Goal: Task Accomplishment & Management: Manage account settings

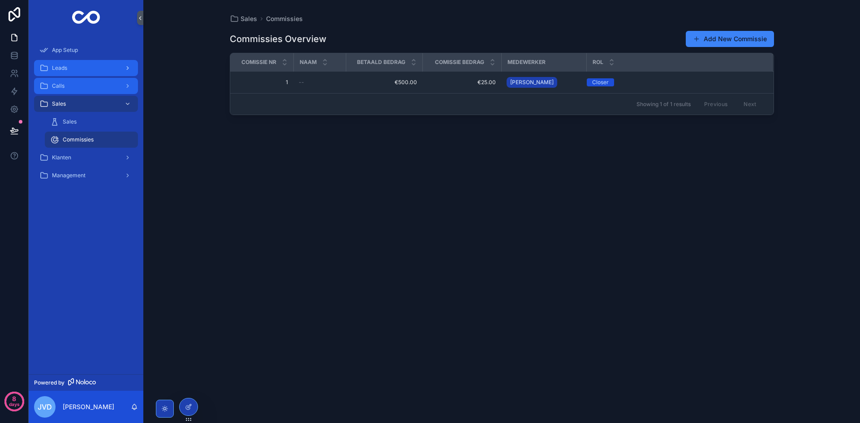
drag, startPoint x: 78, startPoint y: 80, endPoint x: 79, endPoint y: 72, distance: 8.1
click at [78, 78] on link "Calls" at bounding box center [86, 86] width 104 height 16
click at [79, 72] on div "Leads" at bounding box center [85, 68] width 93 height 14
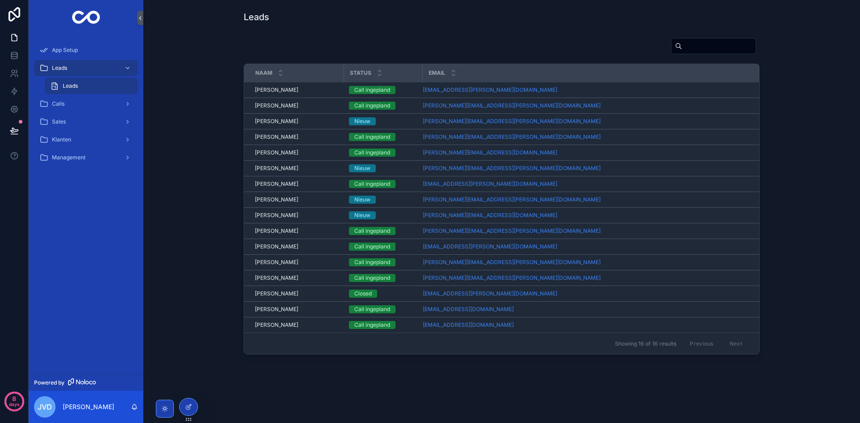
click at [84, 85] on div "Leads" at bounding box center [91, 86] width 82 height 14
click at [80, 101] on div "Calls" at bounding box center [85, 104] width 93 height 14
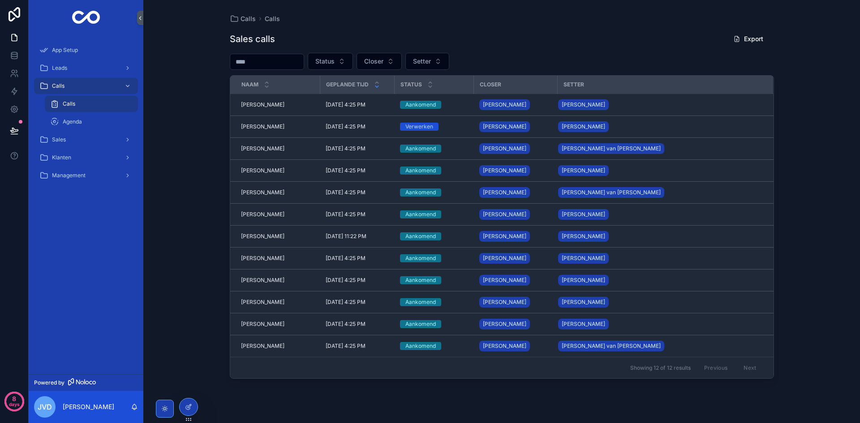
click at [197, 125] on div "Calls Calls Sales calls Export Status Closer Setter Naam Geplande tijd Status C…" at bounding box center [501, 211] width 717 height 423
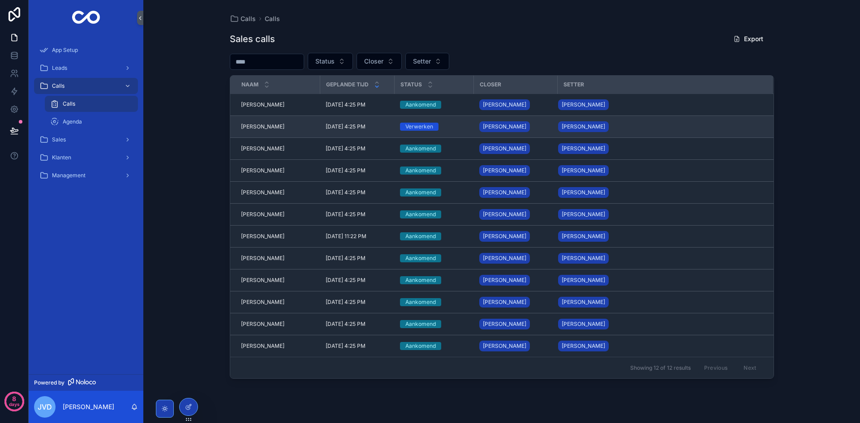
click at [258, 128] on span "[PERSON_NAME]" at bounding box center [262, 126] width 43 height 7
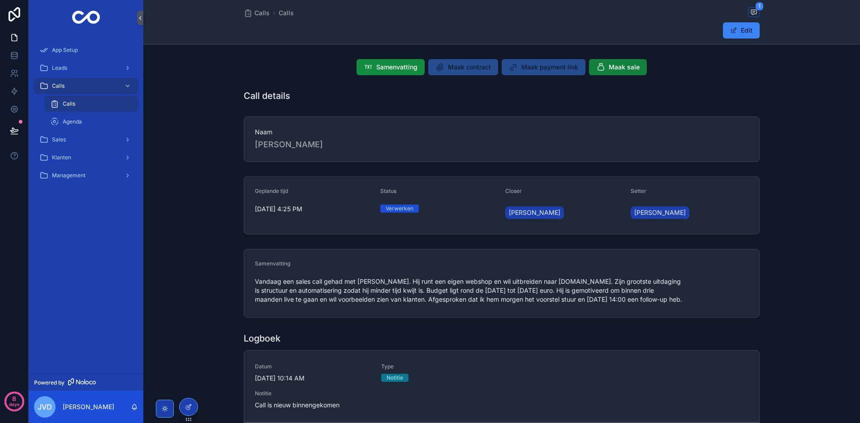
click at [618, 62] on button "Maak sale" at bounding box center [618, 67] width 58 height 16
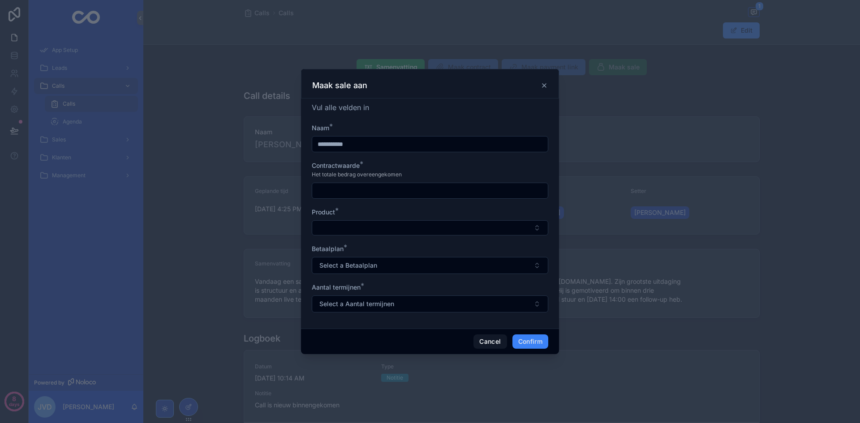
click at [363, 189] on input "text" at bounding box center [430, 191] width 236 height 13
type input "*********"
click at [370, 227] on button "Select Button" at bounding box center [430, 227] width 237 height 15
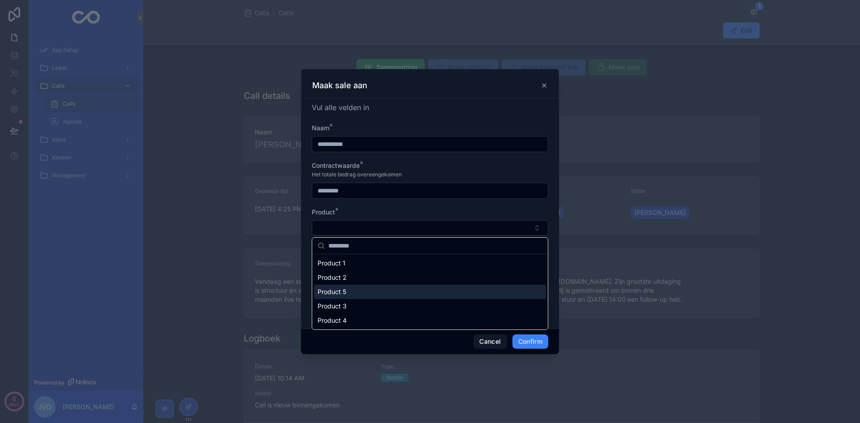
click at [359, 293] on div "Product 5" at bounding box center [430, 292] width 232 height 14
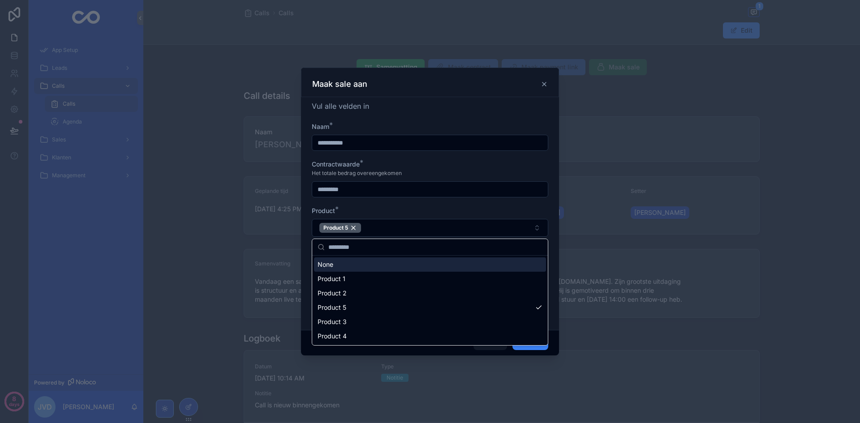
click at [399, 201] on form "**********" at bounding box center [430, 222] width 237 height 201
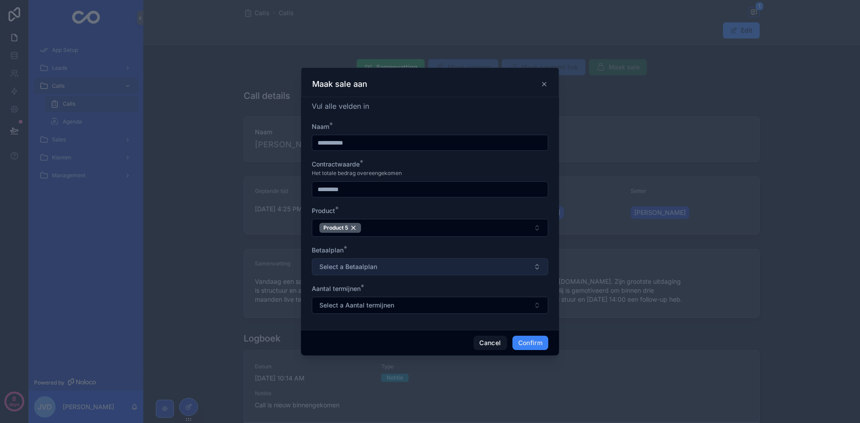
click at [376, 274] on button "Select a Betaalplan" at bounding box center [430, 266] width 237 height 17
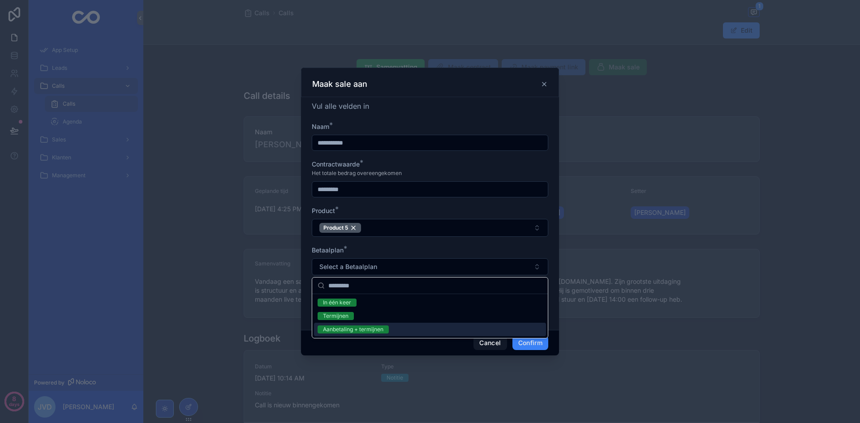
click at [373, 330] on div "Aanbetaling + termijnen" at bounding box center [353, 330] width 60 height 8
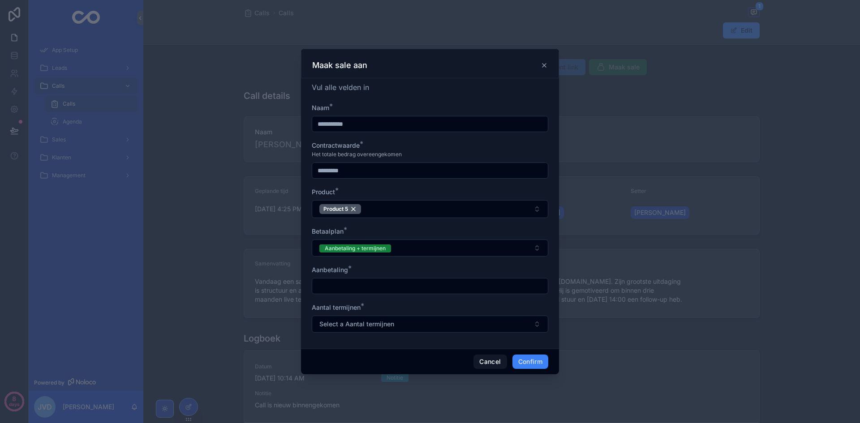
click at [371, 284] on input "text" at bounding box center [430, 286] width 236 height 13
type input "*******"
click at [373, 326] on span "Select a Aantal termijnen" at bounding box center [356, 324] width 75 height 9
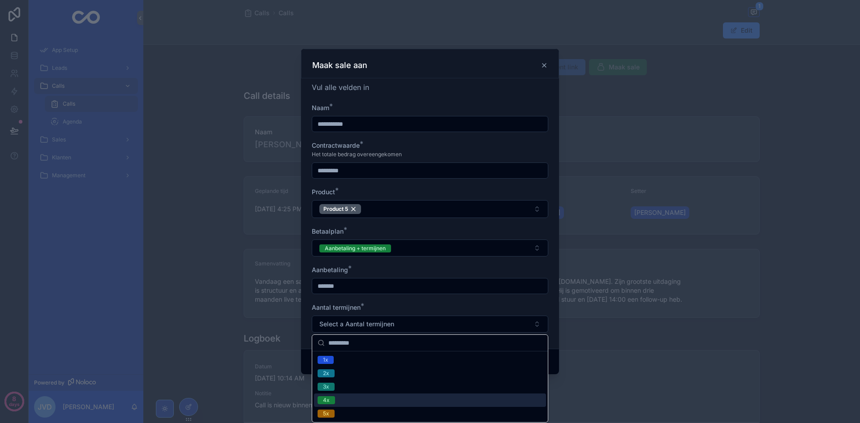
click at [382, 401] on div "4x" at bounding box center [430, 400] width 232 height 13
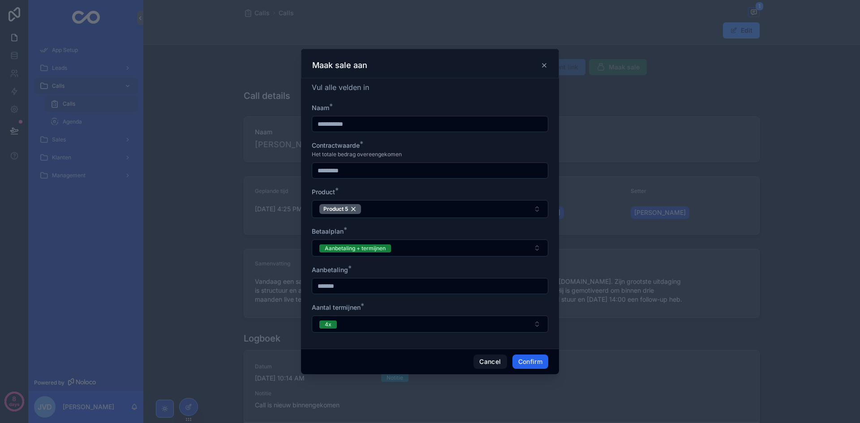
click at [525, 365] on button "Confirm" at bounding box center [530, 362] width 36 height 14
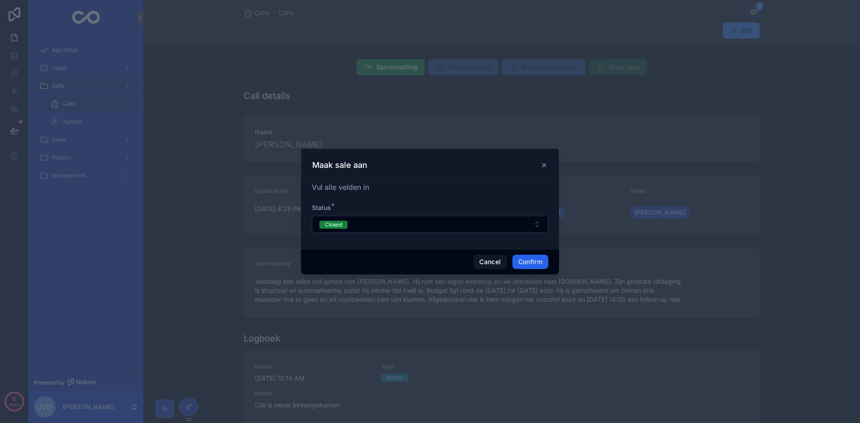
click at [525, 267] on button "Confirm" at bounding box center [530, 262] width 36 height 14
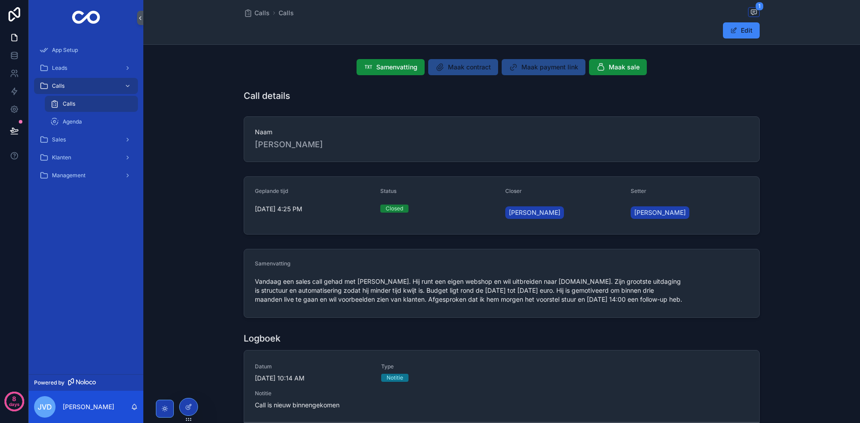
click at [352, 101] on div "Call details" at bounding box center [502, 96] width 516 height 13
click at [349, 101] on div "Call details" at bounding box center [502, 96] width 516 height 13
click at [344, 99] on div "Call details" at bounding box center [502, 96] width 516 height 13
click at [488, 157] on div "Naam [PERSON_NAME]" at bounding box center [502, 139] width 516 height 46
click at [404, 212] on span "Closed" at bounding box center [394, 209] width 28 height 8
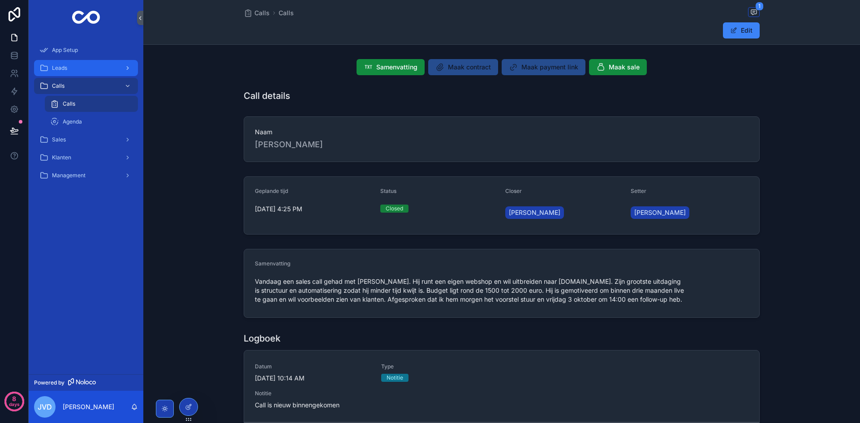
click at [103, 67] on div "Leads" at bounding box center [85, 68] width 93 height 14
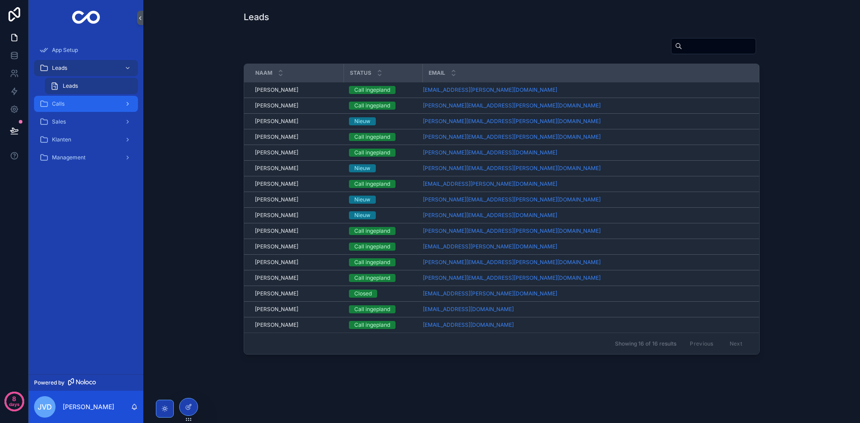
click at [81, 97] on div "Calls" at bounding box center [85, 104] width 93 height 14
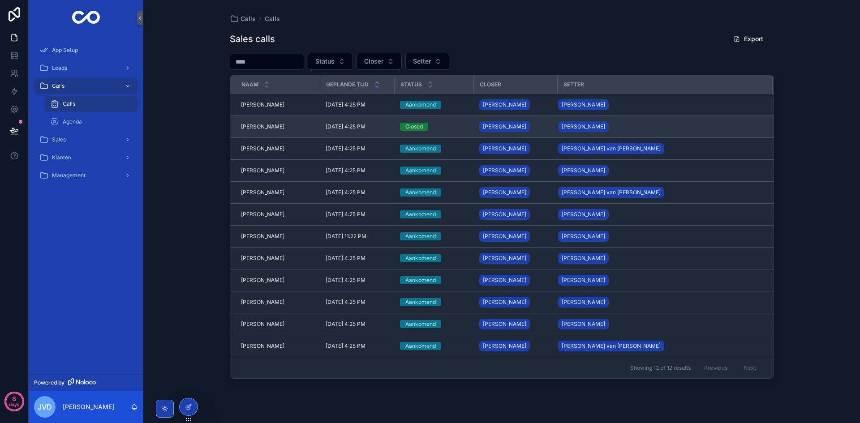
click at [271, 128] on span "[PERSON_NAME]" at bounding box center [262, 126] width 43 height 7
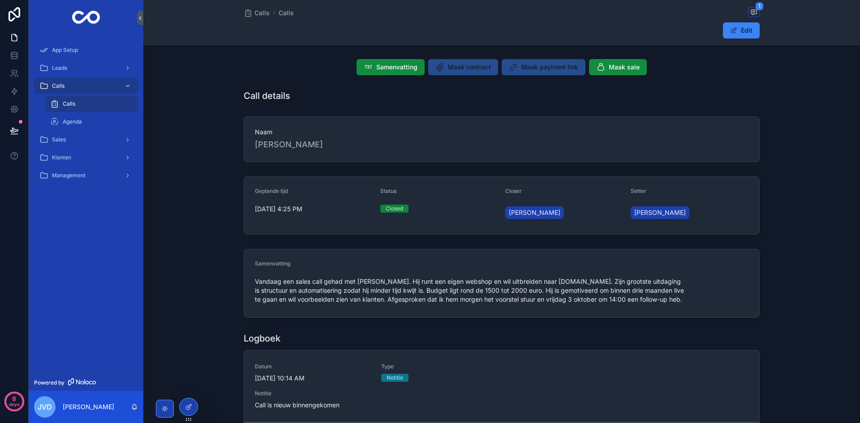
click at [400, 208] on div "Closed" at bounding box center [394, 209] width 17 height 8
drag, startPoint x: 439, startPoint y: 203, endPoint x: 552, endPoint y: 183, distance: 114.3
click at [440, 203] on div "Closed" at bounding box center [439, 208] width 118 height 13
click at [626, 71] on span "Maak sale" at bounding box center [624, 67] width 31 height 9
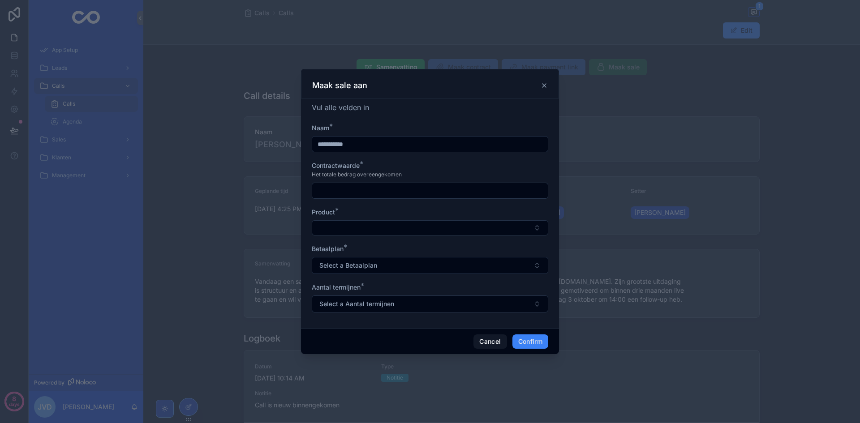
click at [401, 145] on input "**********" at bounding box center [430, 144] width 236 height 13
click at [375, 191] on input "text" at bounding box center [430, 191] width 236 height 13
type input "*********"
click at [360, 229] on button "Select Button" at bounding box center [430, 227] width 237 height 15
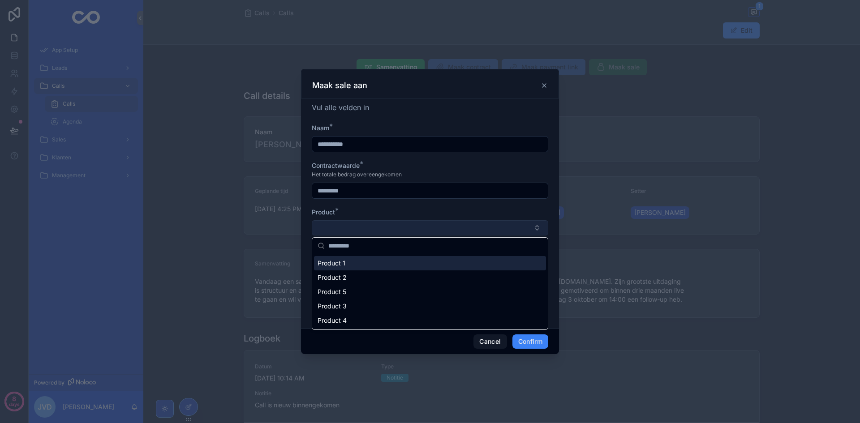
click at [359, 229] on button "Select Button" at bounding box center [430, 227] width 237 height 15
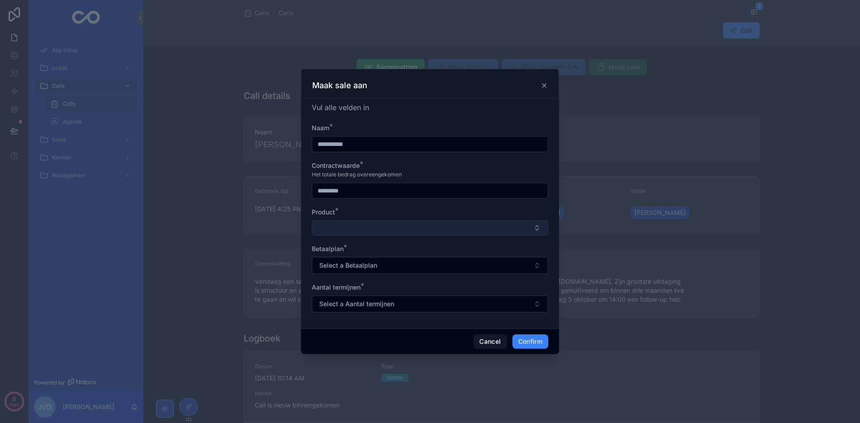
click at [364, 224] on button "Select Button" at bounding box center [430, 227] width 237 height 15
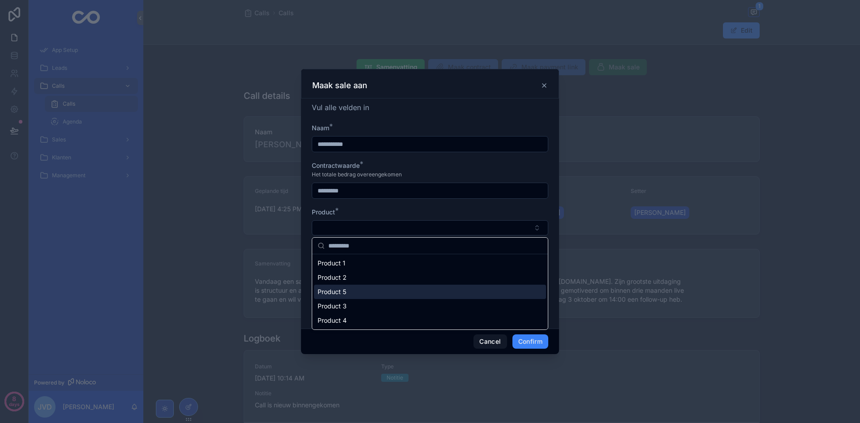
click at [357, 304] on div "Product 3" at bounding box center [430, 306] width 232 height 14
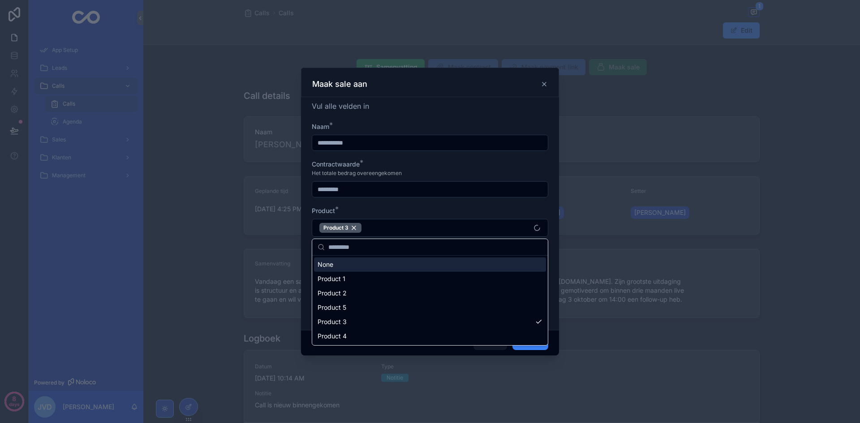
click at [379, 211] on div "Product *" at bounding box center [430, 211] width 237 height 9
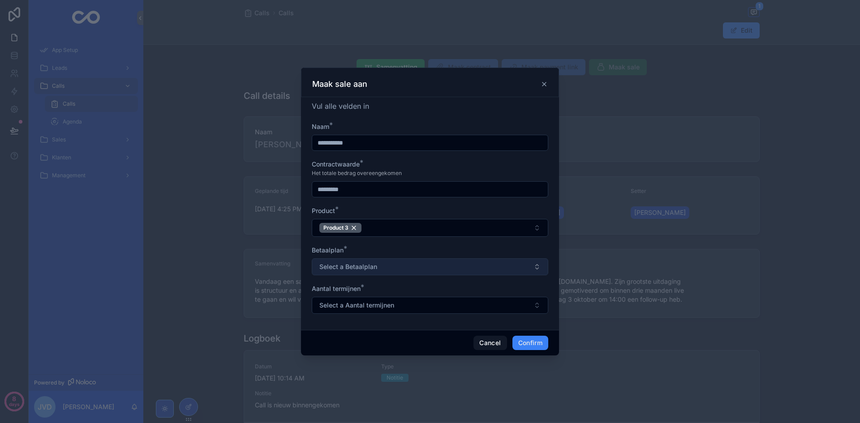
click at [368, 270] on span "Select a Betaalplan" at bounding box center [348, 266] width 58 height 9
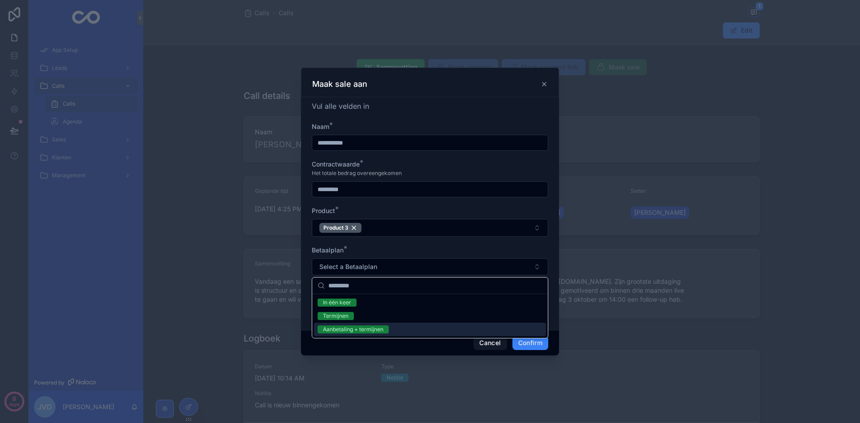
click at [358, 331] on div "Aanbetaling + termijnen" at bounding box center [353, 330] width 60 height 8
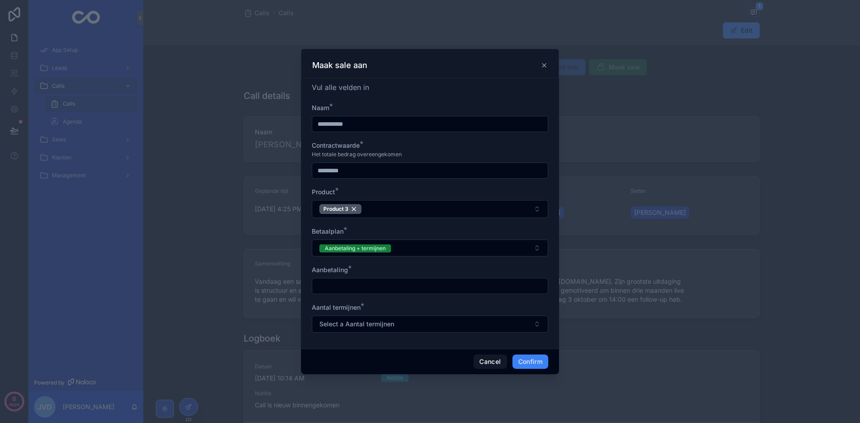
click at [371, 309] on div "Aantal termijnen *" at bounding box center [430, 307] width 237 height 9
click at [373, 289] on input "text" at bounding box center [430, 286] width 236 height 13
type input "*******"
click at [347, 325] on span "Select a Aantal termijnen" at bounding box center [356, 324] width 75 height 9
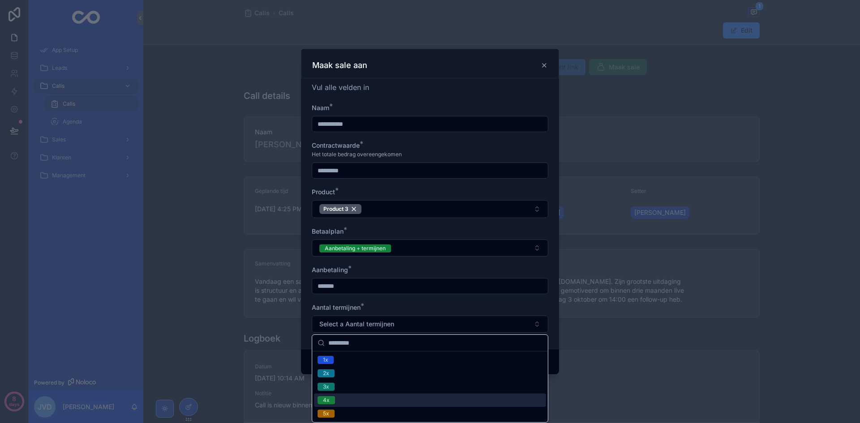
click at [353, 398] on div "4x" at bounding box center [430, 400] width 232 height 13
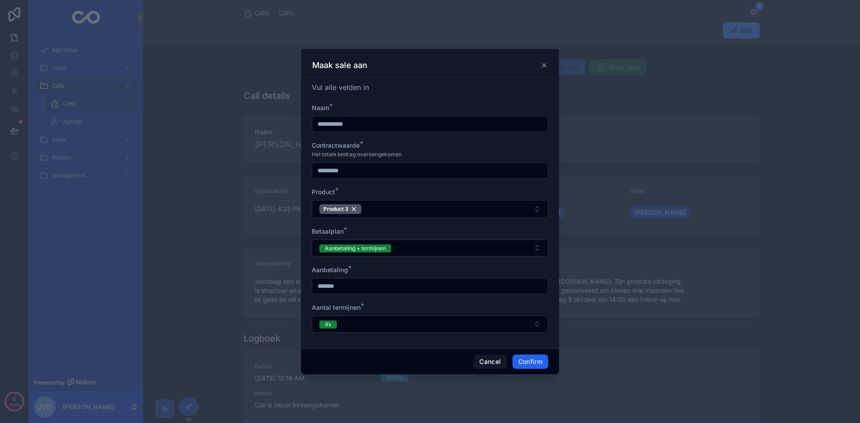
click at [525, 365] on button "Confirm" at bounding box center [530, 362] width 36 height 14
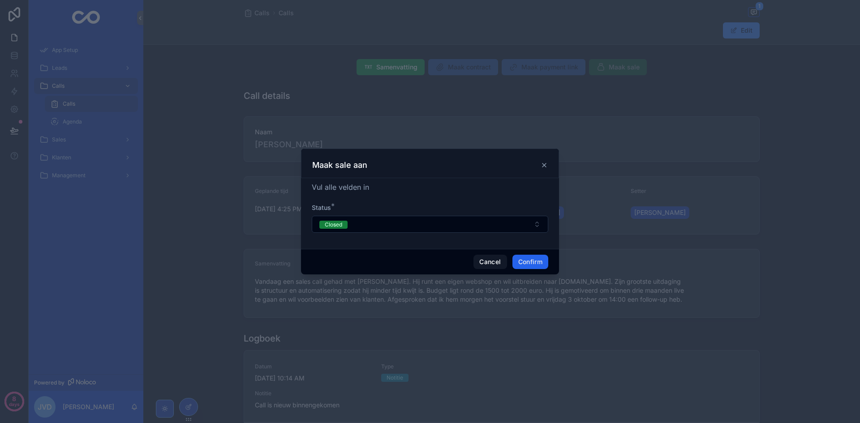
click at [535, 260] on button "Confirm" at bounding box center [530, 262] width 36 height 14
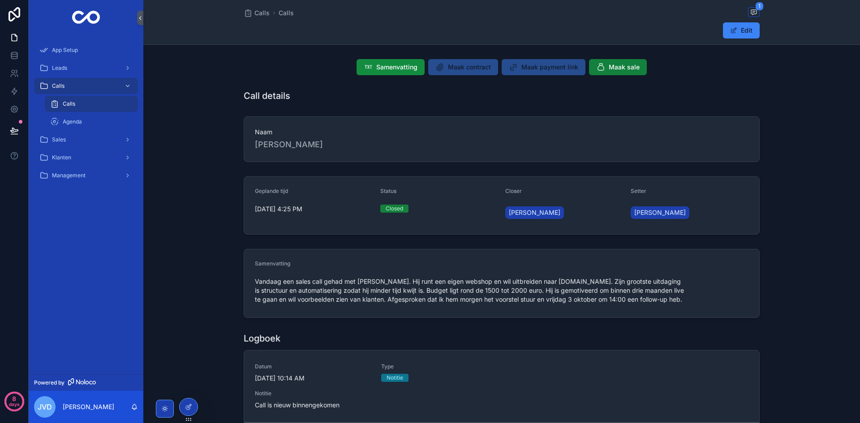
click at [622, 65] on span "Maak sale" at bounding box center [624, 67] width 31 height 9
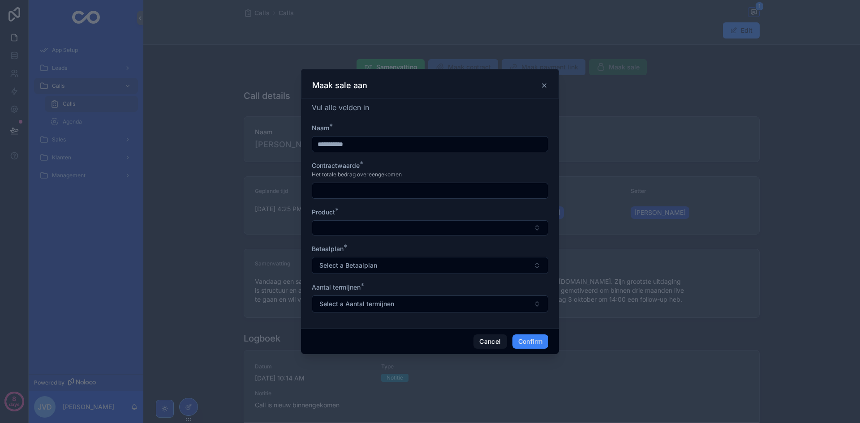
click at [391, 189] on input "text" at bounding box center [430, 191] width 236 height 13
type input "*********"
click at [377, 230] on button "Select Button" at bounding box center [430, 227] width 237 height 15
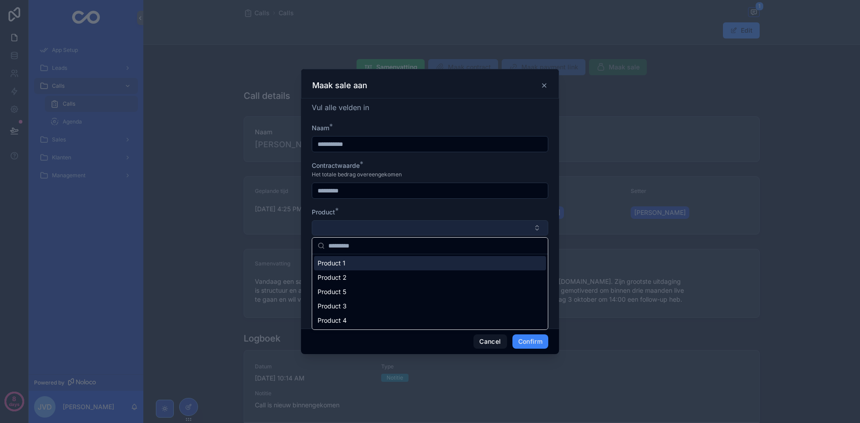
click at [377, 230] on button "Select Button" at bounding box center [430, 227] width 237 height 15
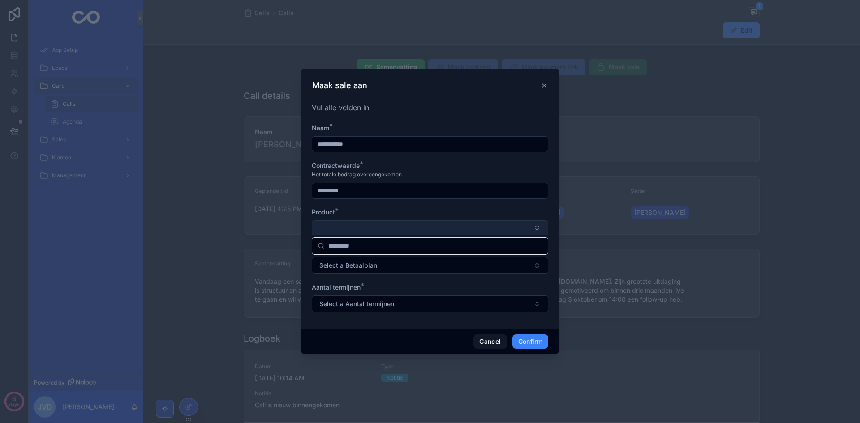
click at [377, 231] on button "Select Button" at bounding box center [430, 227] width 237 height 15
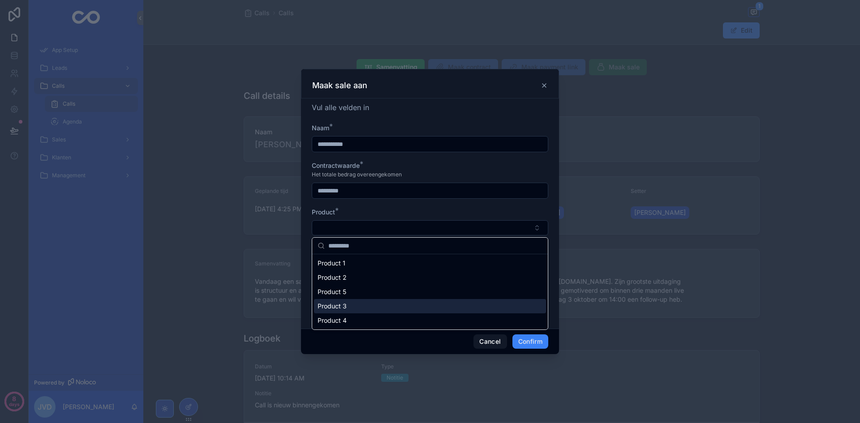
click at [360, 307] on div "Product 3" at bounding box center [430, 306] width 232 height 14
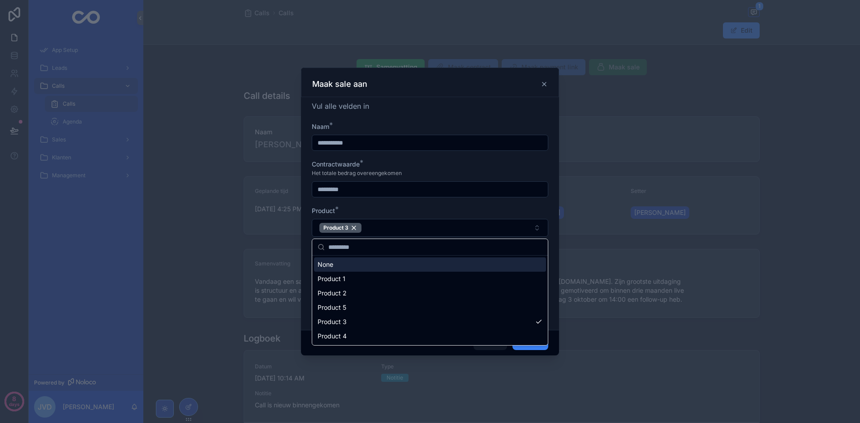
click at [398, 197] on div "*********" at bounding box center [430, 189] width 237 height 16
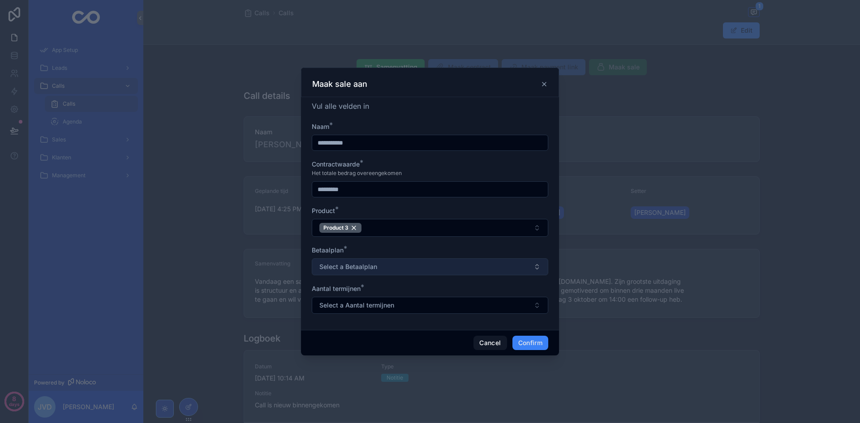
click at [376, 271] on span "Select a Betaalplan" at bounding box center [348, 266] width 58 height 9
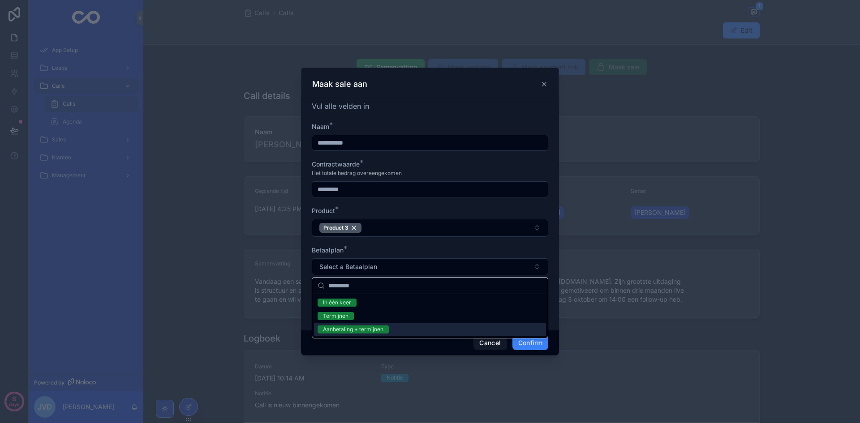
click at [374, 328] on div "Aanbetaling + termijnen" at bounding box center [353, 330] width 60 height 8
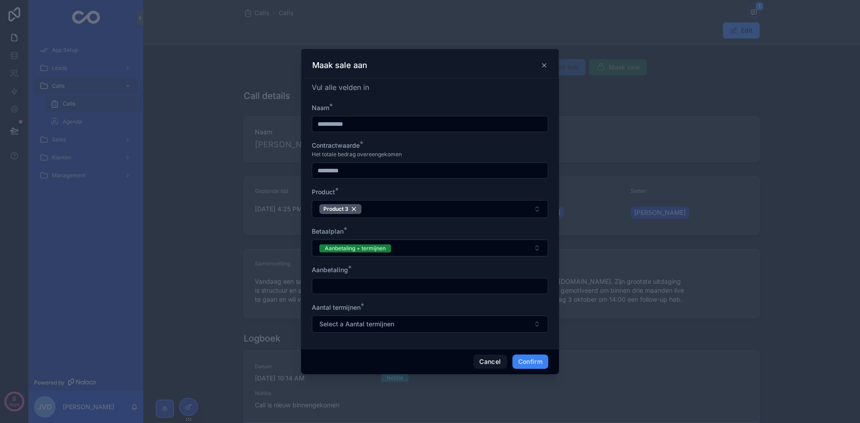
click at [389, 291] on input "text" at bounding box center [430, 286] width 236 height 13
type input "*******"
click at [344, 321] on span "Select a Aantal termijnen" at bounding box center [356, 324] width 75 height 9
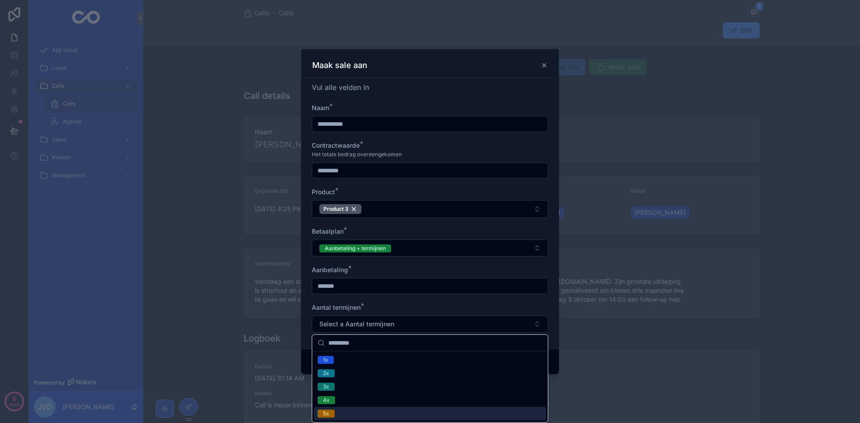
click at [345, 412] on div "5x" at bounding box center [430, 413] width 232 height 13
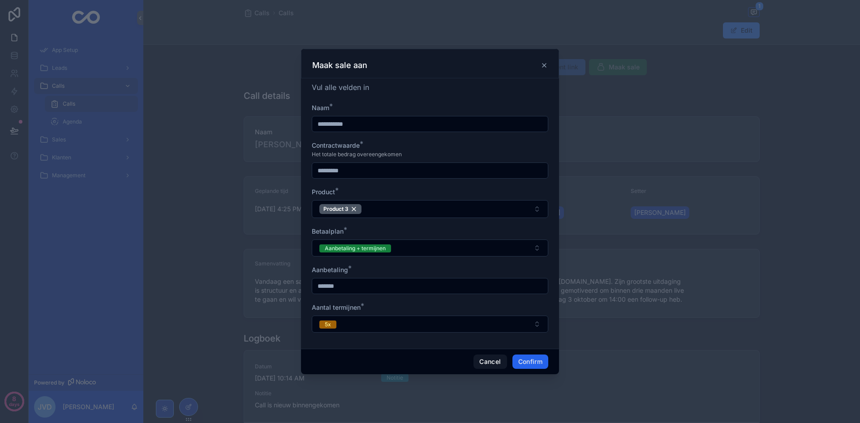
click at [526, 363] on button "Confirm" at bounding box center [530, 362] width 36 height 14
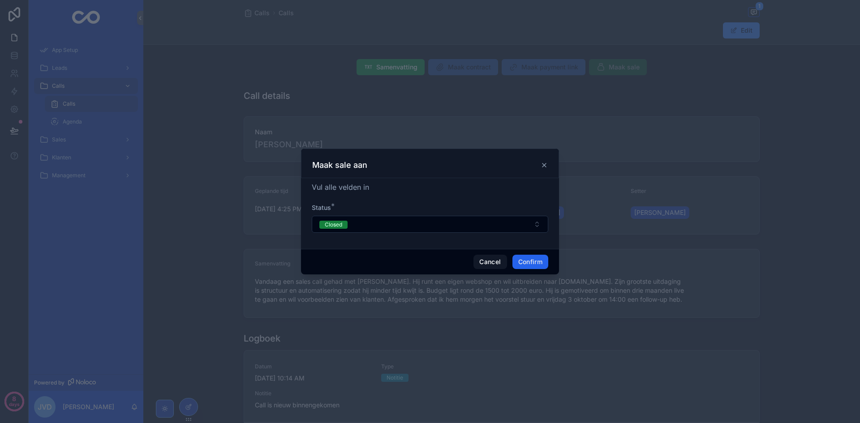
click at [539, 262] on button "Confirm" at bounding box center [530, 262] width 36 height 14
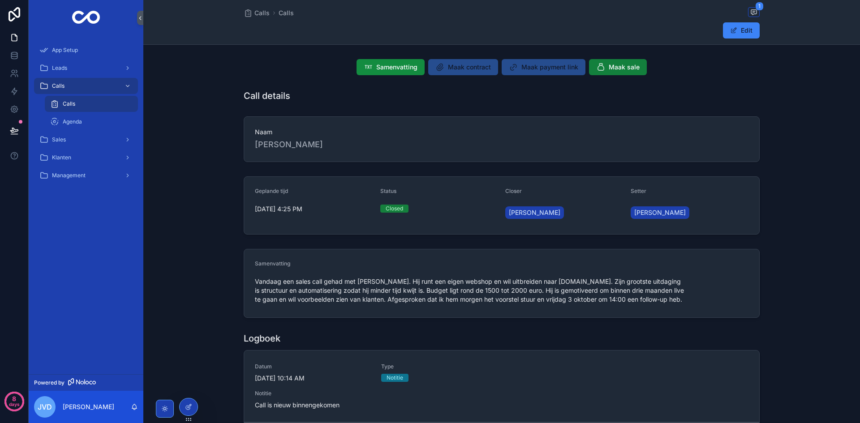
click at [615, 69] on span "Maak sale" at bounding box center [624, 67] width 31 height 9
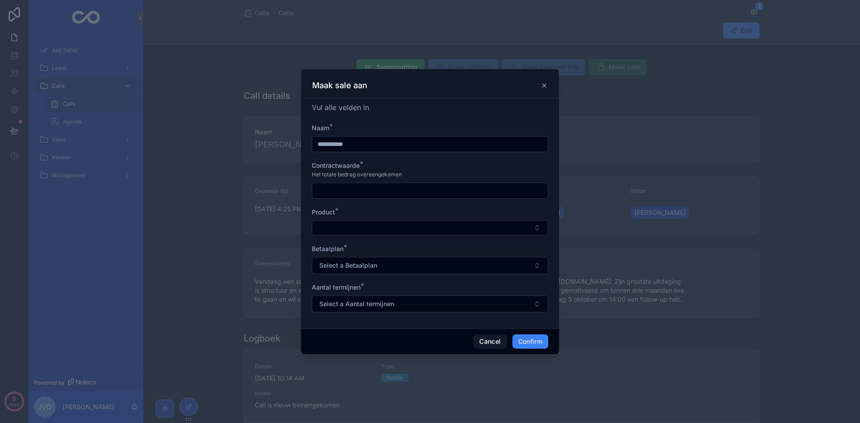
click at [452, 155] on form "**********" at bounding box center [430, 223] width 237 height 198
click at [403, 185] on input "text" at bounding box center [430, 191] width 236 height 13
type input "*********"
click at [354, 224] on button "Select Button" at bounding box center [430, 227] width 237 height 15
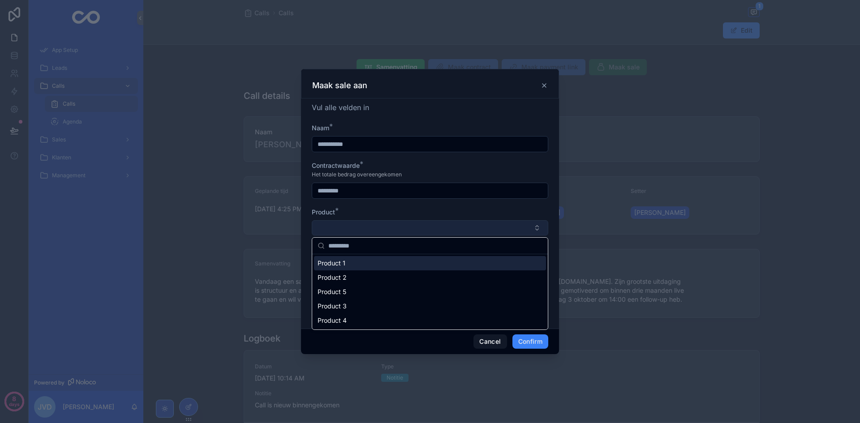
click at [357, 226] on button "Select Button" at bounding box center [430, 227] width 237 height 15
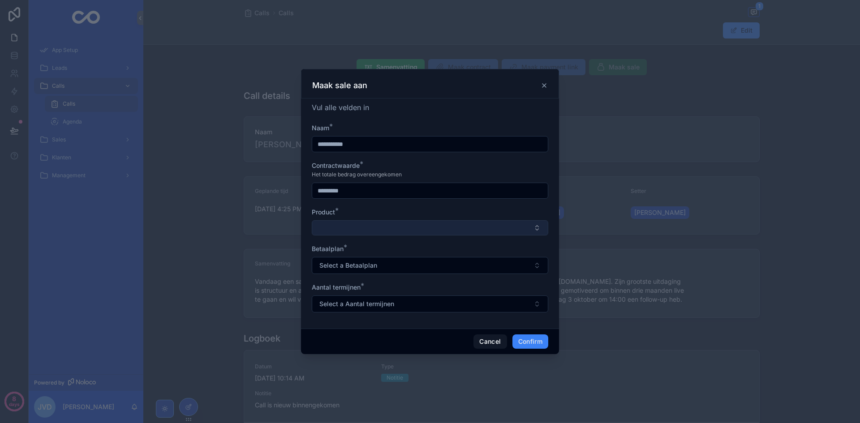
drag, startPoint x: 357, startPoint y: 226, endPoint x: 361, endPoint y: 234, distance: 9.0
click at [357, 226] on button "Select Button" at bounding box center [430, 227] width 237 height 15
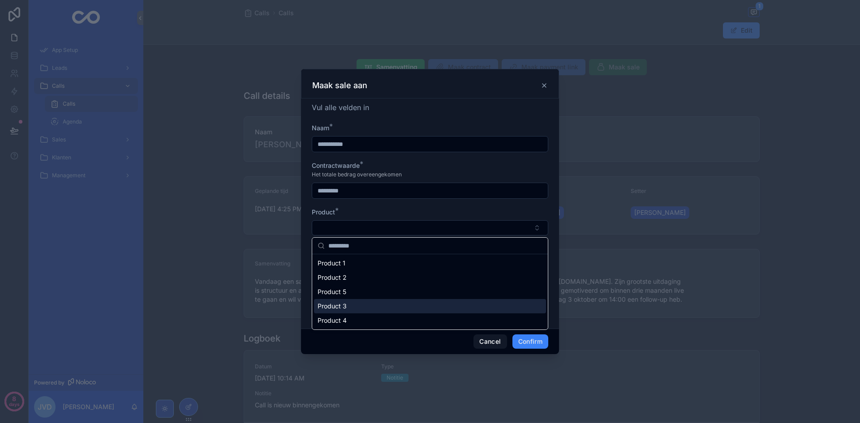
click at [365, 306] on div "Product 3" at bounding box center [430, 306] width 232 height 14
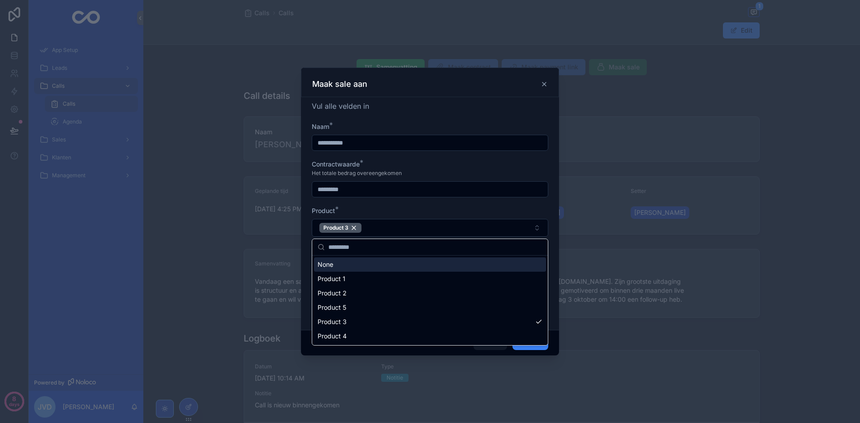
click at [378, 214] on div "Product *" at bounding box center [430, 211] width 237 height 9
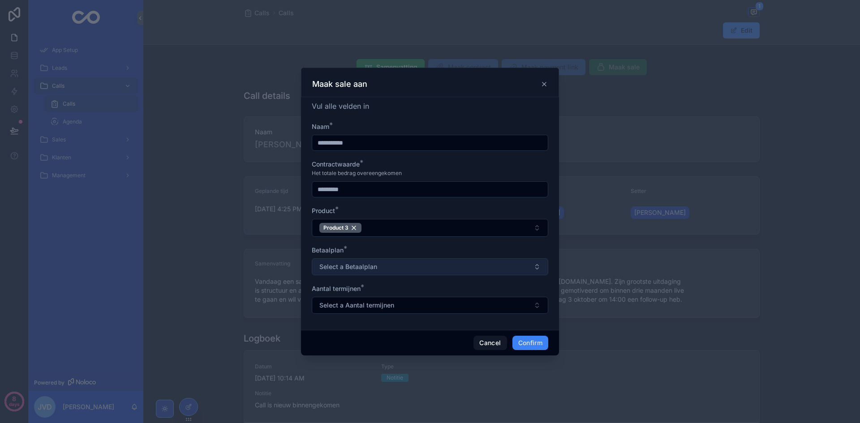
click at [370, 266] on span "Select a Betaalplan" at bounding box center [348, 266] width 58 height 9
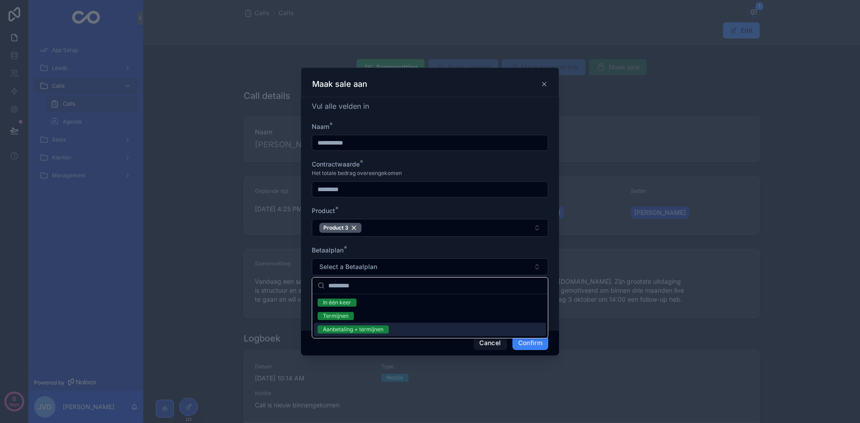
click at [358, 331] on div "Aanbetaling + termijnen" at bounding box center [353, 330] width 60 height 8
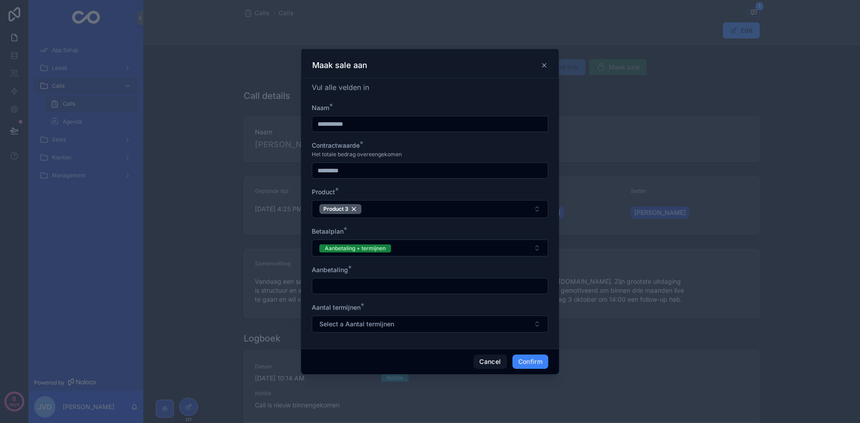
click at [365, 285] on input "text" at bounding box center [430, 286] width 236 height 13
type input "*******"
click at [340, 322] on span "Select a Aantal termijnen" at bounding box center [356, 324] width 75 height 9
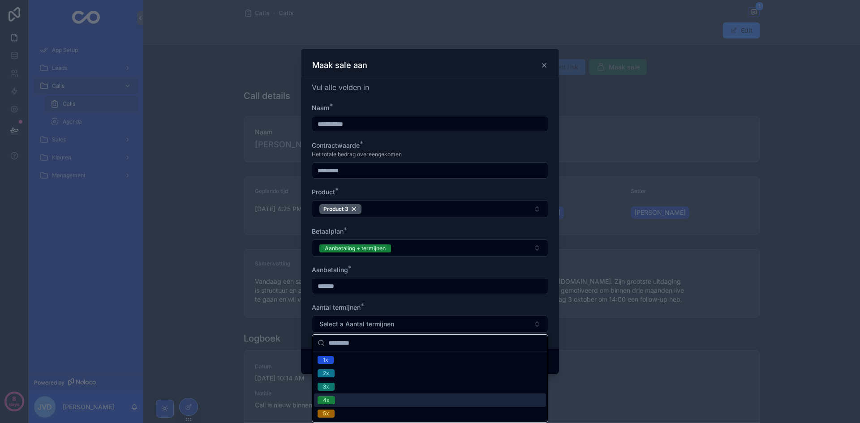
click at [357, 398] on div "4x" at bounding box center [430, 400] width 232 height 13
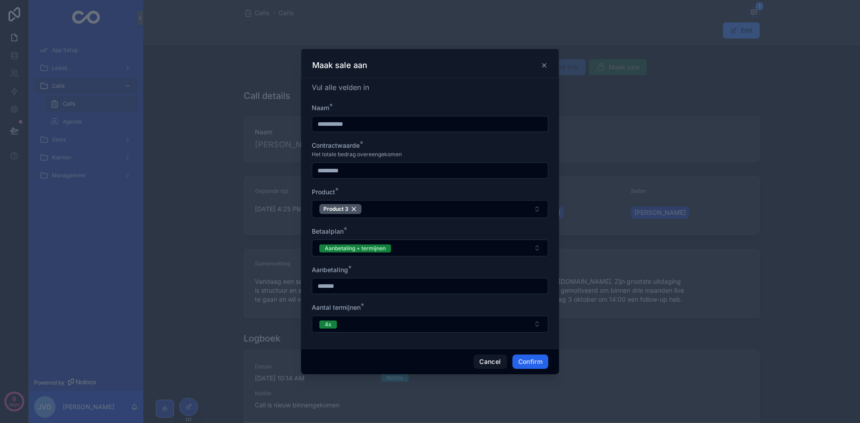
click at [525, 359] on button "Confirm" at bounding box center [530, 362] width 36 height 14
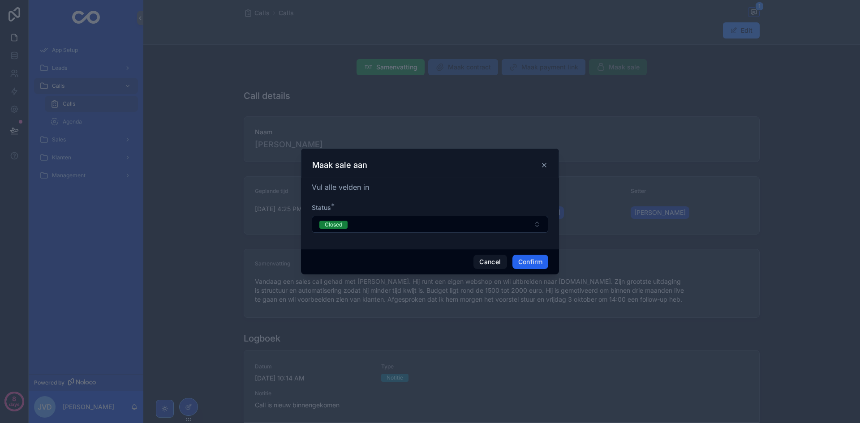
click at [538, 266] on button "Confirm" at bounding box center [530, 262] width 36 height 14
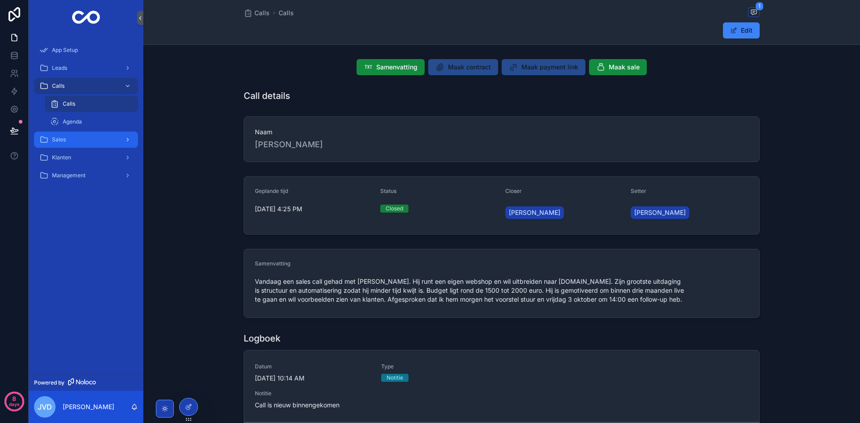
click at [76, 138] on div "Sales" at bounding box center [85, 140] width 93 height 14
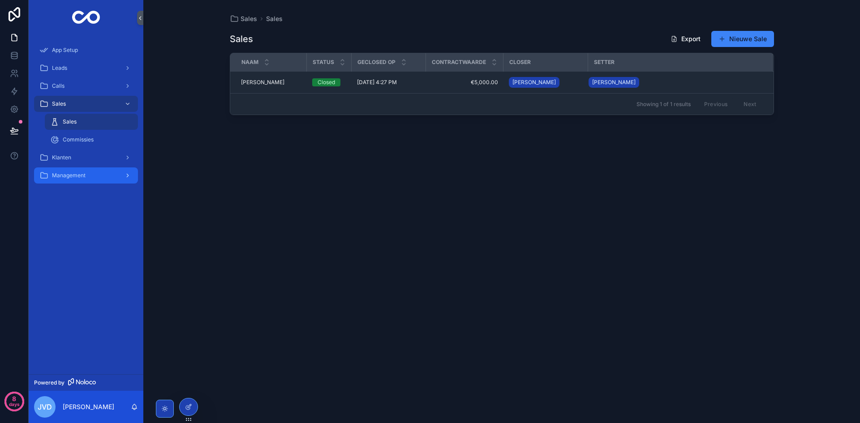
click at [81, 168] on link "Management" at bounding box center [86, 176] width 104 height 16
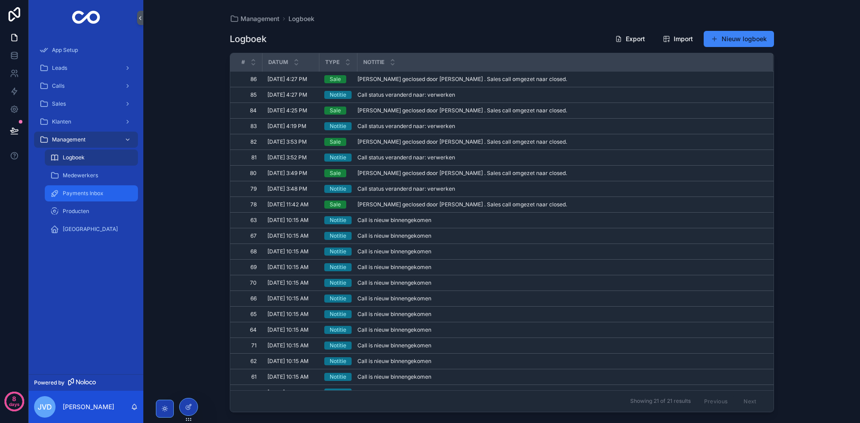
click at [90, 196] on span "Payments Inbox" at bounding box center [83, 193] width 41 height 7
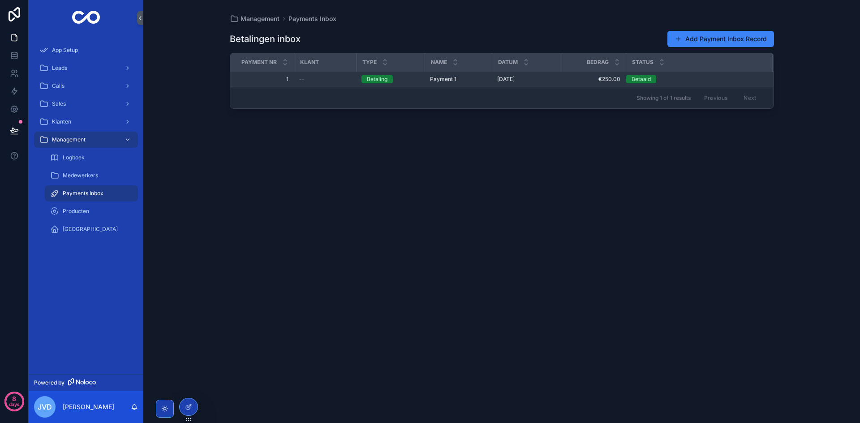
click at [308, 78] on div "--" at bounding box center [325, 79] width 52 height 7
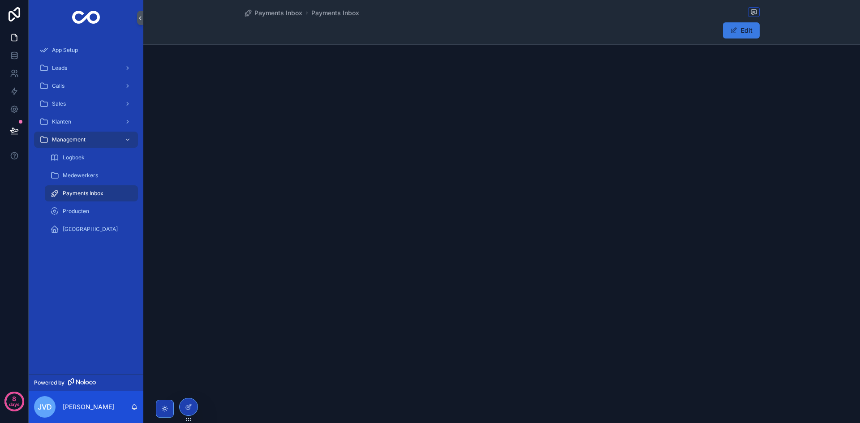
click at [740, 33] on button "Edit" at bounding box center [741, 30] width 37 height 16
click at [190, 409] on icon at bounding box center [188, 407] width 7 height 7
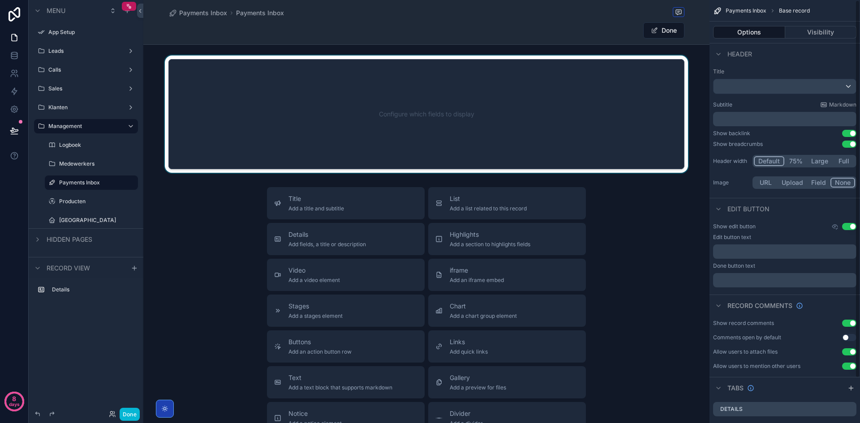
click at [597, 91] on div "scrollable content" at bounding box center [426, 114] width 566 height 117
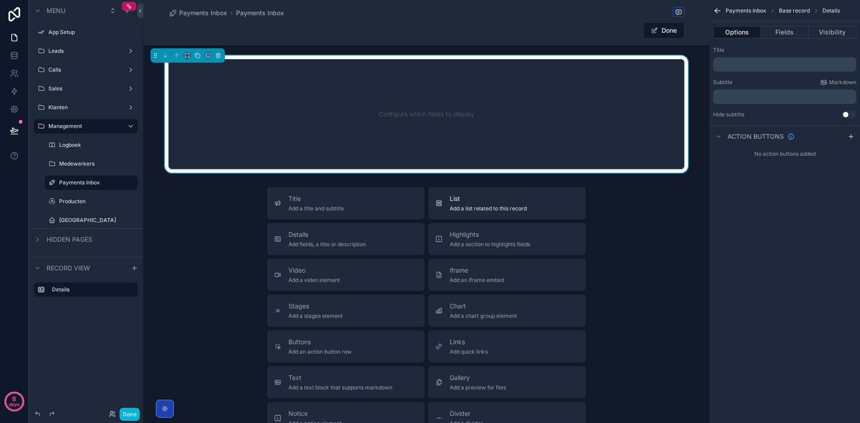
click at [466, 207] on span "Add a list related to this record" at bounding box center [488, 208] width 77 height 7
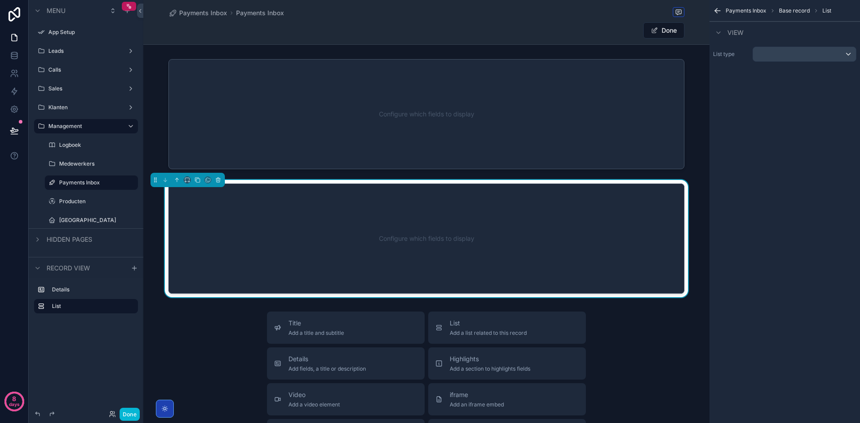
drag, startPoint x: 486, startPoint y: 159, endPoint x: 303, endPoint y: 172, distance: 183.7
click at [485, 159] on div "scrollable content" at bounding box center [426, 114] width 566 height 117
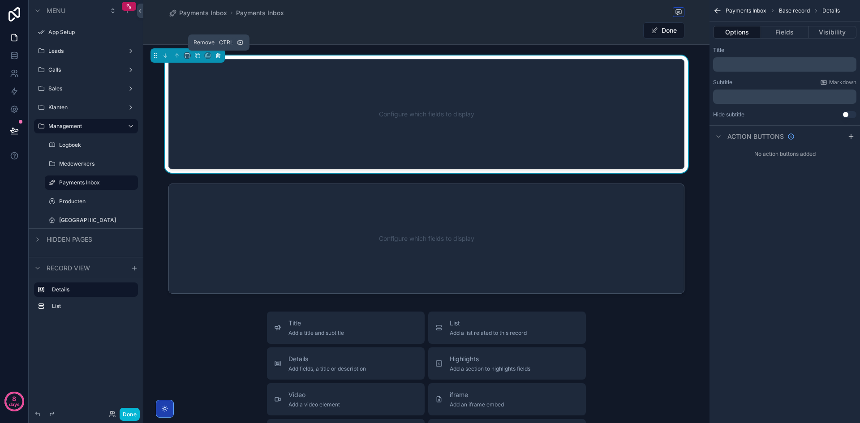
click at [217, 57] on icon "scrollable content" at bounding box center [218, 55] width 6 height 6
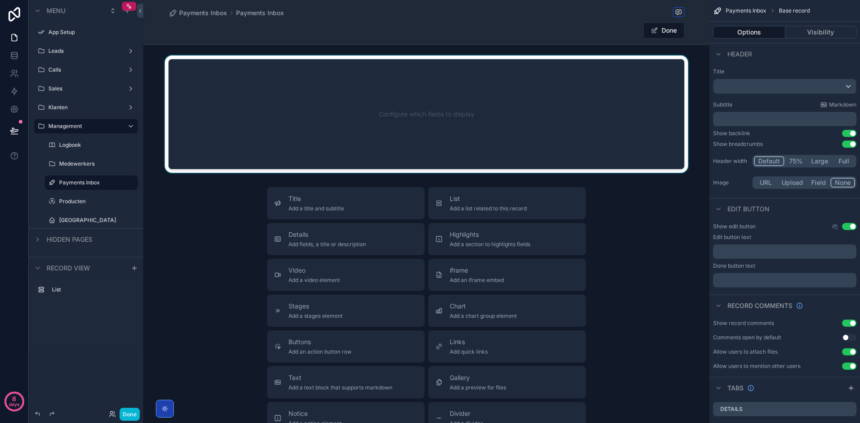
click at [360, 127] on div "scrollable content" at bounding box center [426, 114] width 566 height 117
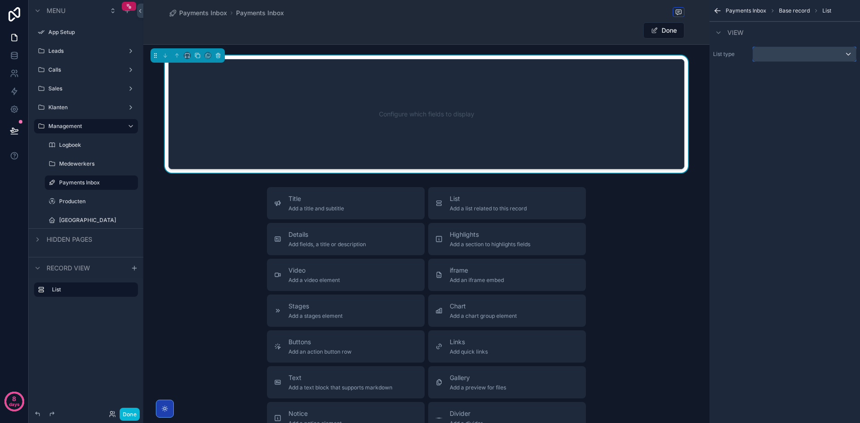
click at [777, 58] on div "scrollable content" at bounding box center [804, 54] width 103 height 14
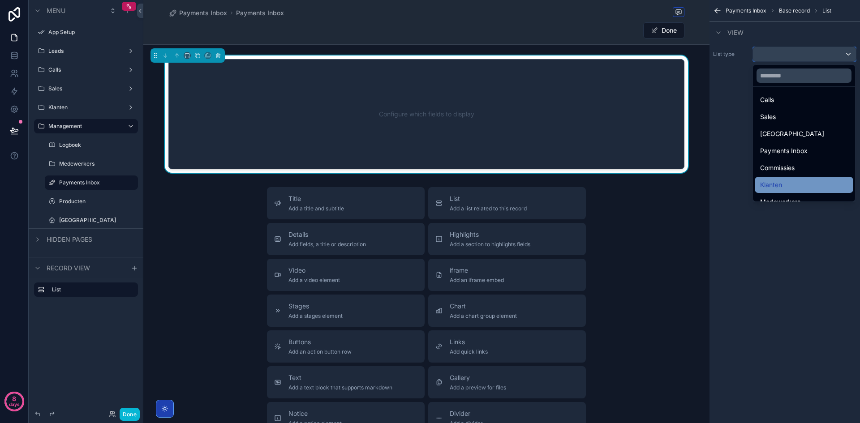
scroll to position [90, 0]
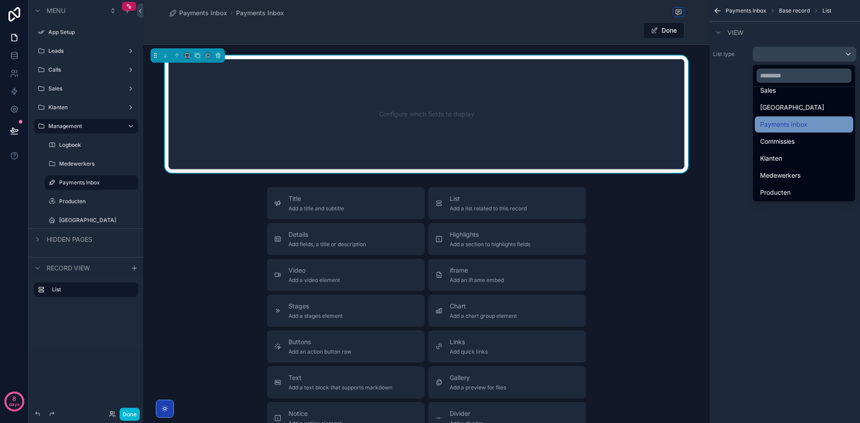
click at [800, 125] on span "Payments Inbox" at bounding box center [783, 124] width 47 height 11
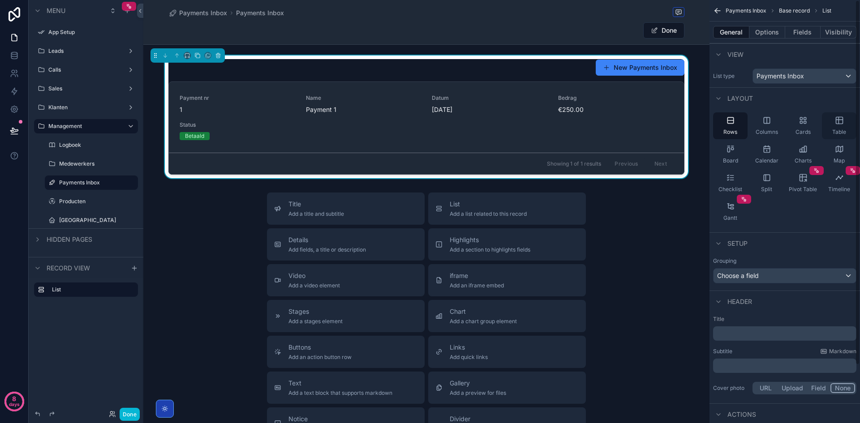
click at [834, 120] on div "Table" at bounding box center [839, 125] width 34 height 27
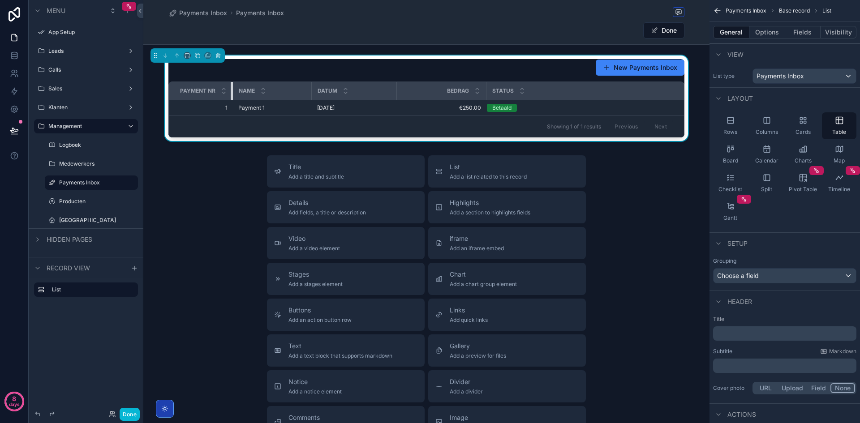
drag, startPoint x: 292, startPoint y: 92, endPoint x: 228, endPoint y: 92, distance: 64.1
click at [228, 92] on th "Payment nr" at bounding box center [201, 91] width 64 height 18
drag, startPoint x: 308, startPoint y: 91, endPoint x: 286, endPoint y: 91, distance: 21.5
click at [288, 91] on div "scrollable content" at bounding box center [290, 91] width 4 height 18
drag, startPoint x: 461, startPoint y: 90, endPoint x: 419, endPoint y: 93, distance: 42.6
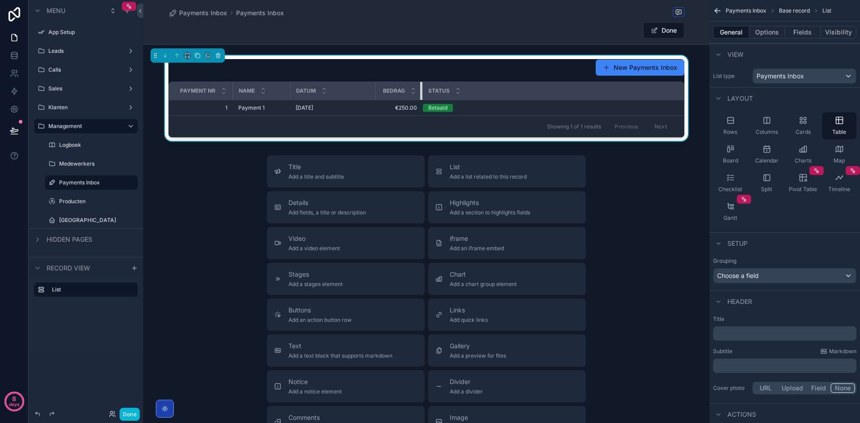
click at [420, 93] on div "scrollable content" at bounding box center [422, 91] width 4 height 18
drag, startPoint x: 371, startPoint y: 89, endPoint x: 338, endPoint y: 90, distance: 33.6
click at [340, 90] on div "scrollable content" at bounding box center [342, 91] width 4 height 18
drag, startPoint x: 287, startPoint y: 90, endPoint x: 281, endPoint y: 91, distance: 5.9
click at [282, 91] on div "scrollable content" at bounding box center [284, 91] width 4 height 18
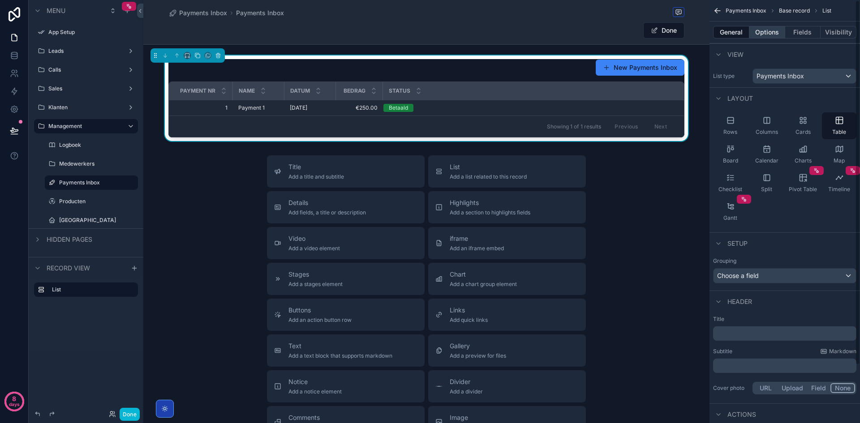
click at [764, 33] on button "Options" at bounding box center [767, 32] width 36 height 13
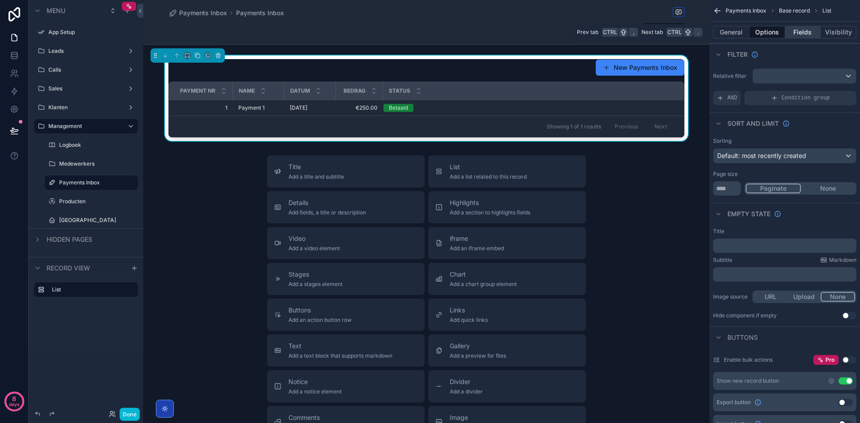
click at [792, 31] on button "Fields" at bounding box center [803, 32] width 36 height 13
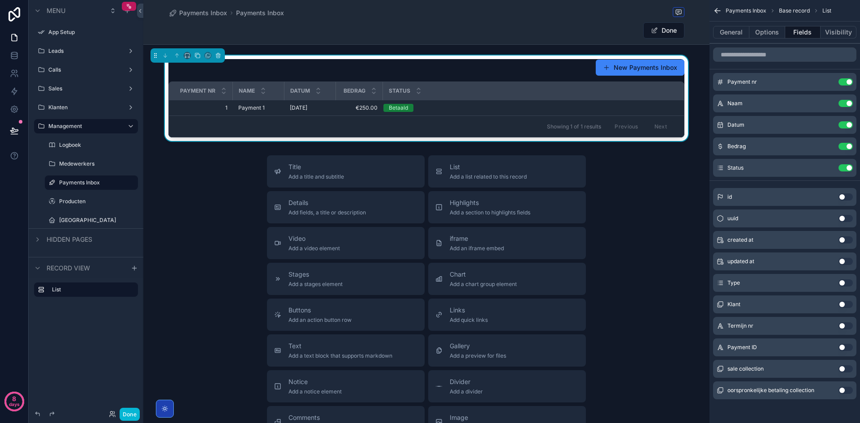
scroll to position [1, 0]
click at [843, 365] on button "Use setting" at bounding box center [846, 367] width 14 height 7
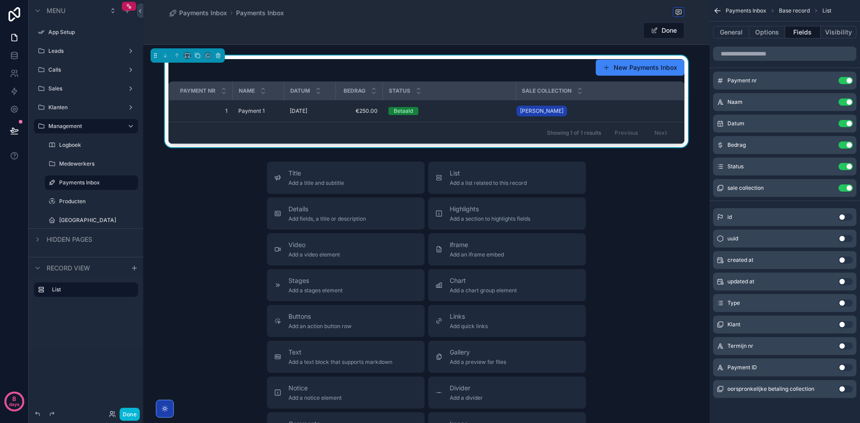
click at [842, 326] on button "Use setting" at bounding box center [846, 324] width 14 height 7
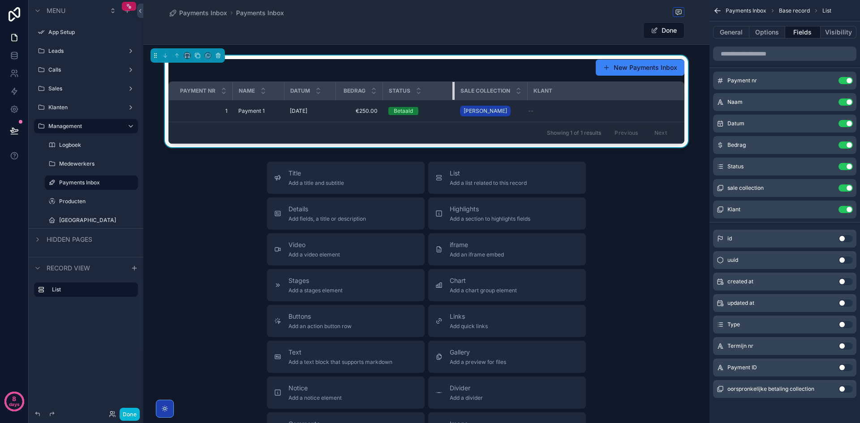
drag, startPoint x: 512, startPoint y: 88, endPoint x: 446, endPoint y: 88, distance: 65.8
click at [452, 88] on div "scrollable content" at bounding box center [454, 91] width 4 height 18
click at [766, 36] on button "Options" at bounding box center [767, 32] width 36 height 13
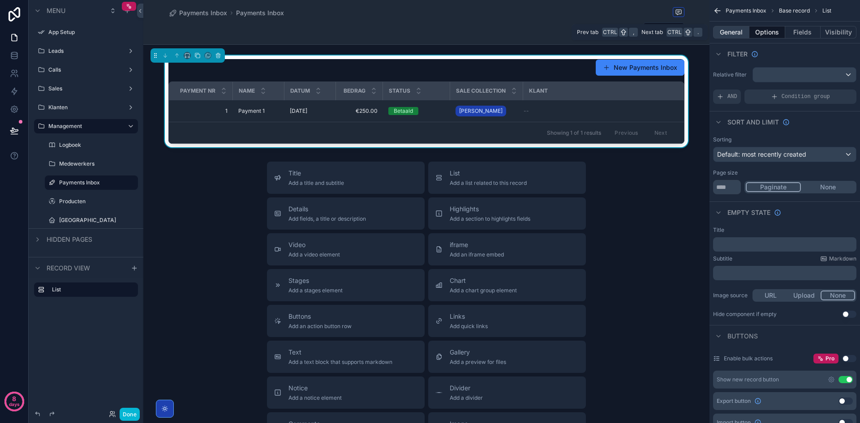
click at [731, 32] on button "General" at bounding box center [731, 32] width 36 height 13
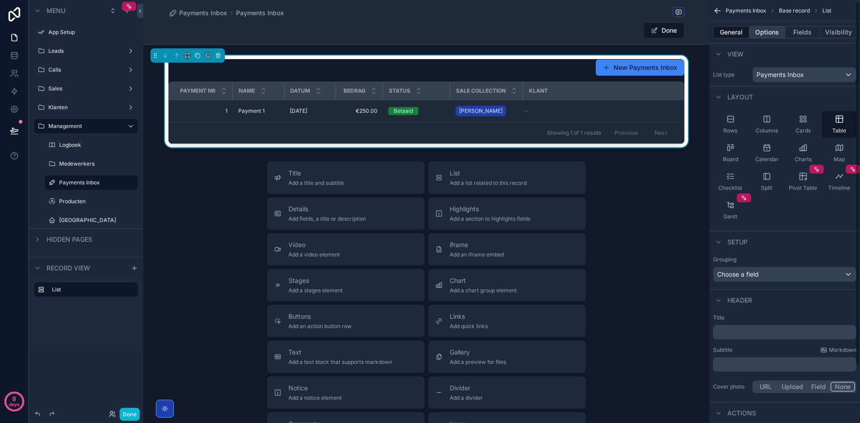
click at [751, 35] on button "Options" at bounding box center [767, 32] width 36 height 13
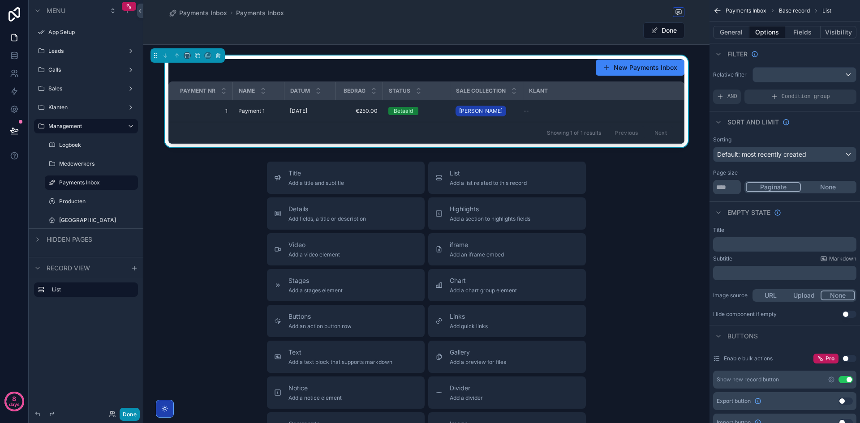
click at [120, 417] on button "Done" at bounding box center [130, 414] width 20 height 13
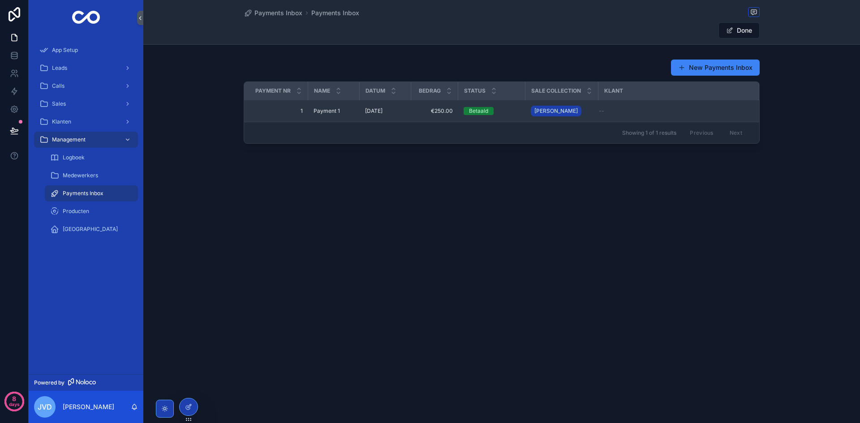
click at [626, 110] on div "--" at bounding box center [673, 111] width 149 height 7
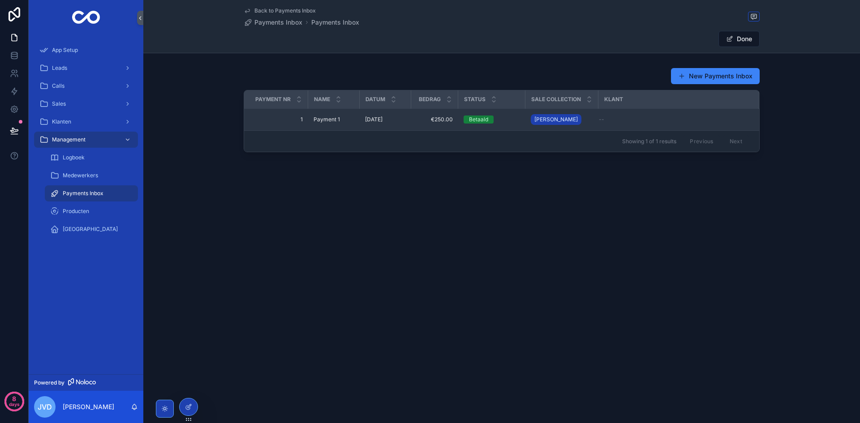
click at [608, 118] on div "--" at bounding box center [673, 119] width 149 height 7
click at [605, 120] on div "--" at bounding box center [673, 119] width 149 height 7
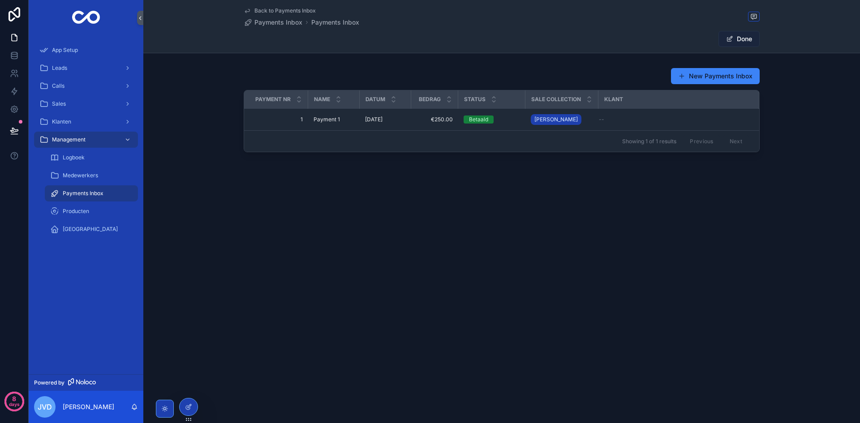
click at [735, 39] on button "Done" at bounding box center [738, 39] width 41 height 16
click at [736, 39] on span "scrollable content" at bounding box center [733, 38] width 7 height 7
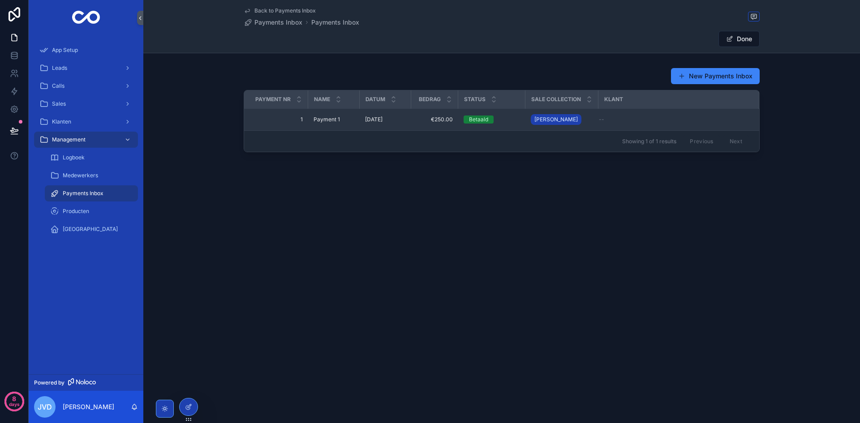
click at [637, 113] on td "--" at bounding box center [678, 120] width 160 height 22
click at [610, 119] on div "--" at bounding box center [673, 119] width 149 height 7
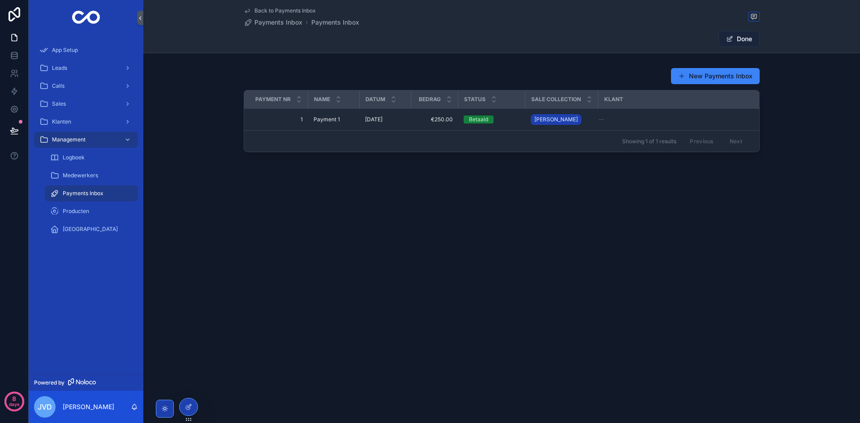
click at [740, 37] on button "Done" at bounding box center [738, 39] width 41 height 16
click at [738, 38] on button "Edit" at bounding box center [741, 39] width 37 height 16
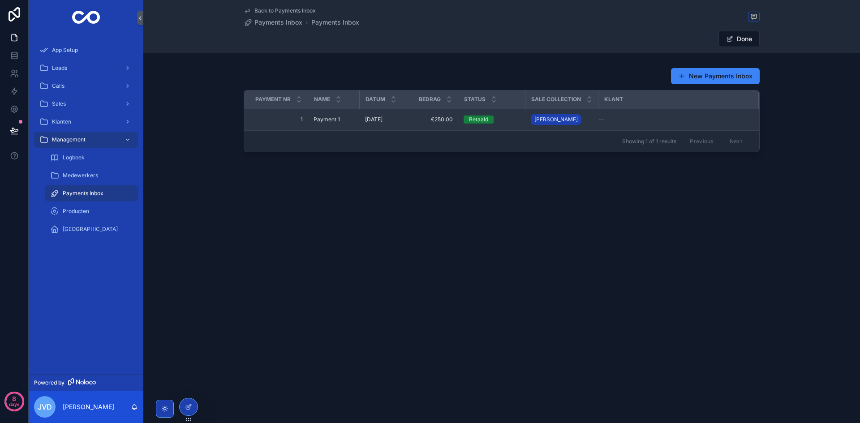
click at [566, 119] on link "[PERSON_NAME]" at bounding box center [556, 119] width 51 height 11
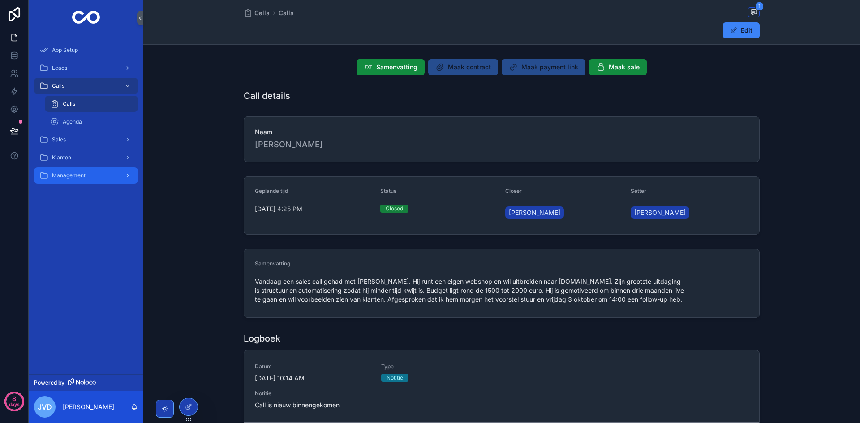
click at [79, 172] on span "Management" at bounding box center [69, 175] width 34 height 7
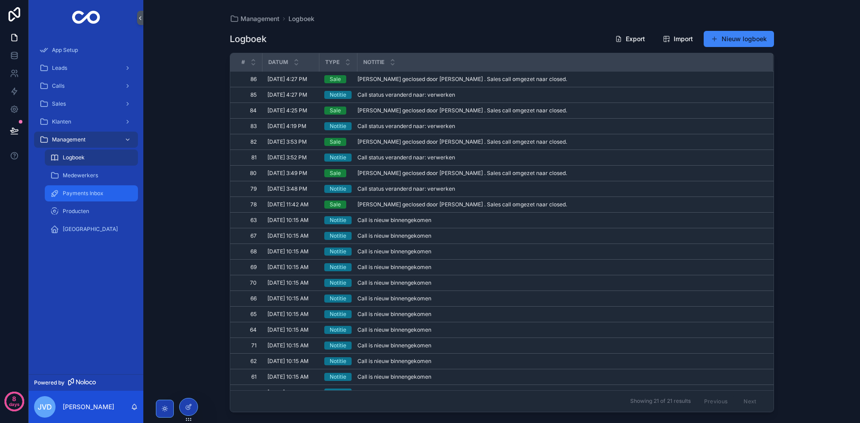
click at [95, 195] on span "Payments Inbox" at bounding box center [83, 193] width 41 height 7
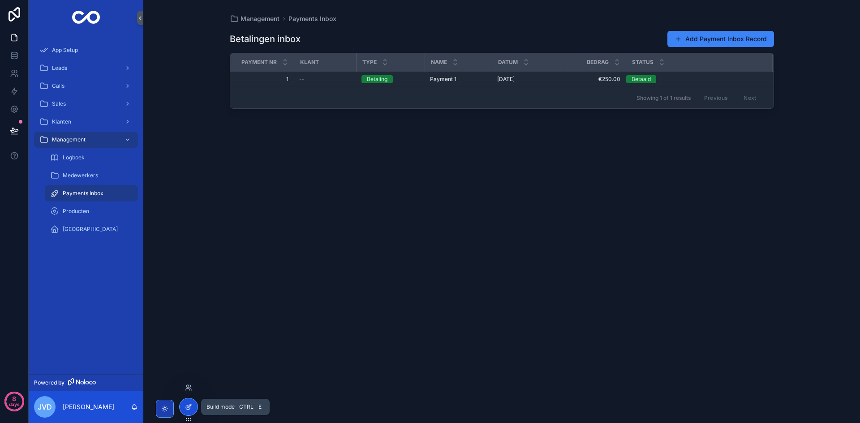
click at [186, 408] on icon at bounding box center [188, 408] width 4 height 4
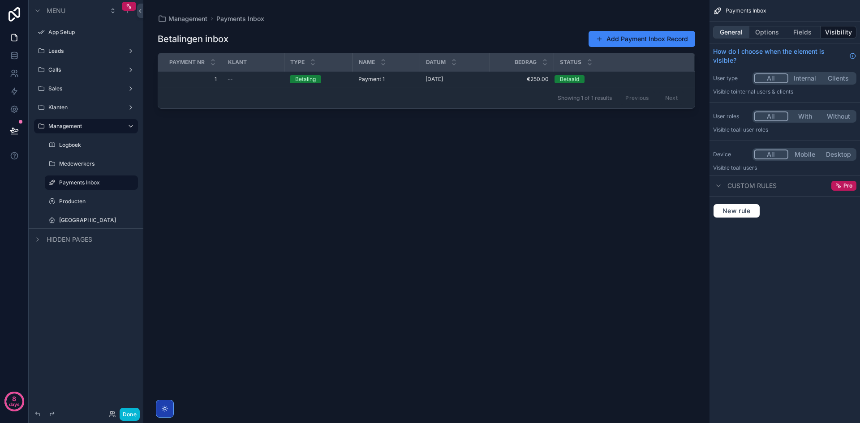
click at [739, 33] on button "General" at bounding box center [731, 32] width 36 height 13
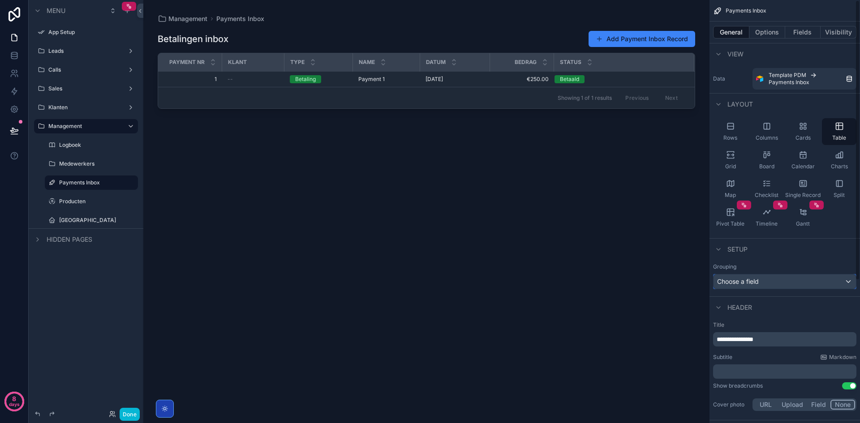
click at [751, 281] on span "Choose a field" at bounding box center [738, 282] width 42 height 8
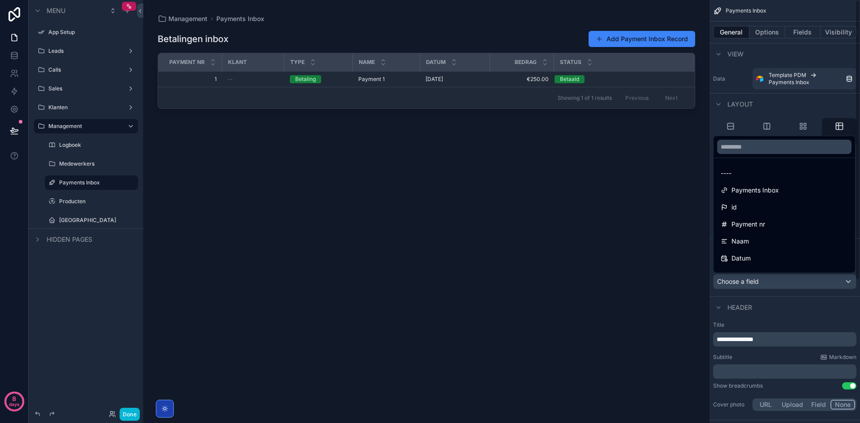
click at [746, 280] on div "scrollable content" at bounding box center [430, 211] width 860 height 423
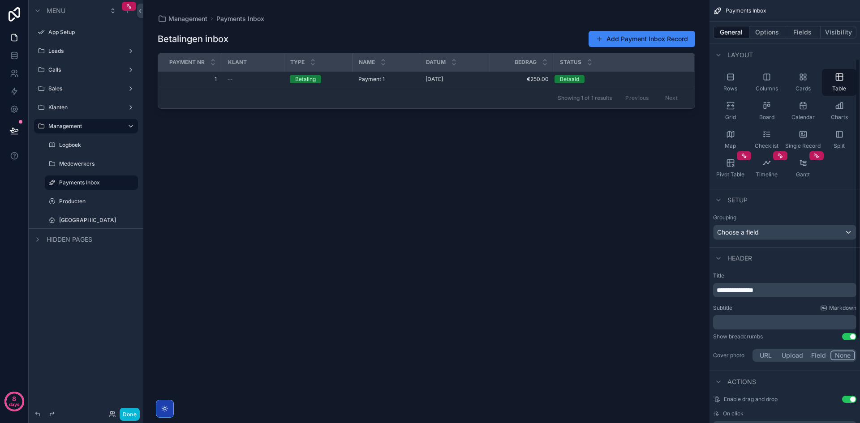
scroll to position [134, 0]
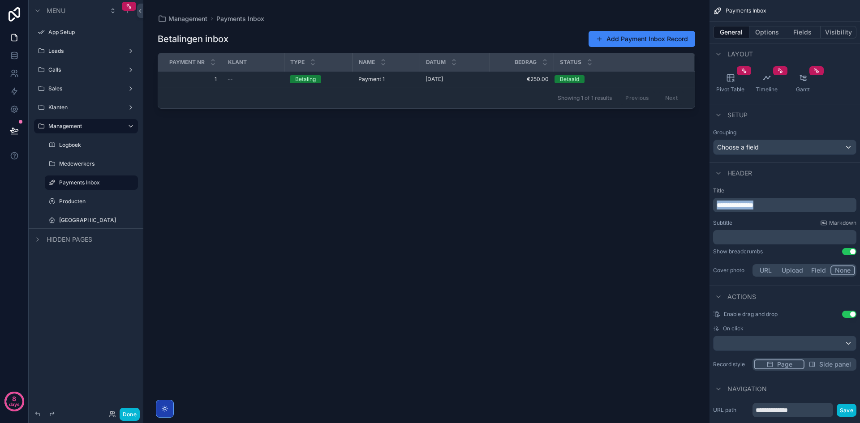
drag, startPoint x: 780, startPoint y: 202, endPoint x: 700, endPoint y: 199, distance: 79.8
click at [700, 199] on div "**********" at bounding box center [501, 211] width 717 height 423
click at [771, 30] on button "Options" at bounding box center [767, 32] width 36 height 13
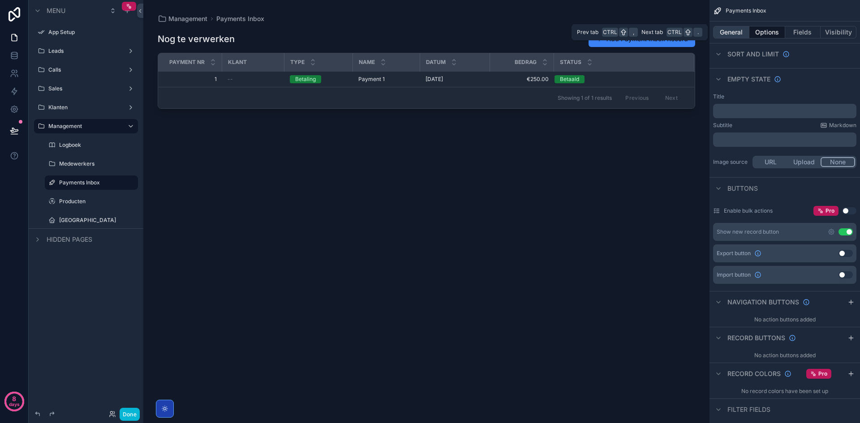
click at [730, 31] on button "General" at bounding box center [731, 32] width 36 height 13
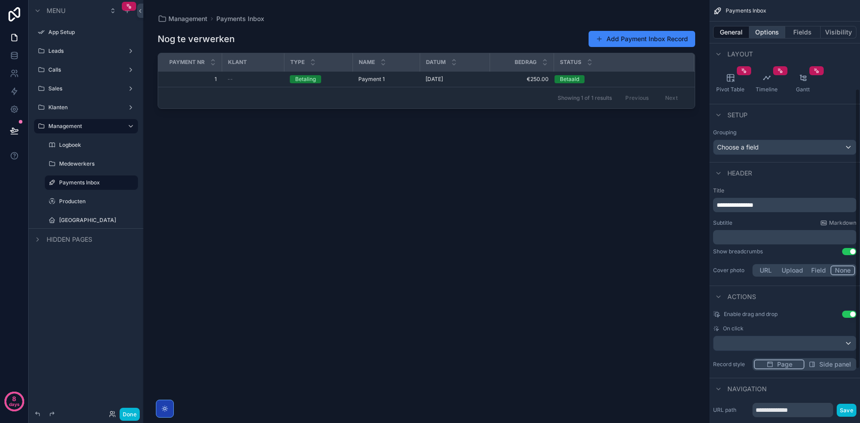
click at [773, 26] on button "Options" at bounding box center [767, 32] width 36 height 13
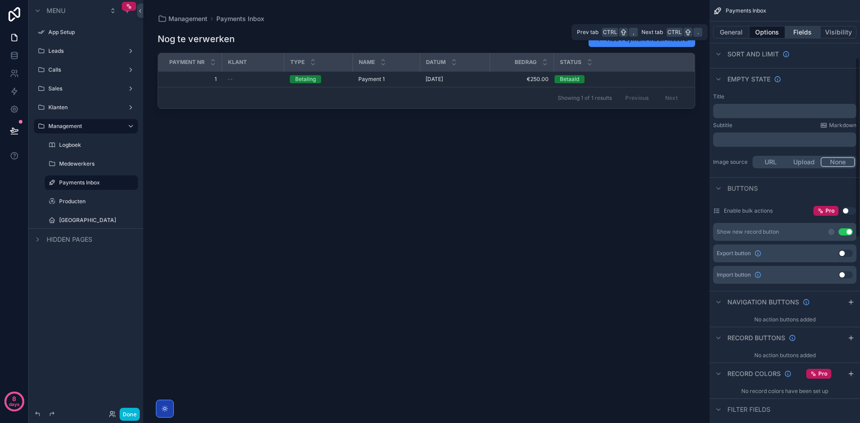
click at [792, 31] on button "Fields" at bounding box center [803, 32] width 36 height 13
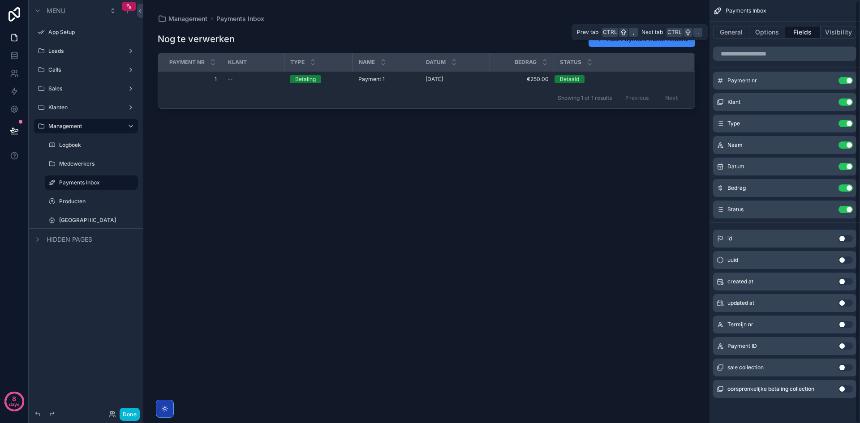
scroll to position [1, 0]
click at [847, 82] on button "Use setting" at bounding box center [846, 80] width 14 height 7
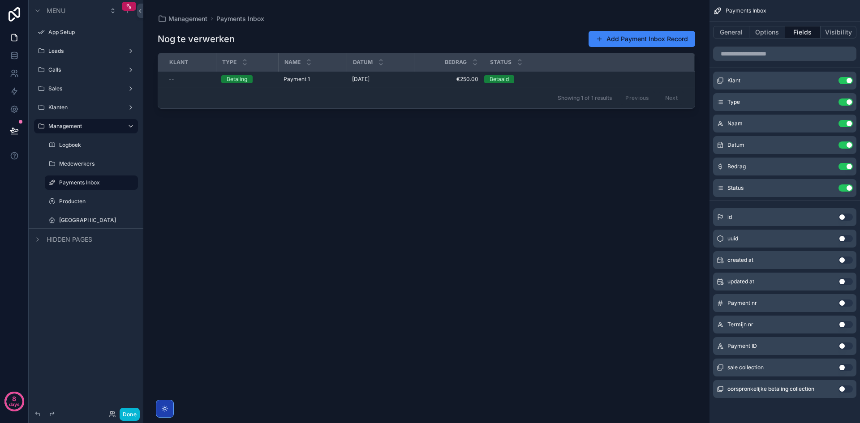
click at [839, 305] on button "Use setting" at bounding box center [846, 303] width 14 height 7
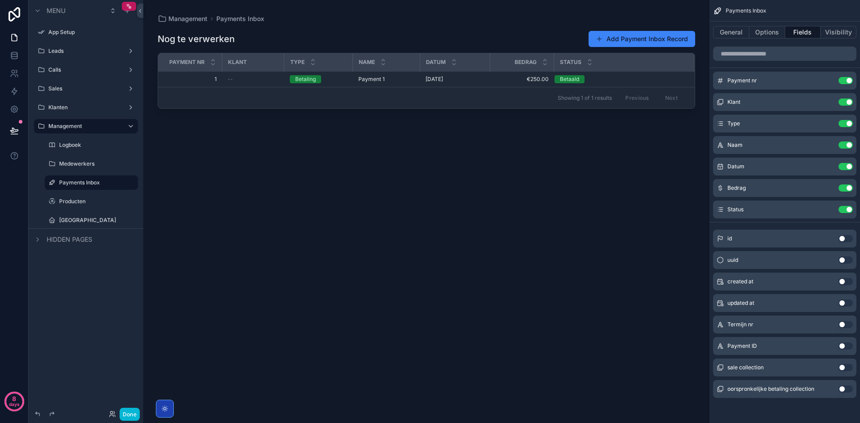
click at [245, 78] on div "scrollable content" at bounding box center [426, 206] width 566 height 413
click at [236, 78] on div "--" at bounding box center [254, 79] width 52 height 7
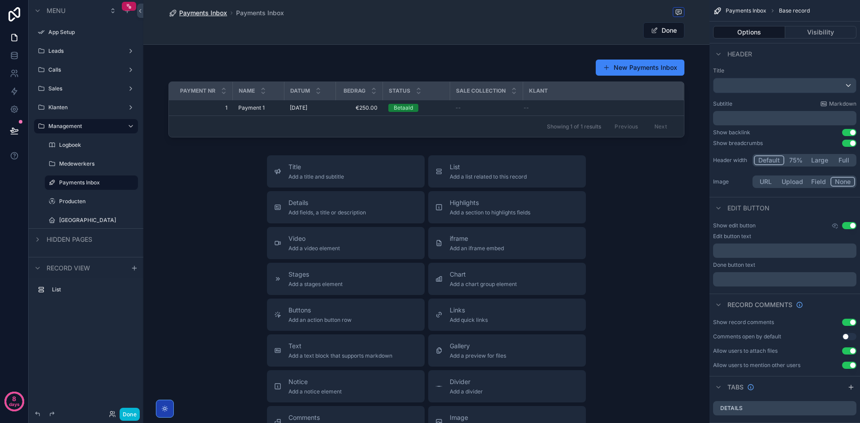
click at [202, 14] on span "Payments Inbox" at bounding box center [203, 13] width 48 height 9
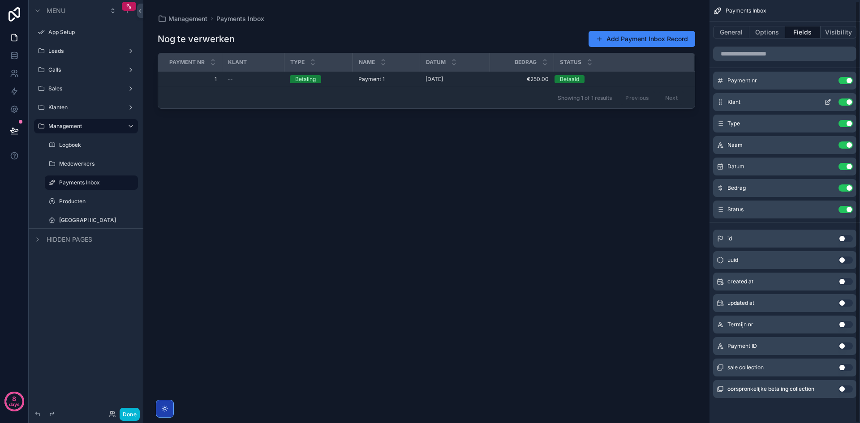
click at [842, 103] on button "Use setting" at bounding box center [846, 102] width 14 height 7
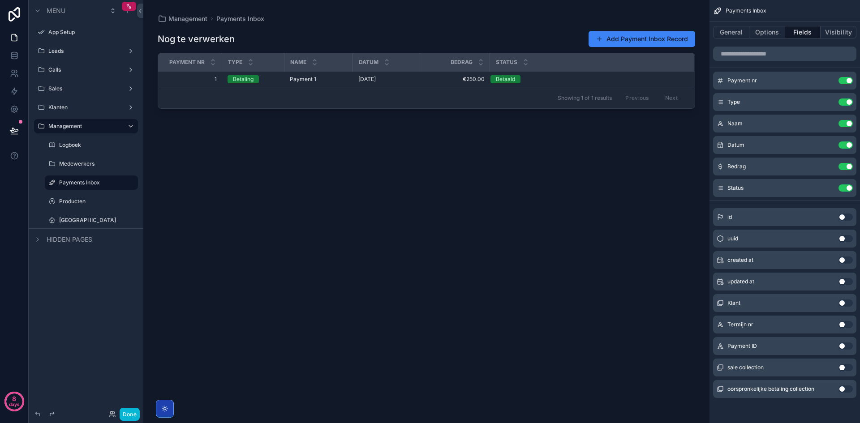
click at [850, 326] on button "Use setting" at bounding box center [846, 324] width 14 height 7
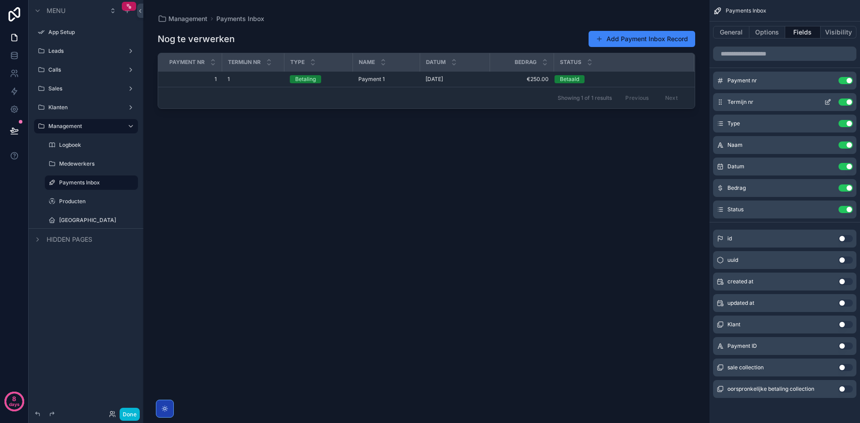
click at [844, 104] on button "Use setting" at bounding box center [846, 102] width 14 height 7
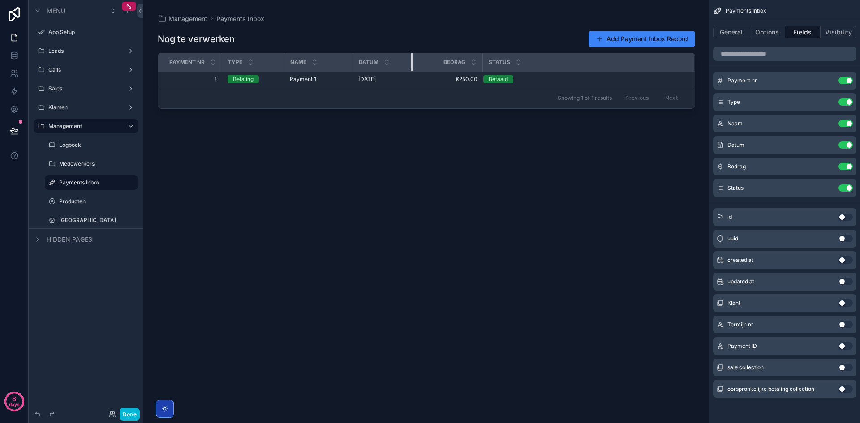
drag, startPoint x: 419, startPoint y: 62, endPoint x: 412, endPoint y: 62, distance: 7.2
click at [412, 62] on div "scrollable content" at bounding box center [413, 62] width 4 height 18
click at [738, 164] on span "Bedrag" at bounding box center [736, 166] width 18 height 7
click at [824, 169] on icon "scrollable content" at bounding box center [827, 166] width 7 height 7
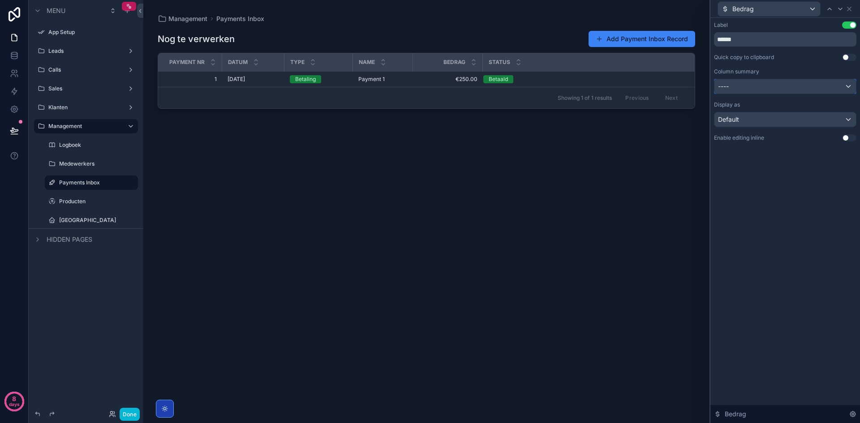
click at [763, 89] on div "----" at bounding box center [785, 86] width 142 height 14
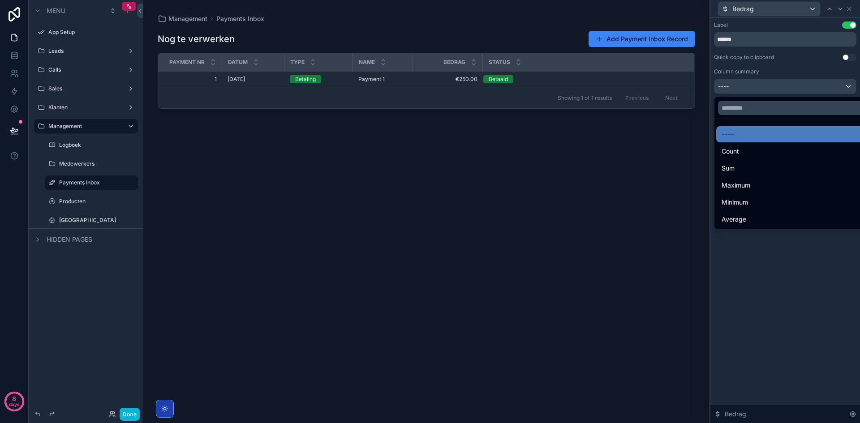
click at [762, 88] on div at bounding box center [785, 211] width 150 height 423
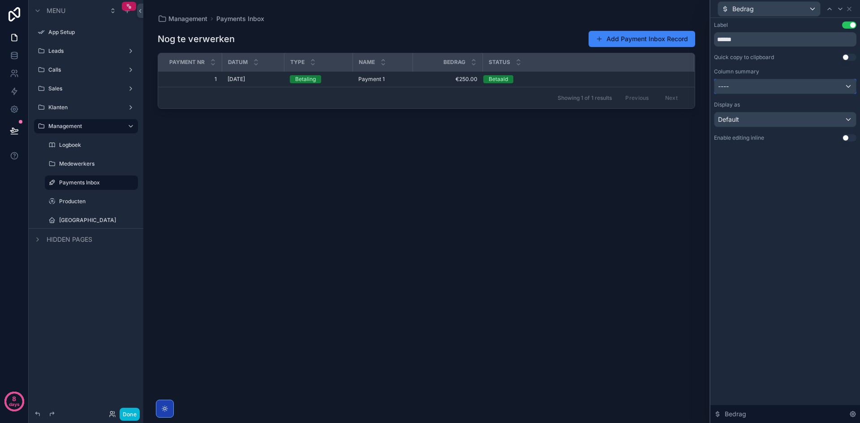
click at [762, 88] on div "----" at bounding box center [785, 86] width 142 height 14
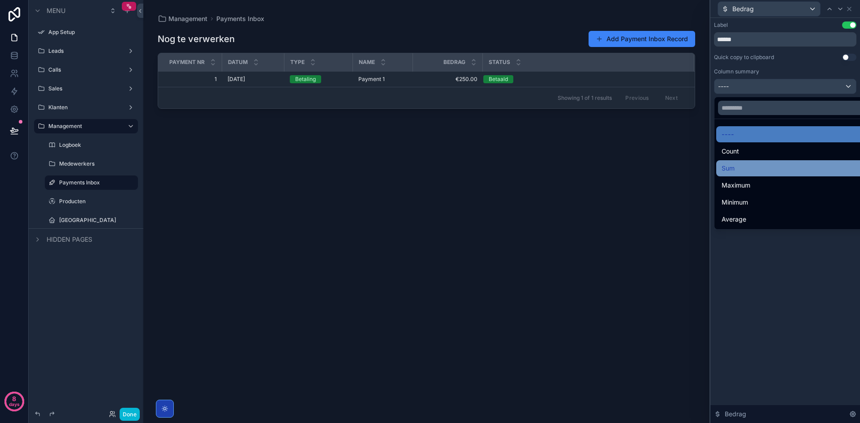
click at [747, 163] on div "Sum" at bounding box center [796, 168] width 148 height 11
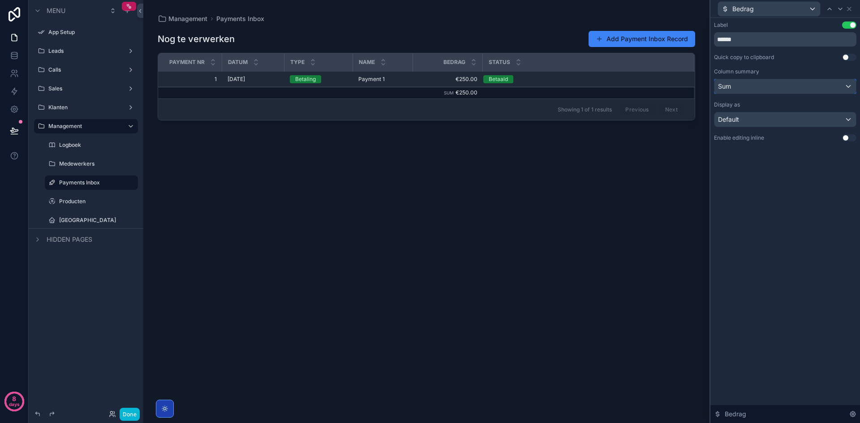
click at [751, 93] on div "Sum" at bounding box center [785, 86] width 142 height 14
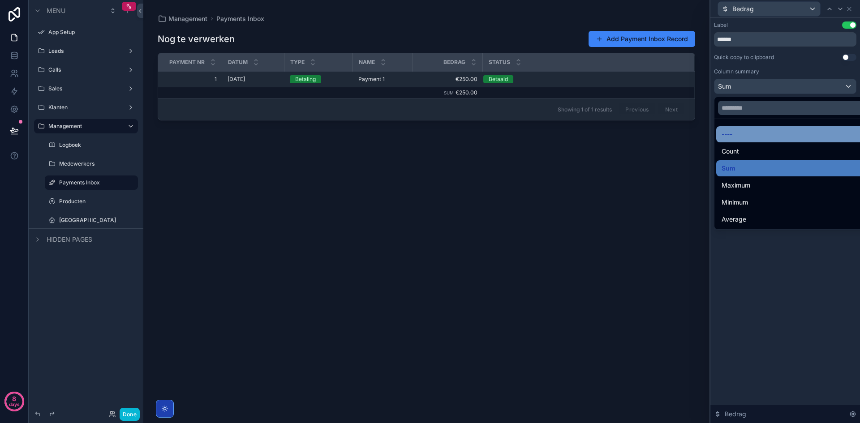
click at [754, 134] on div "----" at bounding box center [796, 134] width 148 height 11
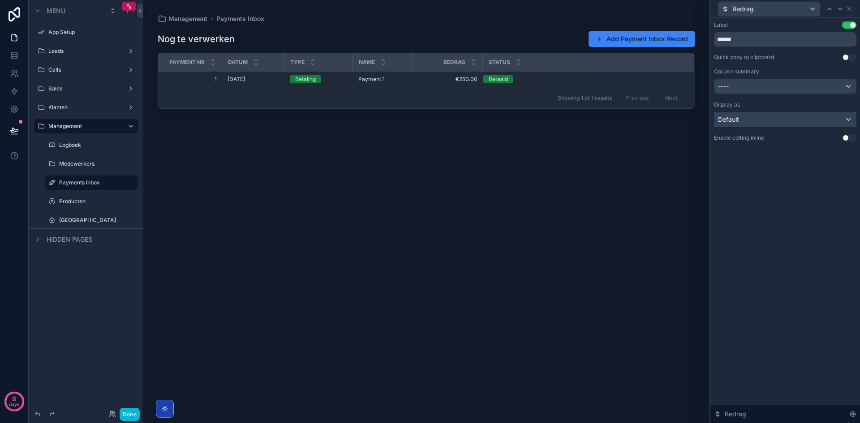
click at [752, 119] on div "Default" at bounding box center [785, 119] width 142 height 14
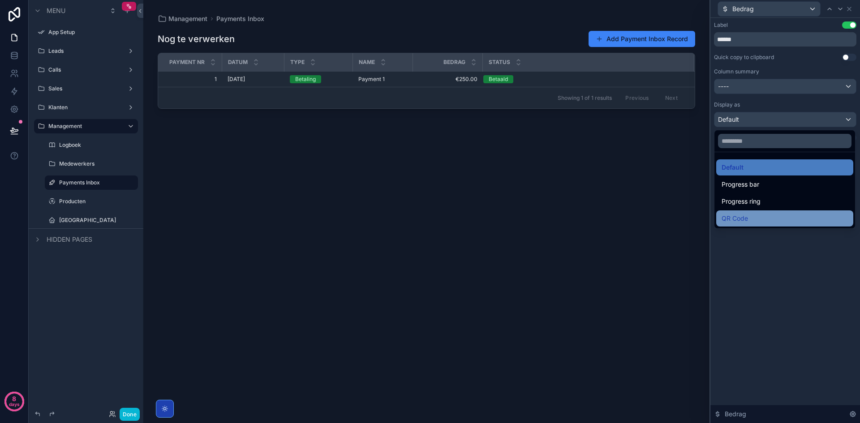
click at [743, 217] on span "QR Code" at bounding box center [735, 218] width 26 height 11
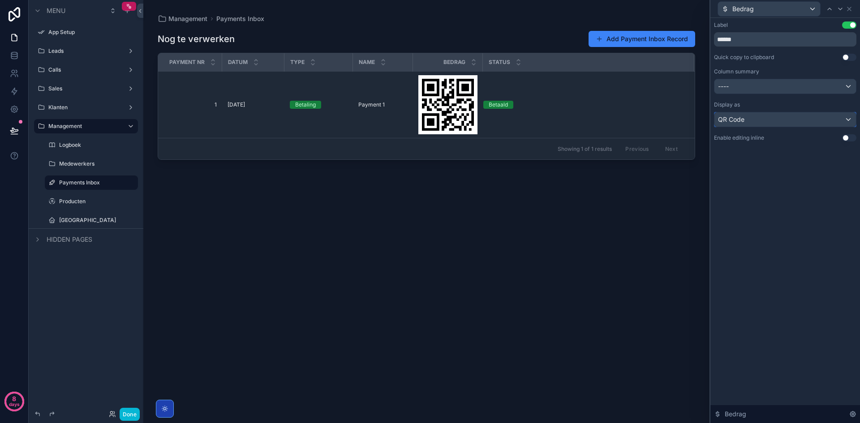
click at [753, 122] on div "QR Code" at bounding box center [785, 119] width 142 height 14
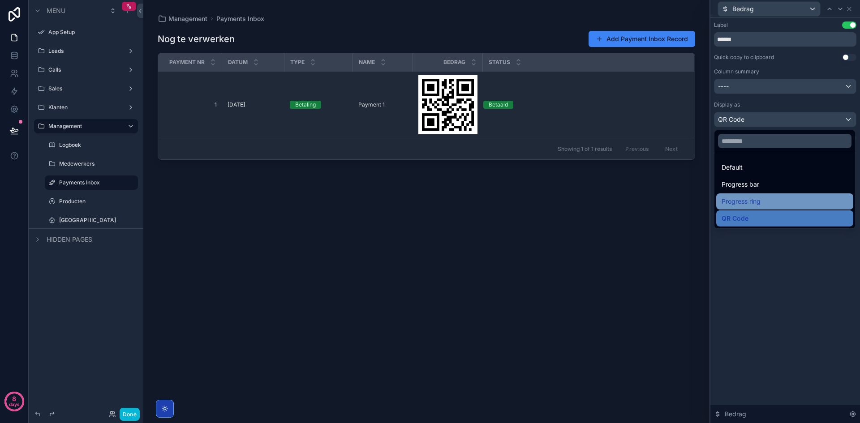
click at [748, 205] on span "Progress ring" at bounding box center [741, 201] width 39 height 11
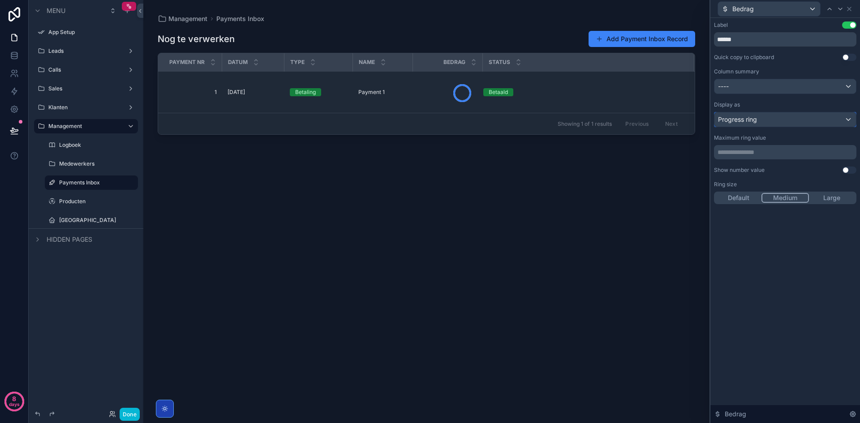
click at [752, 126] on div "Progress ring" at bounding box center [785, 119] width 142 height 14
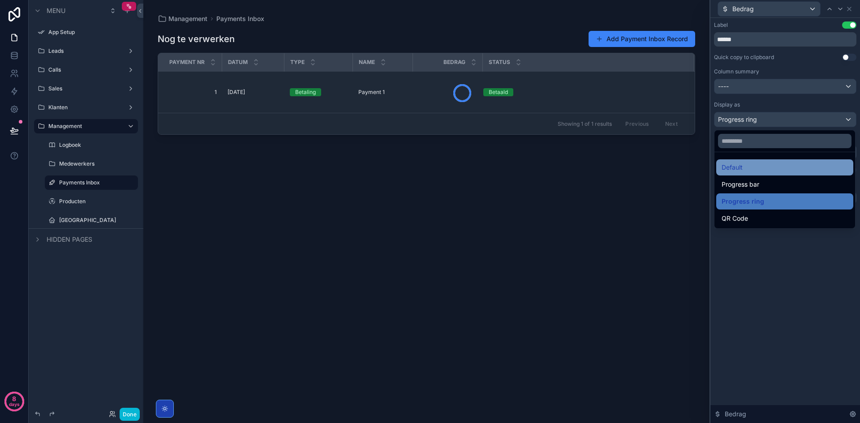
click at [745, 162] on div "Default" at bounding box center [784, 167] width 137 height 16
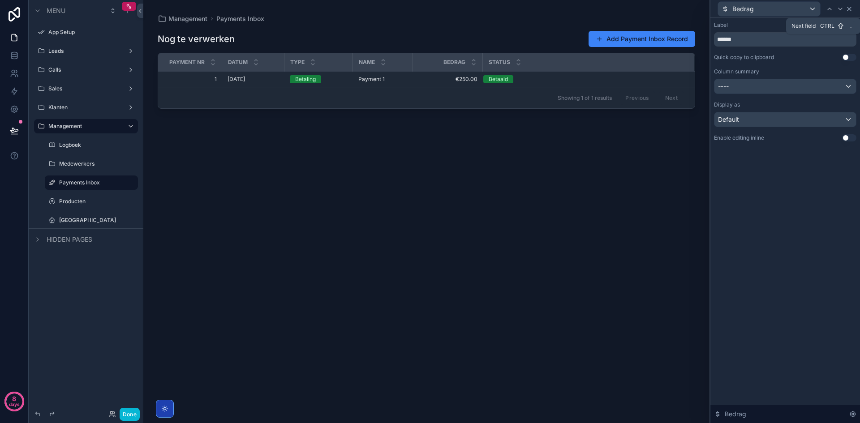
click at [848, 7] on icon at bounding box center [850, 9] width 4 height 4
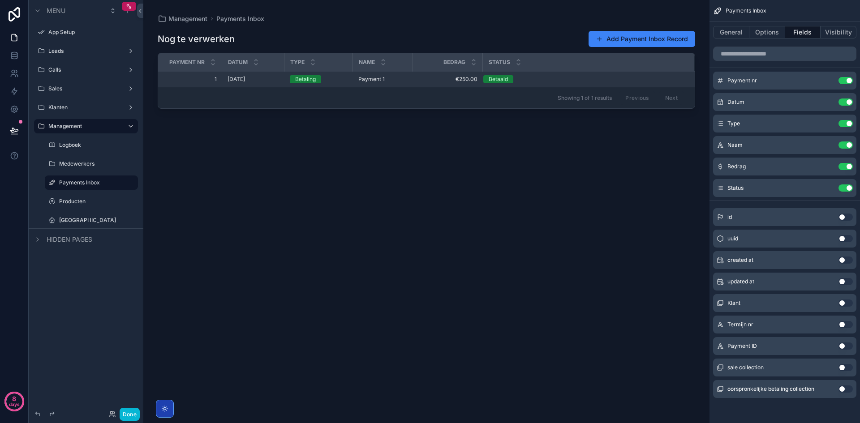
click at [233, 80] on span "[DATE]" at bounding box center [236, 79] width 17 height 7
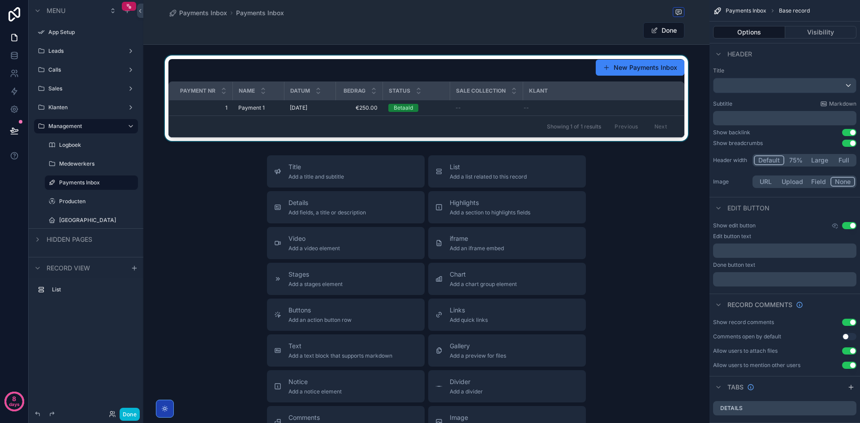
click at [385, 100] on th "Status" at bounding box center [416, 91] width 67 height 18
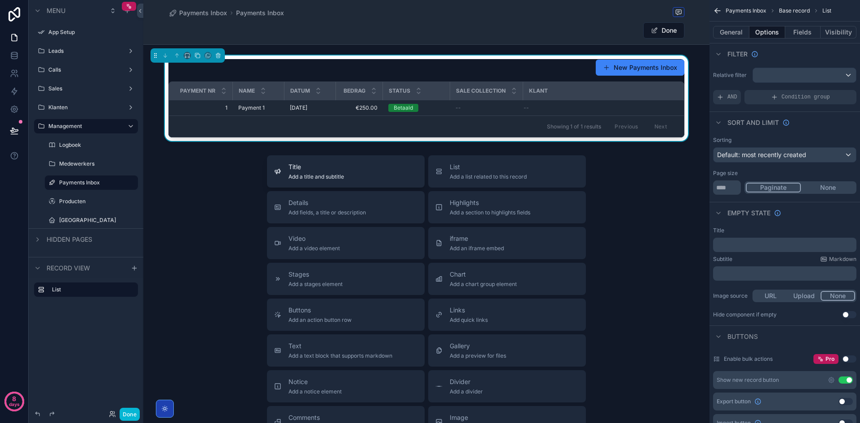
click at [291, 165] on span "Title" at bounding box center [316, 167] width 56 height 9
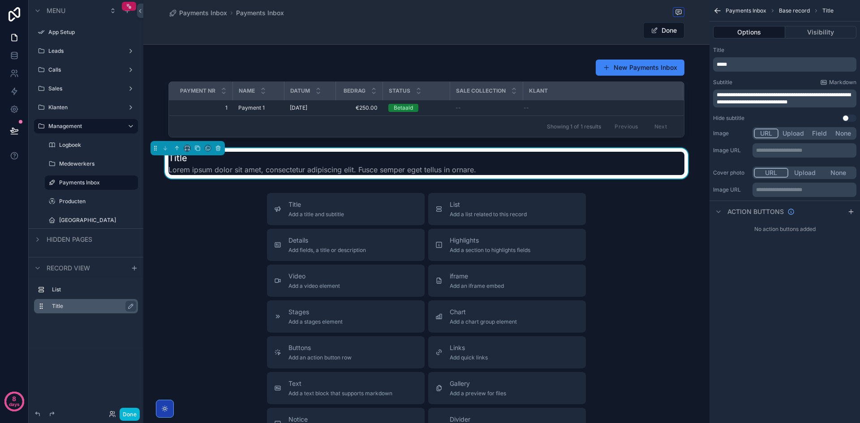
click at [106, 307] on label "Title" at bounding box center [91, 306] width 79 height 7
click at [177, 147] on icon "scrollable content" at bounding box center [177, 148] width 6 height 6
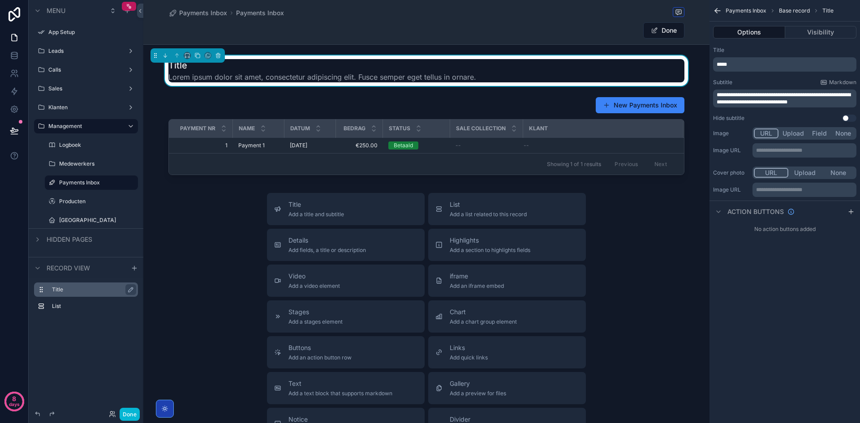
click at [198, 70] on h1 "Title" at bounding box center [322, 65] width 308 height 13
click at [744, 63] on p "*****" at bounding box center [786, 64] width 138 height 7
click at [755, 52] on div "Title" at bounding box center [784, 50] width 143 height 7
click at [761, 101] on span "**********" at bounding box center [784, 98] width 134 height 13
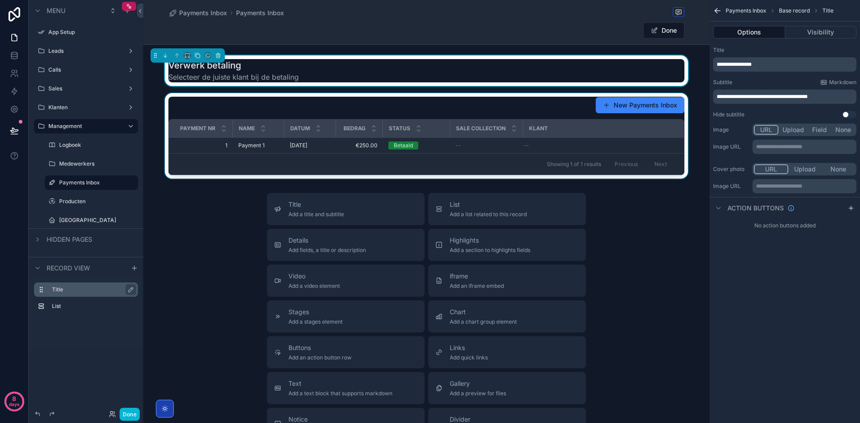
click at [547, 124] on div "Klant" at bounding box center [603, 128] width 159 height 14
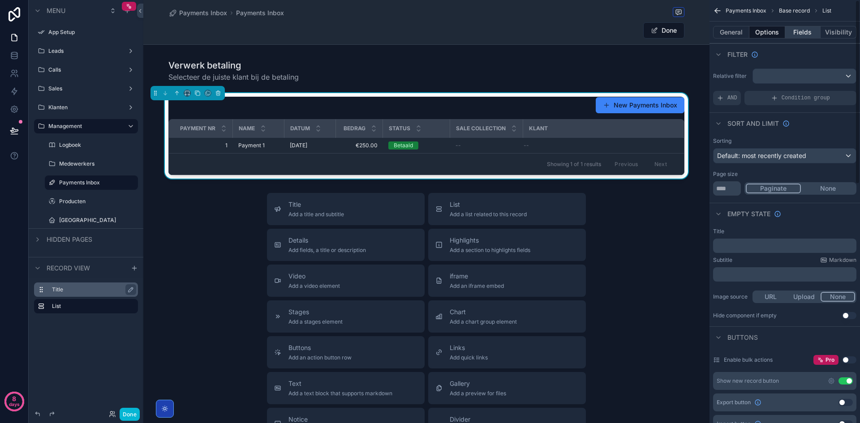
click at [799, 30] on button "Fields" at bounding box center [803, 32] width 36 height 13
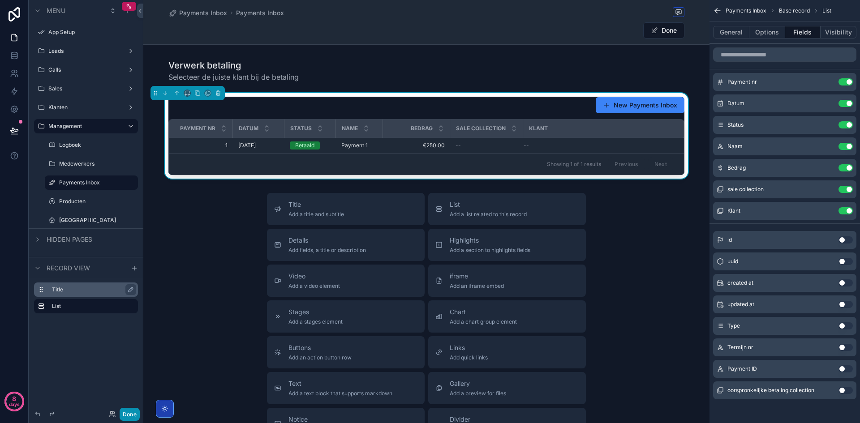
drag, startPoint x: 129, startPoint y: 418, endPoint x: 211, endPoint y: 349, distance: 107.5
click at [129, 418] on button "Done" at bounding box center [130, 414] width 20 height 13
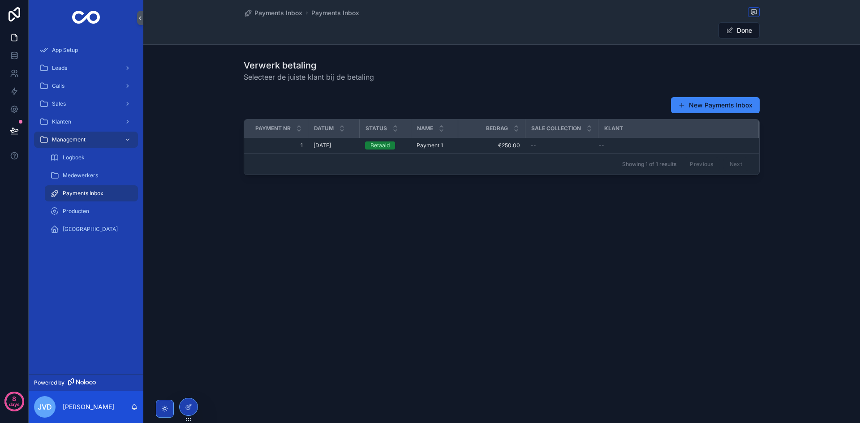
click at [564, 146] on div "--" at bounding box center [562, 145] width 62 height 7
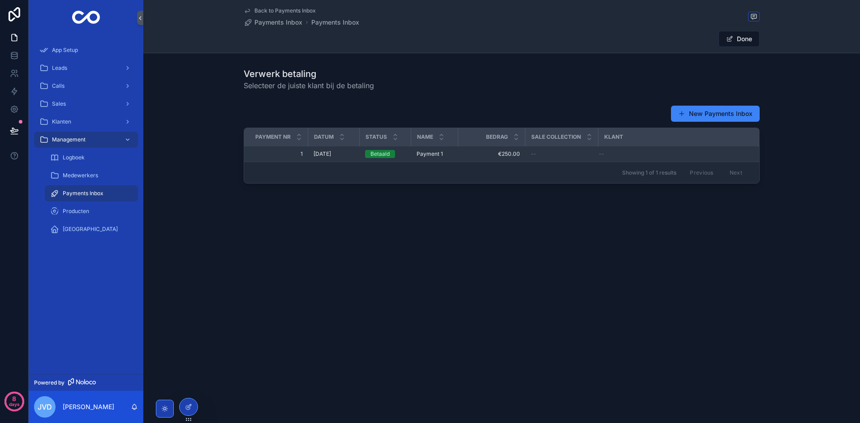
click at [553, 155] on div "--" at bounding box center [562, 154] width 62 height 7
click at [280, 20] on span "Payments Inbox" at bounding box center [278, 22] width 48 height 9
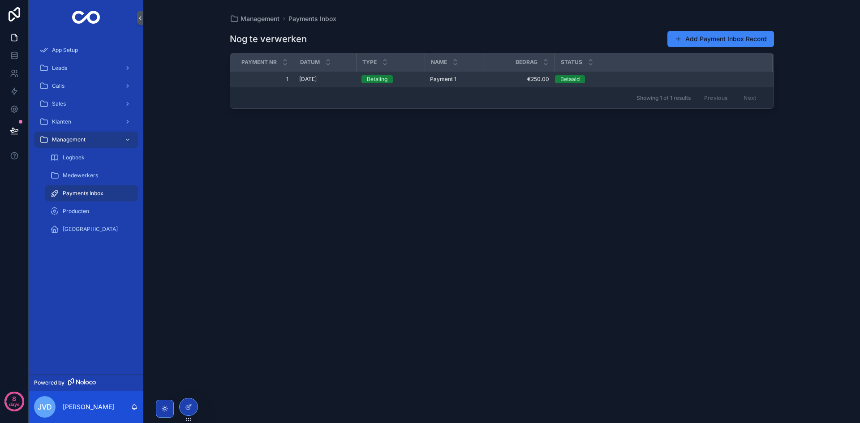
click at [317, 81] on span "[DATE]" at bounding box center [307, 79] width 17 height 7
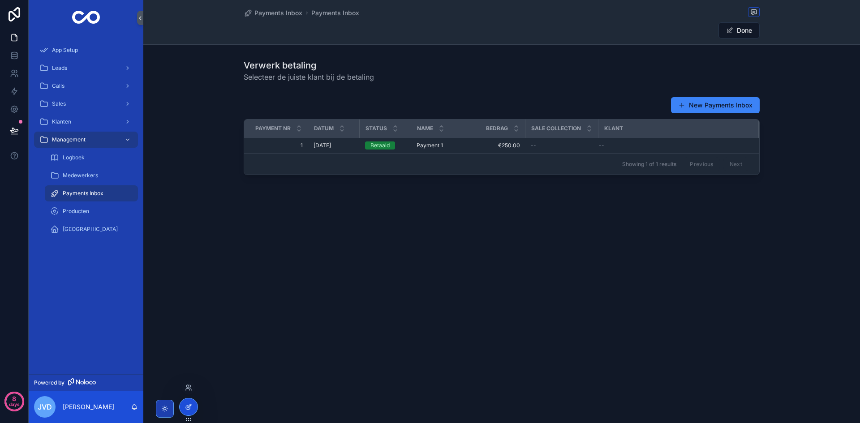
click at [190, 410] on icon at bounding box center [188, 407] width 7 height 7
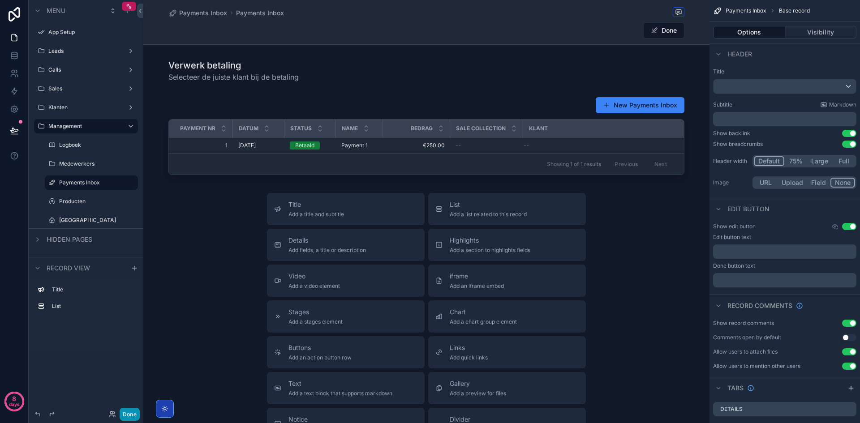
click at [126, 416] on button "Done" at bounding box center [130, 414] width 20 height 13
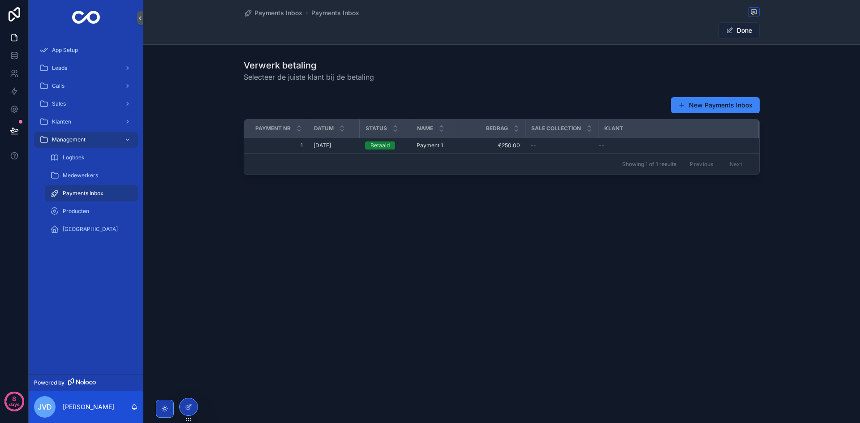
click at [744, 31] on button "Done" at bounding box center [738, 30] width 41 height 16
click at [745, 34] on button "Edit" at bounding box center [741, 30] width 37 height 16
click at [183, 411] on div at bounding box center [189, 407] width 18 height 17
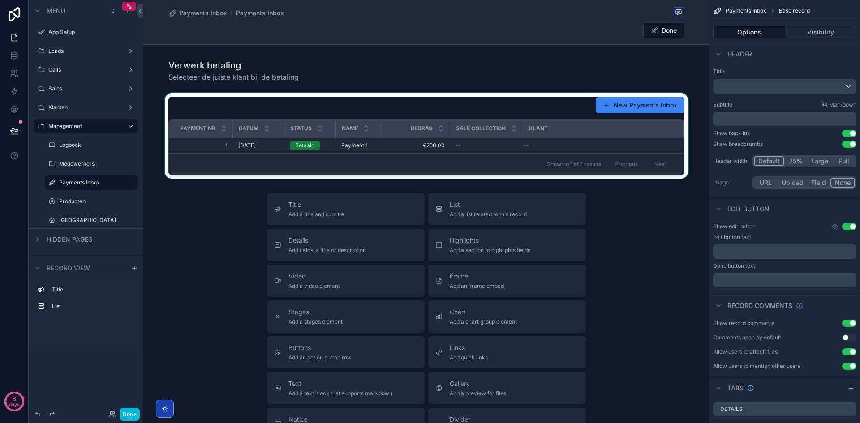
click at [492, 148] on div "scrollable content" at bounding box center [426, 136] width 566 height 86
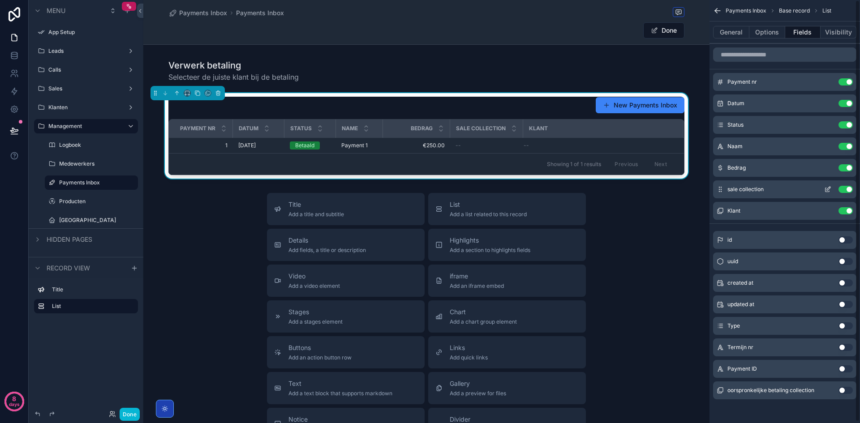
click at [826, 187] on icon "scrollable content" at bounding box center [827, 189] width 7 height 7
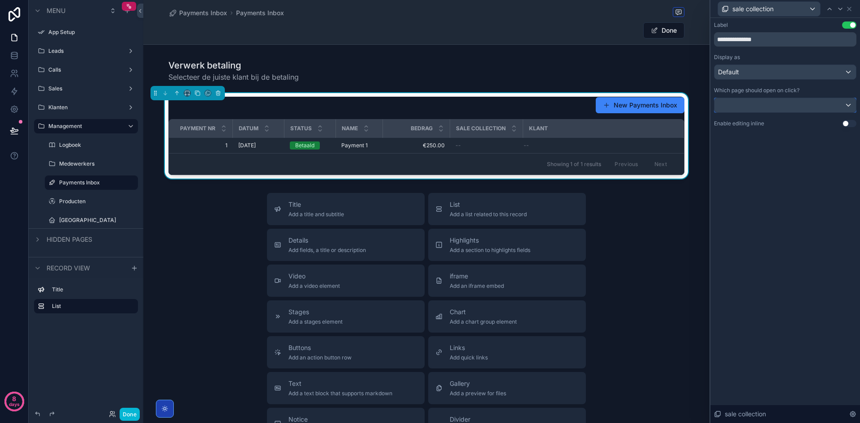
click at [758, 107] on div at bounding box center [785, 105] width 142 height 14
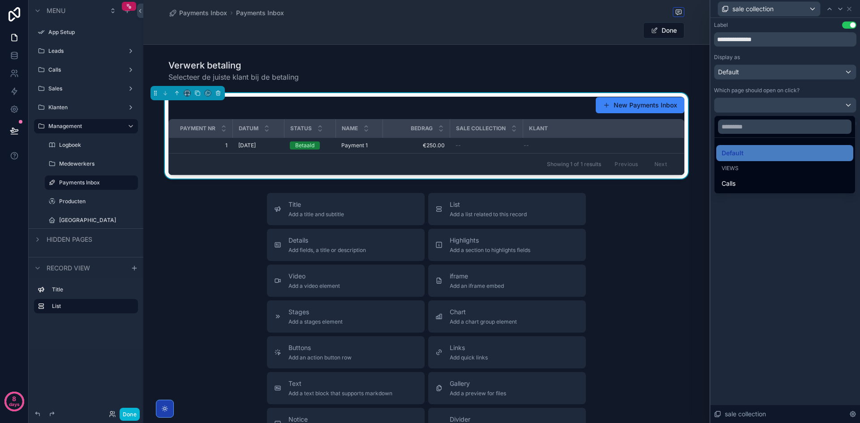
click at [758, 107] on div at bounding box center [785, 211] width 150 height 423
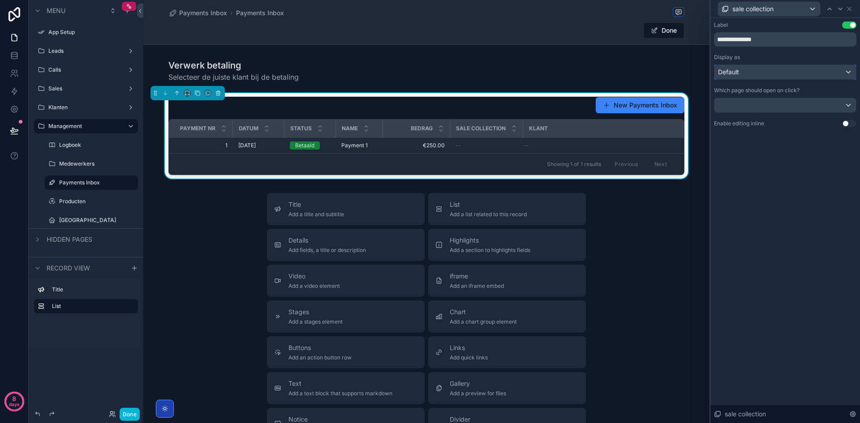
click at [757, 71] on div "Default" at bounding box center [785, 72] width 142 height 14
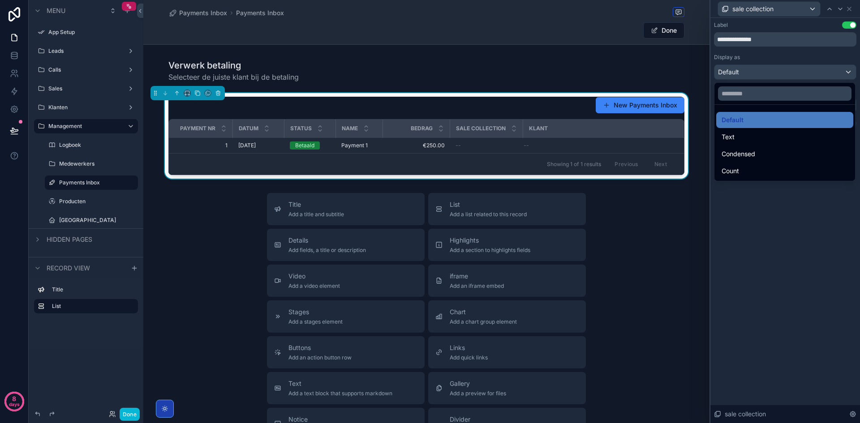
click at [757, 71] on div at bounding box center [785, 211] width 150 height 423
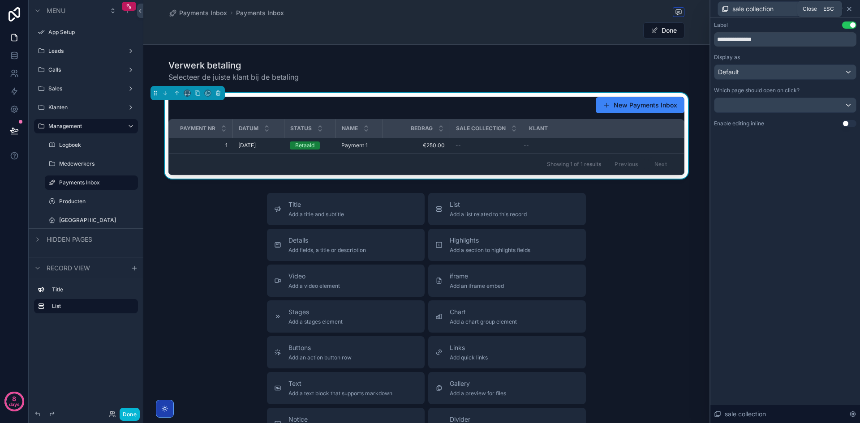
click at [846, 9] on icon at bounding box center [849, 8] width 7 height 7
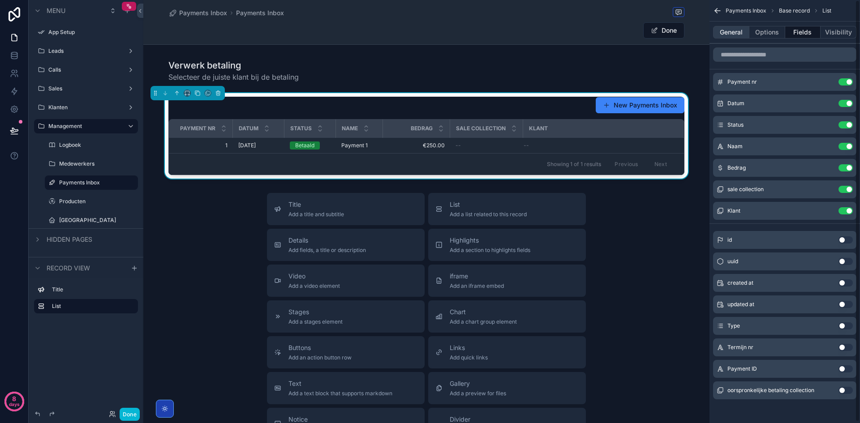
click at [736, 31] on button "General" at bounding box center [731, 32] width 36 height 13
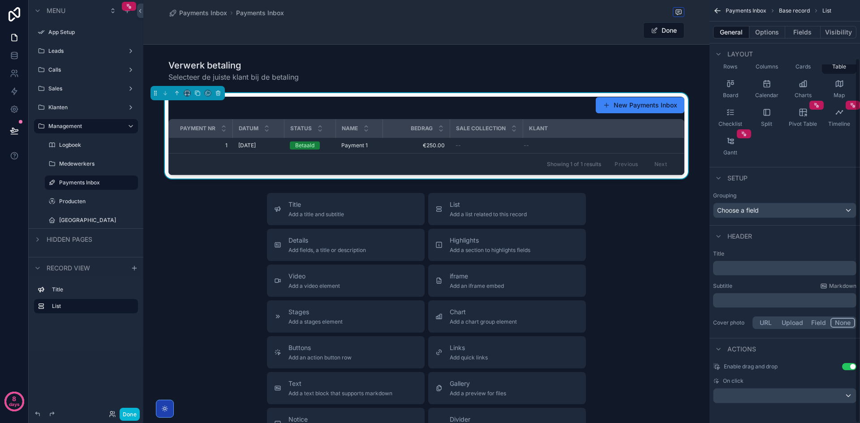
scroll to position [67, 0]
click at [848, 367] on button "Use setting" at bounding box center [849, 364] width 14 height 7
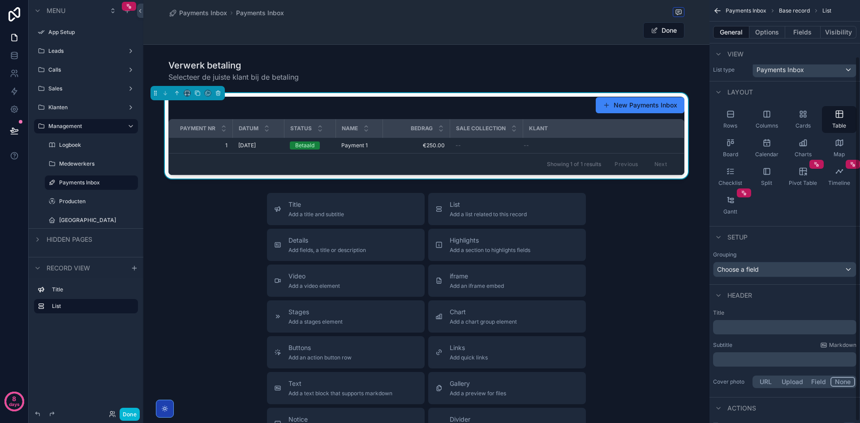
scroll to position [0, 0]
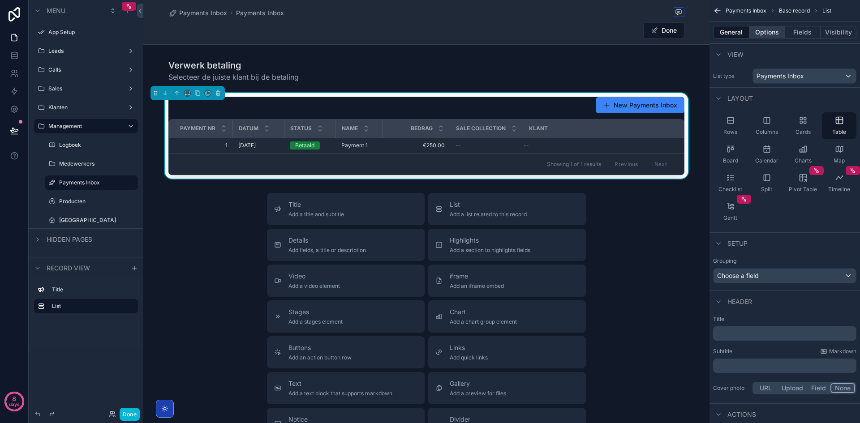
click at [774, 33] on button "Options" at bounding box center [767, 32] width 36 height 13
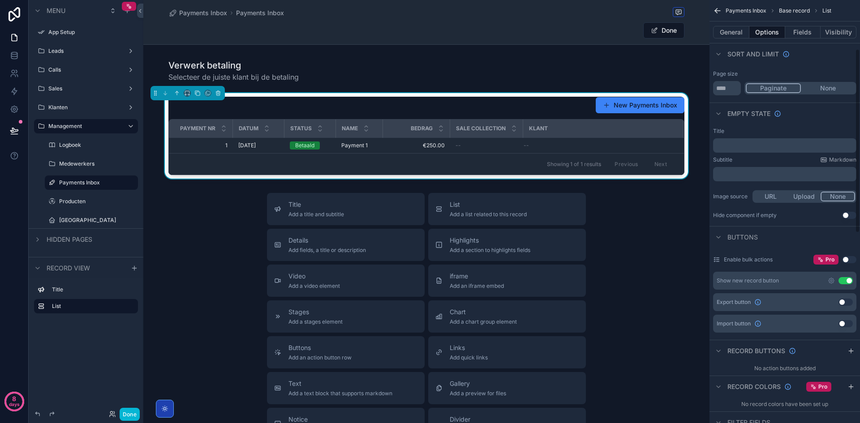
scroll to position [134, 0]
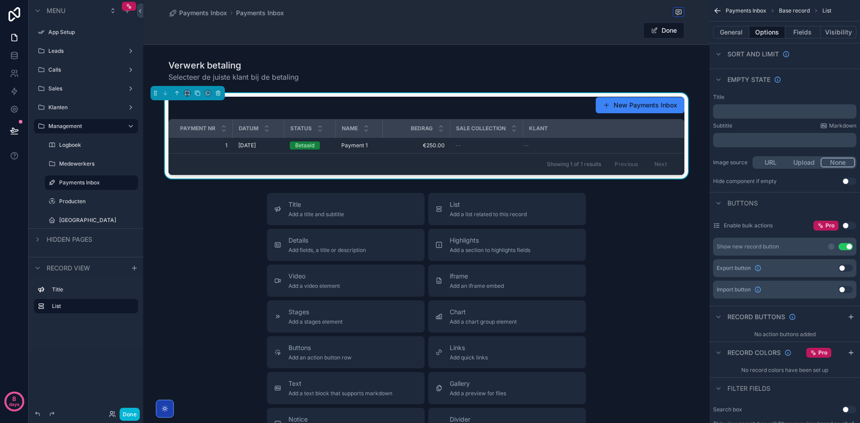
click at [843, 248] on button "Use setting" at bounding box center [846, 246] width 14 height 7
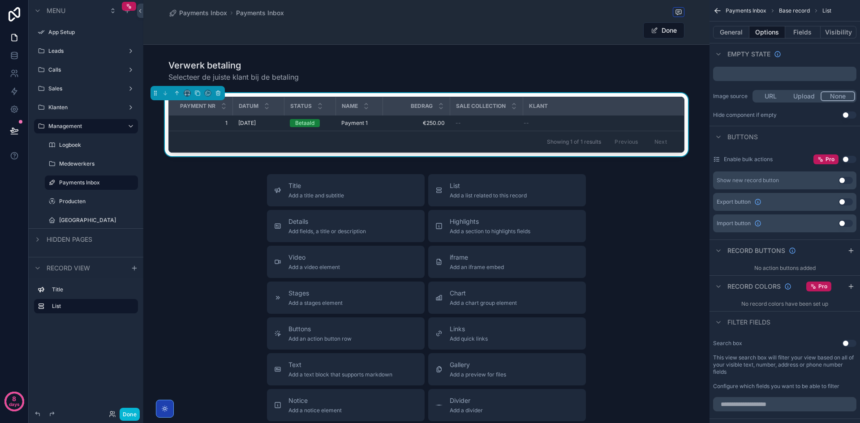
scroll to position [224, 0]
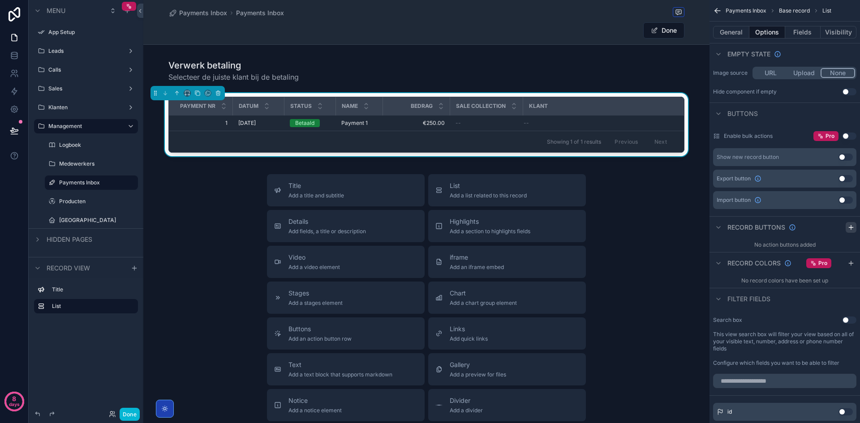
click at [852, 224] on icon "scrollable content" at bounding box center [851, 227] width 7 height 7
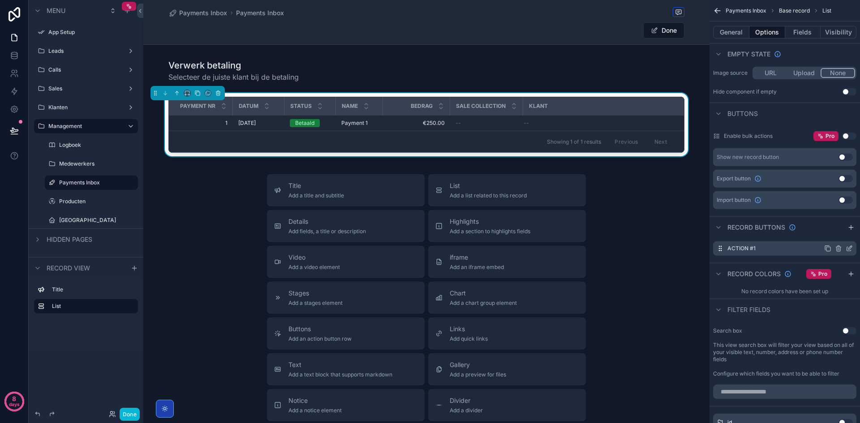
click at [795, 243] on div "Action #1" at bounding box center [784, 248] width 143 height 14
click at [848, 246] on icon "scrollable content" at bounding box center [849, 248] width 7 height 7
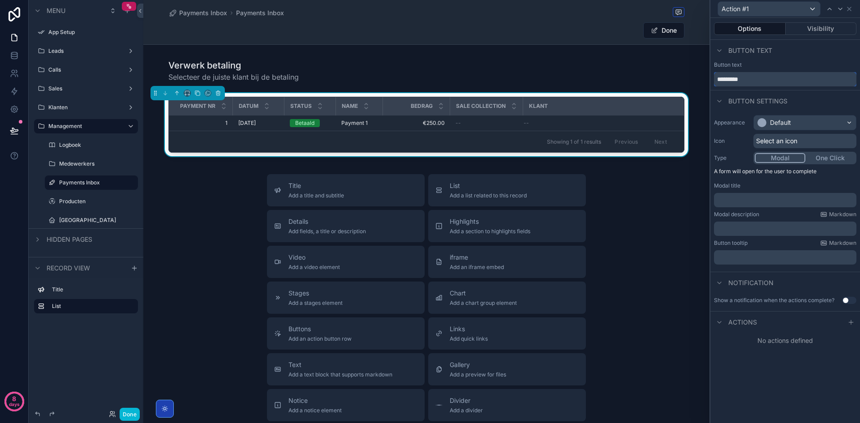
click at [791, 79] on input "*********" at bounding box center [785, 79] width 142 height 14
type input "**********"
click at [783, 109] on div "Button settings" at bounding box center [785, 101] width 150 height 22
click at [779, 118] on div "Default" at bounding box center [780, 122] width 21 height 9
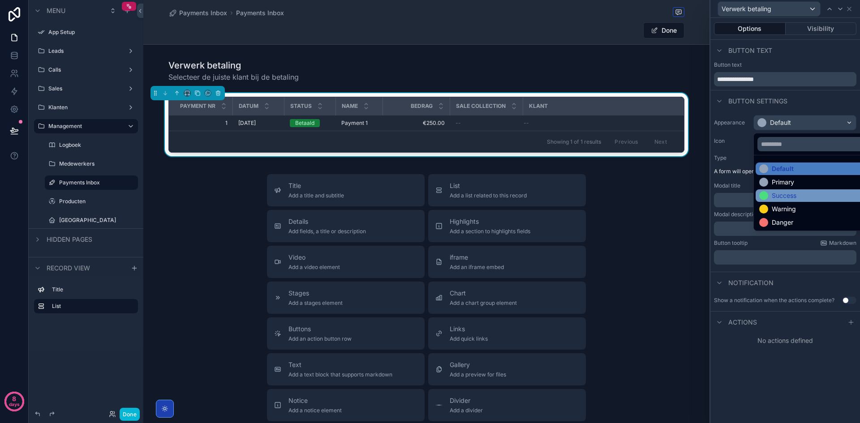
click at [786, 194] on div "Success" at bounding box center [784, 195] width 25 height 9
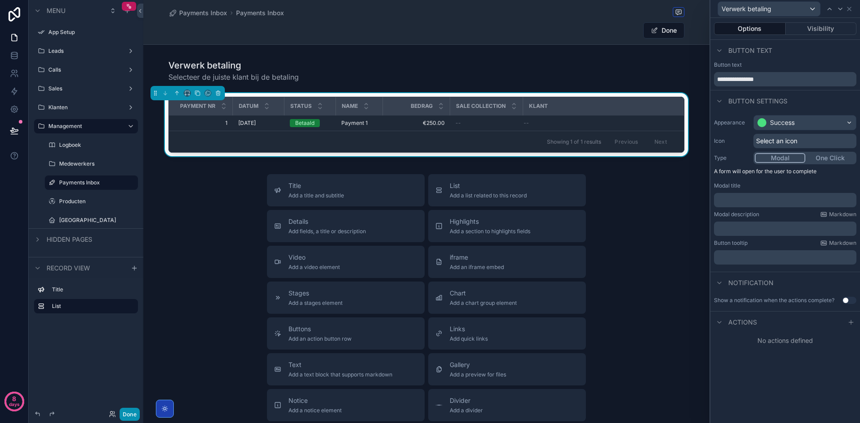
click at [130, 410] on button "Done" at bounding box center [130, 414] width 20 height 13
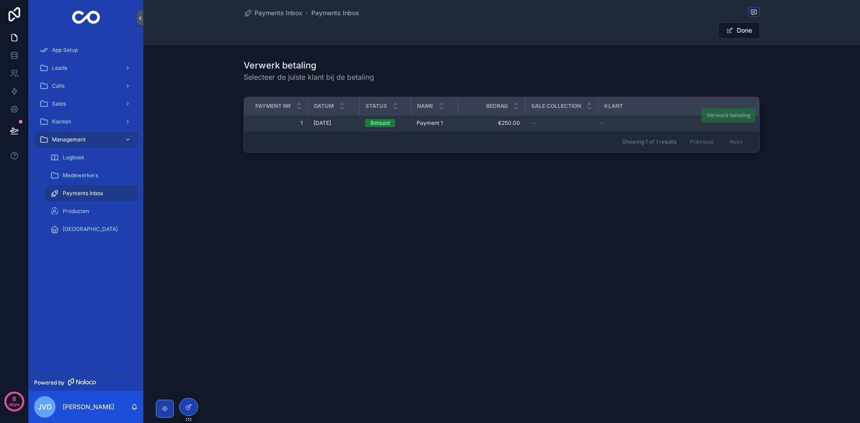
click at [731, 114] on span "Verwerk betaling" at bounding box center [728, 115] width 54 height 14
click at [187, 405] on icon at bounding box center [188, 407] width 7 height 7
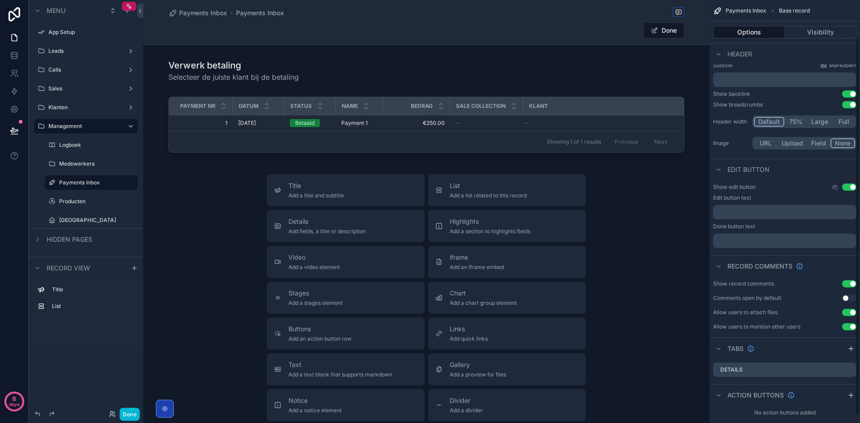
scroll to position [51, 0]
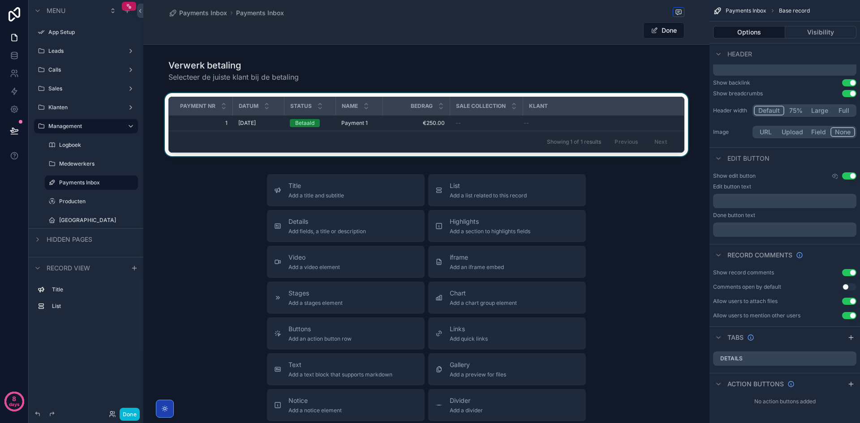
click at [606, 121] on div "scrollable content" at bounding box center [426, 126] width 566 height 67
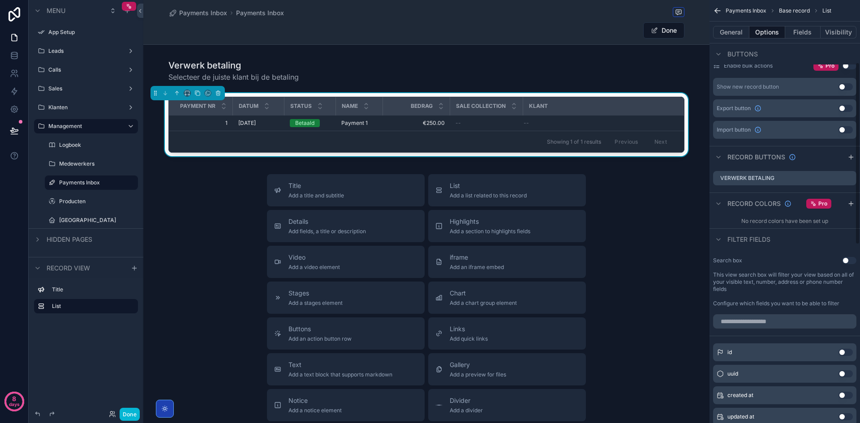
scroll to position [319, 0]
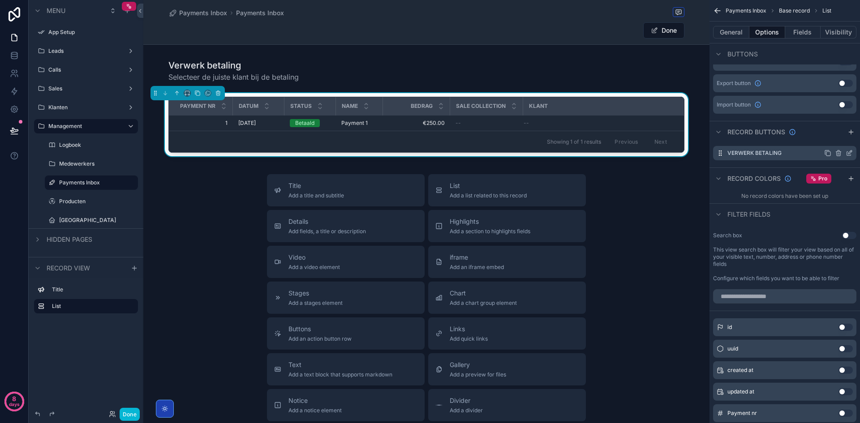
click at [848, 154] on icon "scrollable content" at bounding box center [849, 153] width 7 height 7
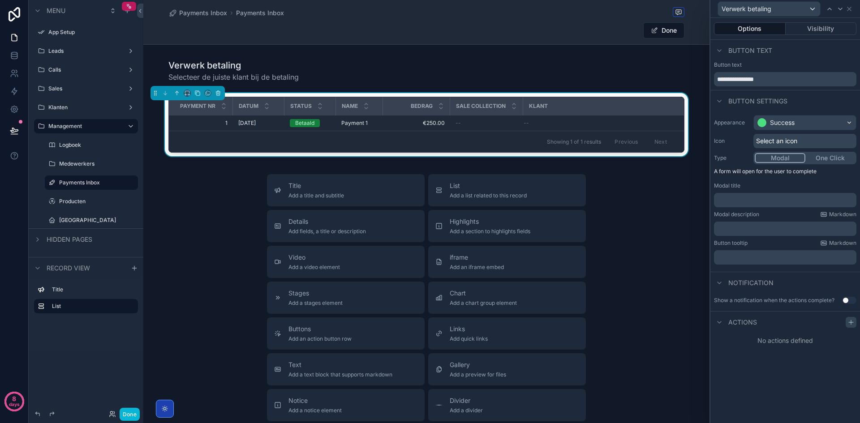
click at [851, 324] on icon at bounding box center [851, 322] width 7 height 7
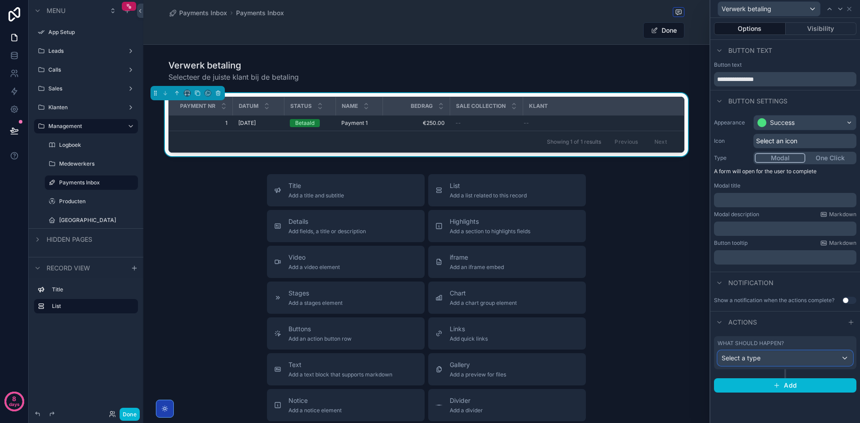
click at [787, 358] on div "Select a type" at bounding box center [785, 358] width 134 height 14
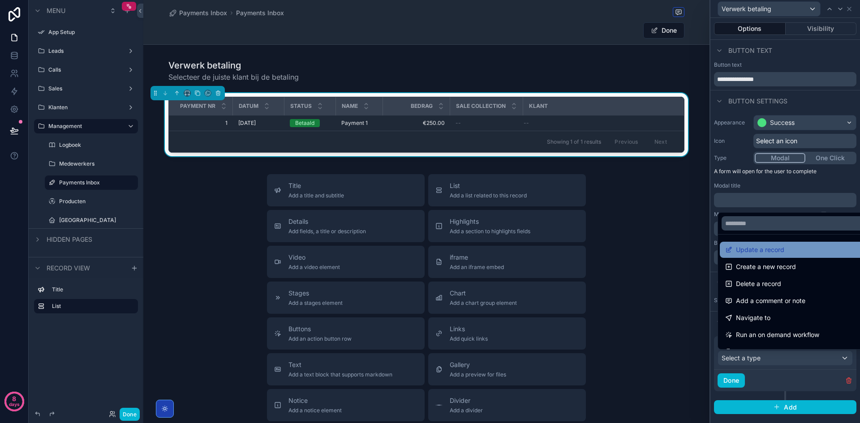
click at [787, 251] on div "Update a record" at bounding box center [795, 250] width 141 height 11
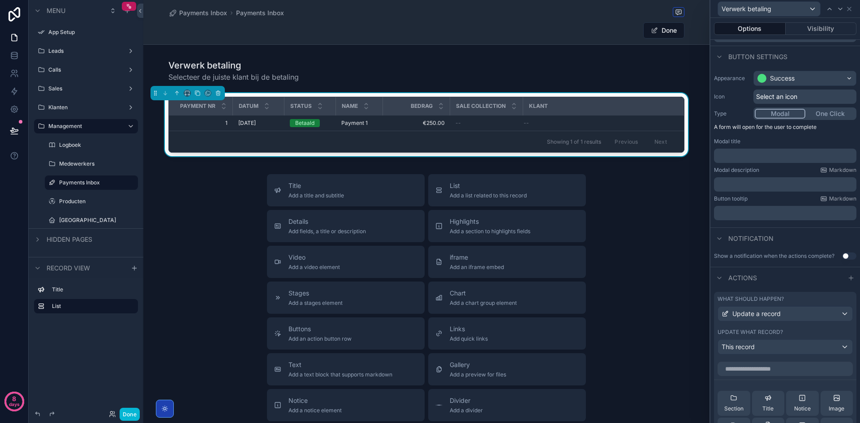
scroll to position [45, 0]
click at [770, 368] on input "text" at bounding box center [785, 368] width 135 height 14
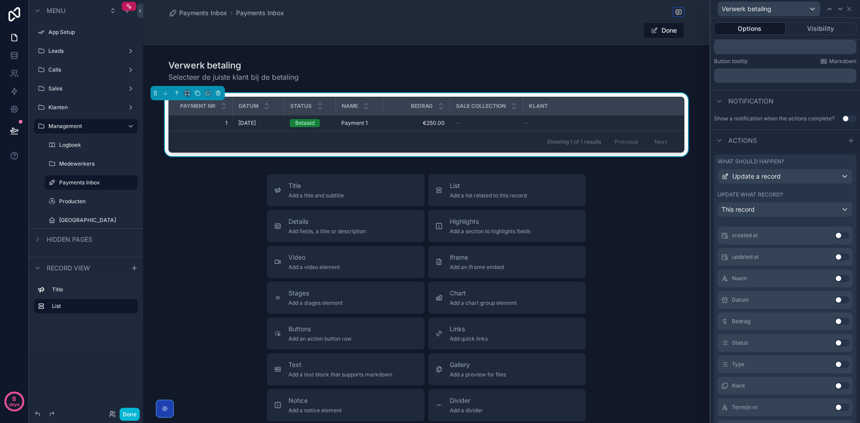
scroll to position [224, 0]
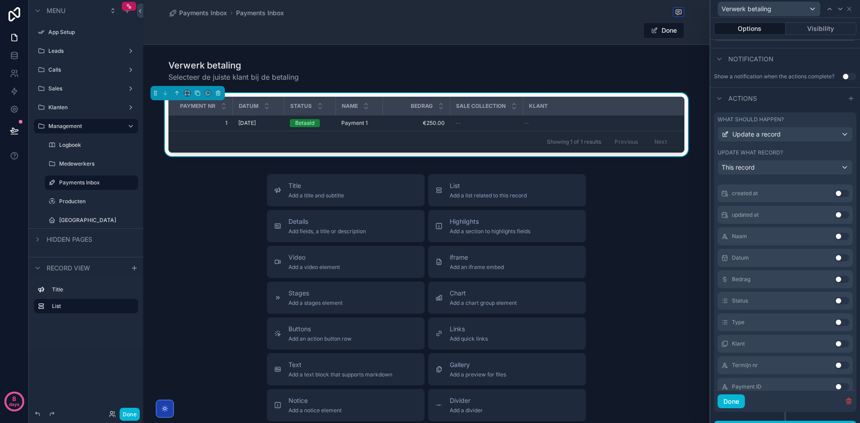
click at [835, 344] on button "Use setting" at bounding box center [842, 343] width 14 height 7
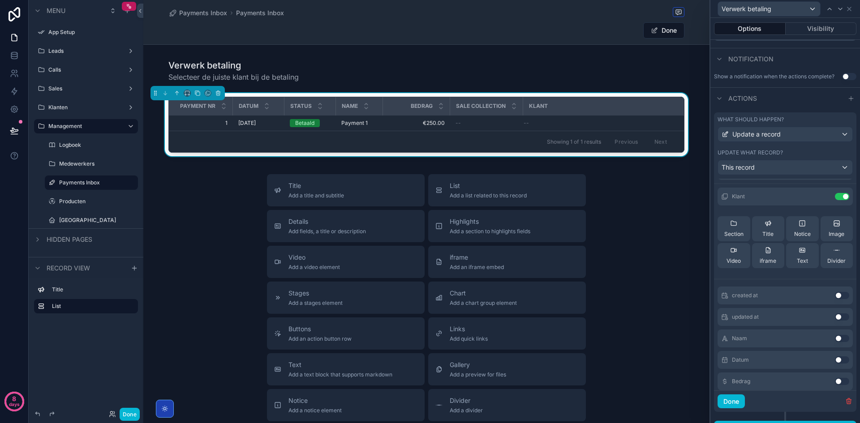
scroll to position [0, 0]
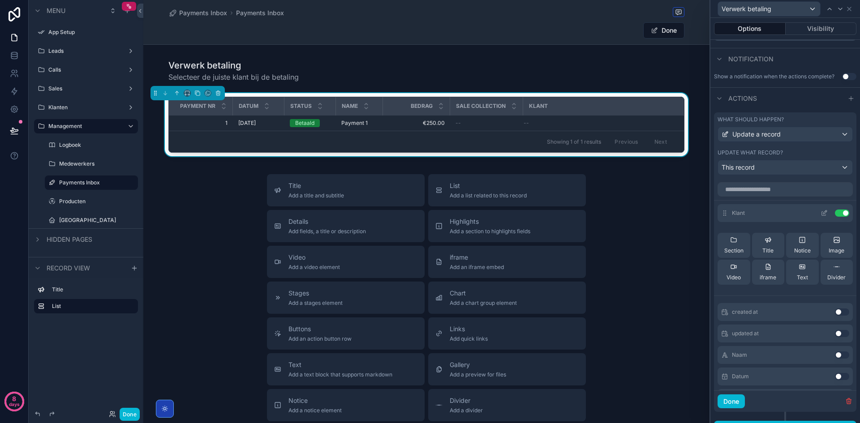
click at [813, 218] on div "Klant Use setting" at bounding box center [785, 213] width 135 height 18
click at [821, 215] on icon at bounding box center [824, 213] width 7 height 7
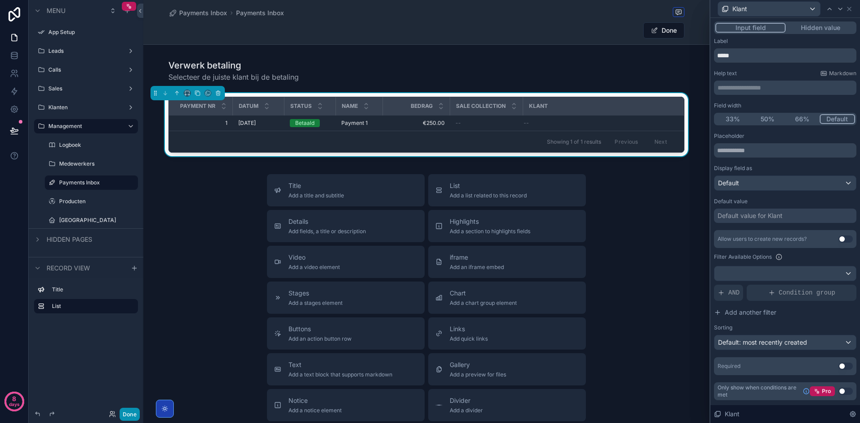
click at [125, 411] on button "Done" at bounding box center [130, 414] width 20 height 13
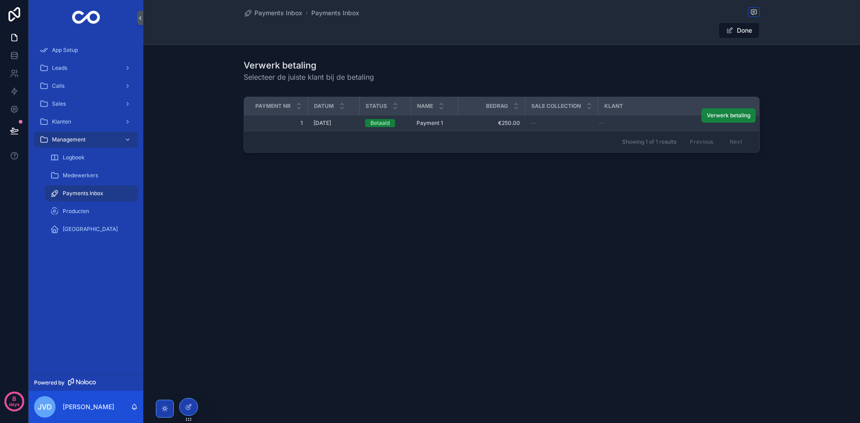
click at [732, 116] on span "Verwerk betaling" at bounding box center [728, 115] width 43 height 7
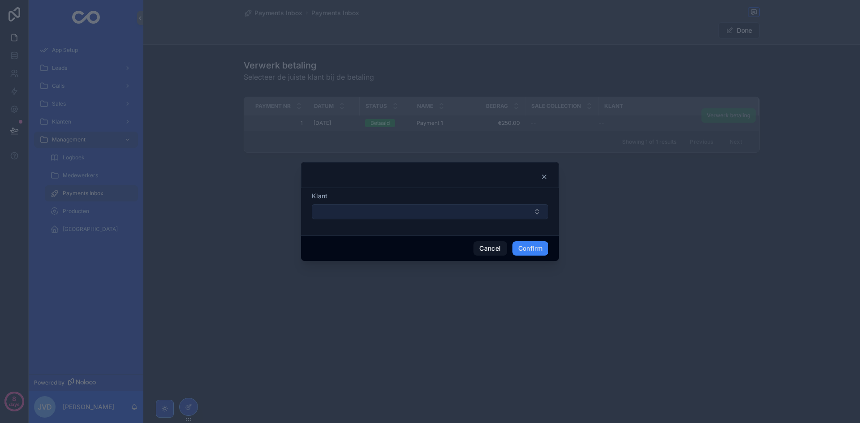
click at [466, 210] on button "Select Button" at bounding box center [430, 211] width 237 height 15
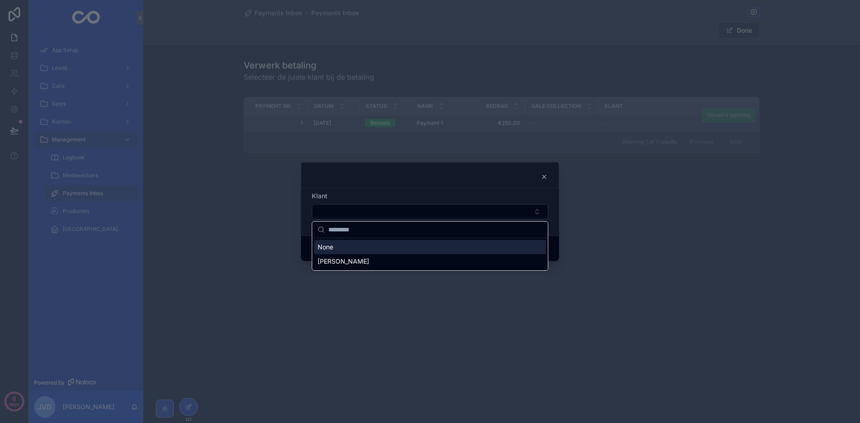
click at [467, 254] on div "None" at bounding box center [430, 247] width 232 height 14
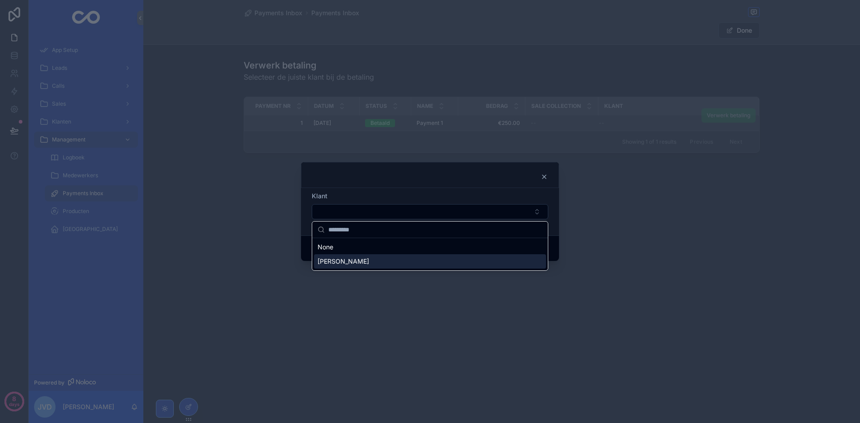
click at [459, 258] on div "[PERSON_NAME]" at bounding box center [430, 261] width 232 height 14
click at [575, 275] on div at bounding box center [430, 211] width 860 height 423
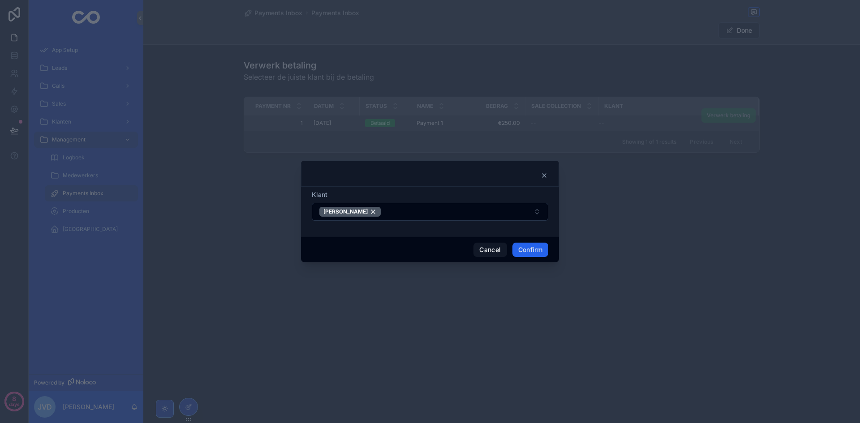
click at [529, 249] on button "Confirm" at bounding box center [530, 250] width 36 height 14
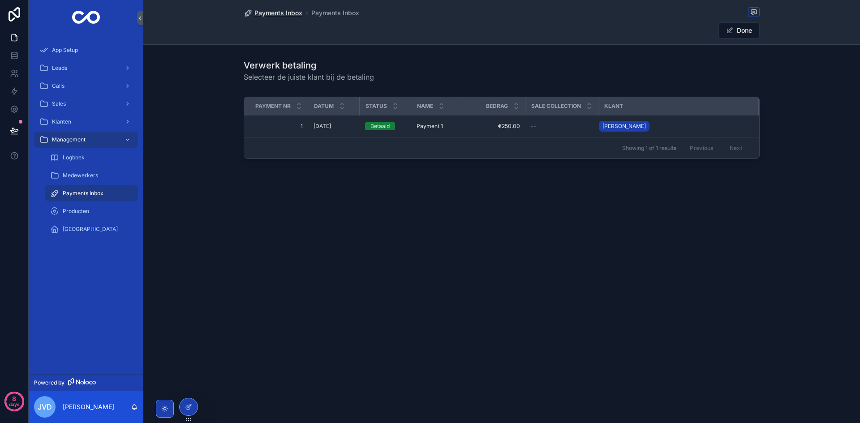
click at [289, 9] on span "Payments Inbox" at bounding box center [278, 13] width 48 height 9
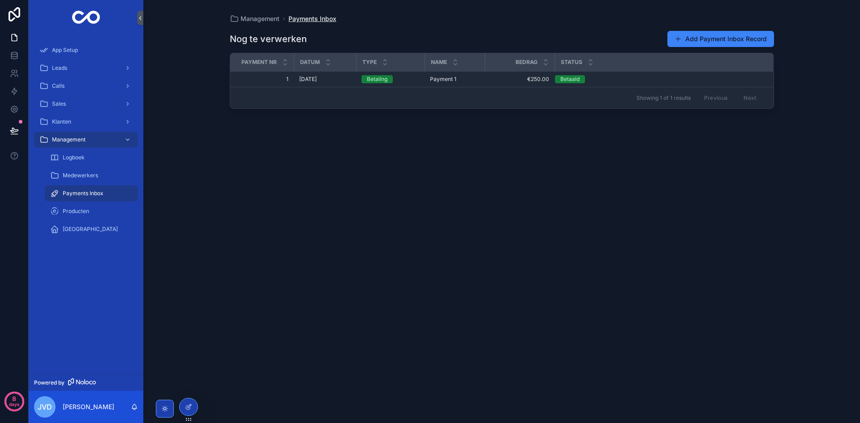
click at [293, 16] on span "Payments Inbox" at bounding box center [312, 18] width 48 height 9
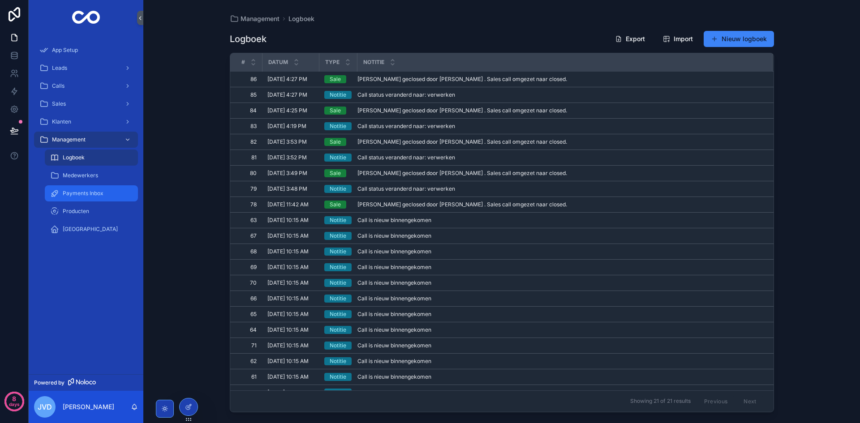
click at [79, 188] on div "Payments Inbox" at bounding box center [91, 193] width 82 height 14
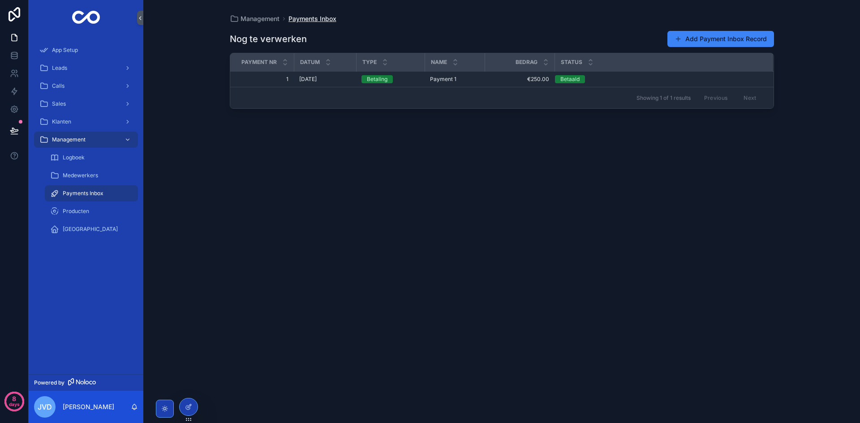
click at [321, 20] on span "Payments Inbox" at bounding box center [312, 18] width 48 height 9
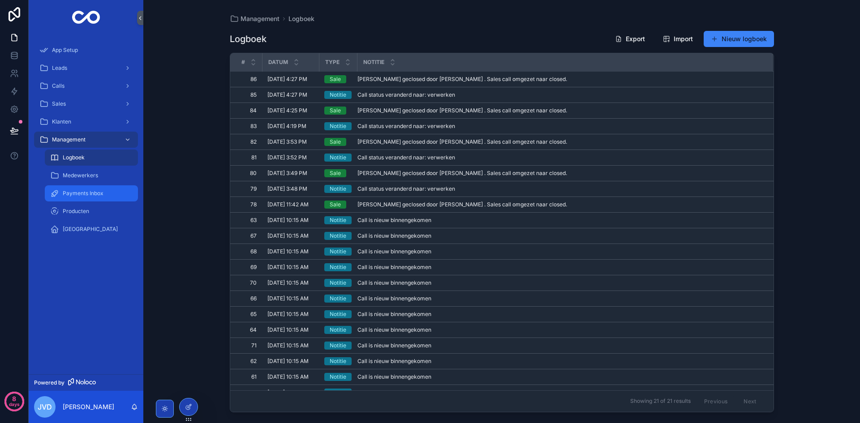
click at [89, 194] on span "Payments Inbox" at bounding box center [83, 193] width 41 height 7
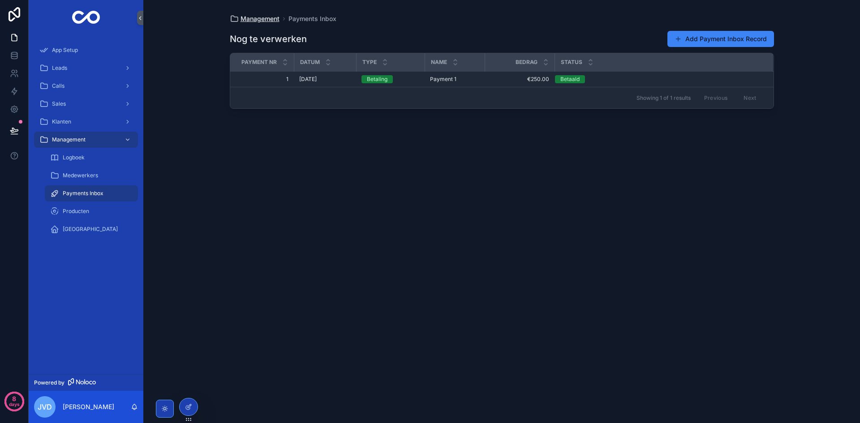
click at [271, 18] on span "Management" at bounding box center [260, 18] width 39 height 9
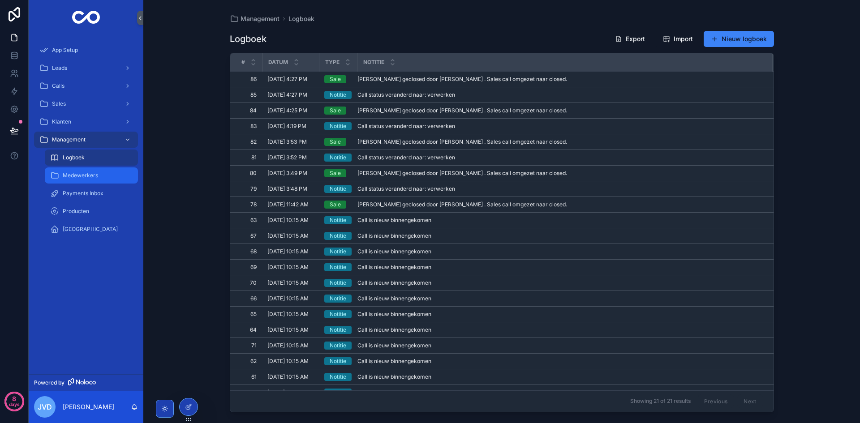
click at [82, 172] on span "Medewerkers" at bounding box center [80, 175] width 35 height 7
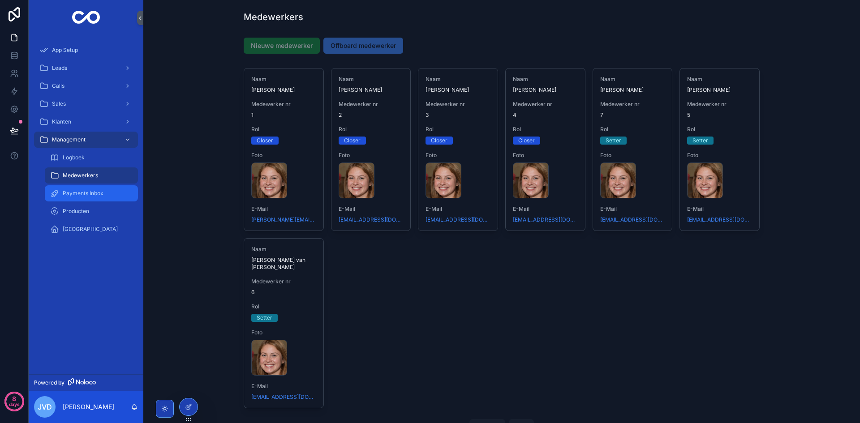
click at [90, 192] on span "Payments Inbox" at bounding box center [83, 193] width 41 height 7
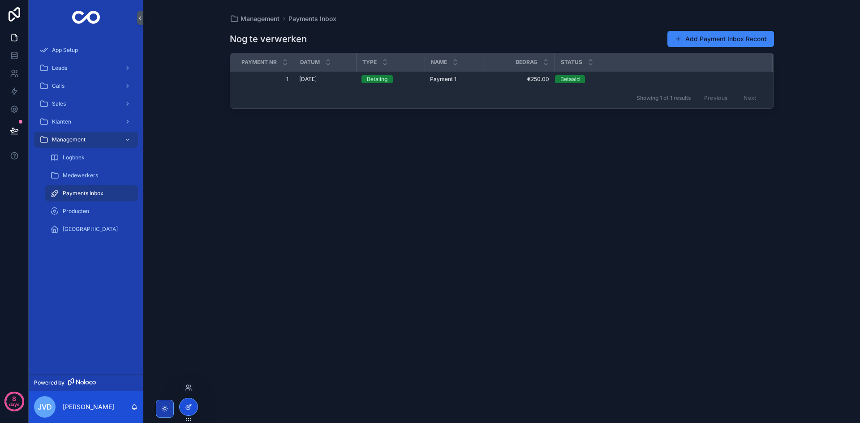
click at [185, 409] on div at bounding box center [189, 407] width 18 height 17
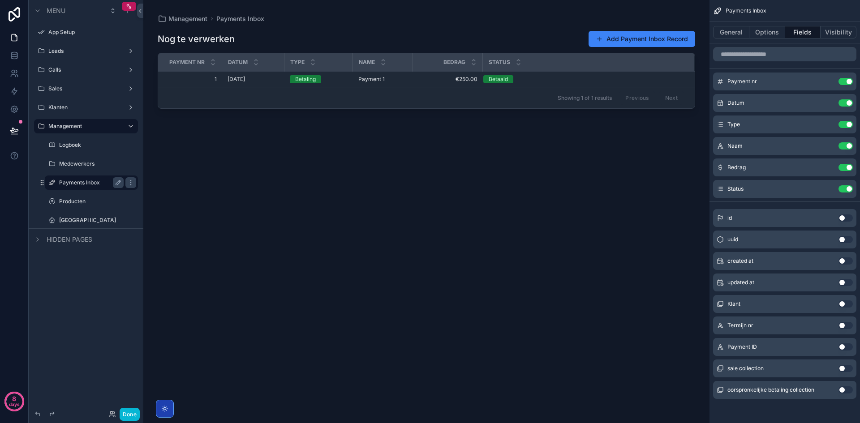
click at [90, 180] on label "Payments Inbox" at bounding box center [89, 182] width 61 height 7
click at [82, 147] on label "Logboek" at bounding box center [89, 145] width 61 height 7
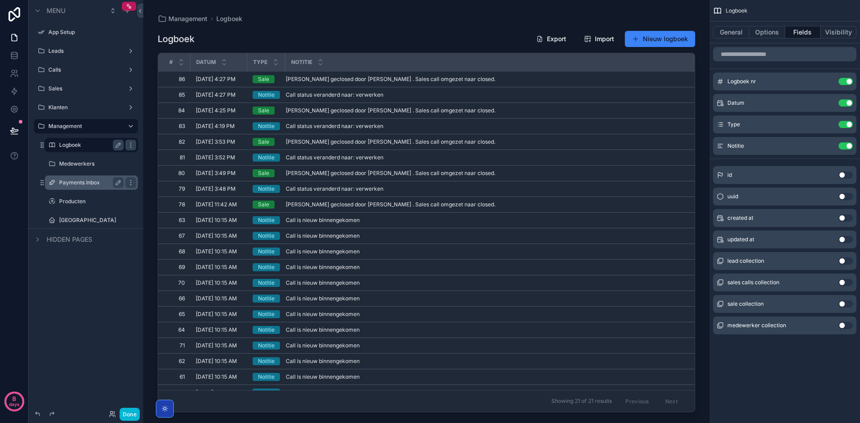
click at [84, 182] on label "Payments Inbox" at bounding box center [89, 182] width 61 height 7
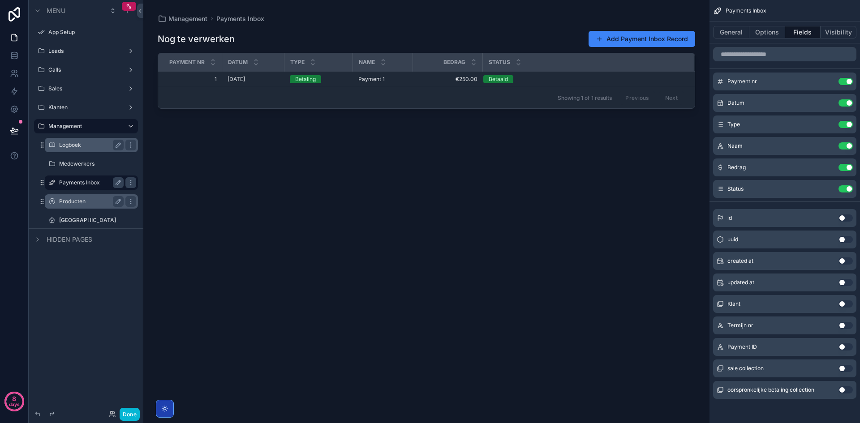
click at [76, 206] on div "Producten" at bounding box center [91, 201] width 65 height 11
click at [77, 203] on label "Producten" at bounding box center [89, 201] width 61 height 7
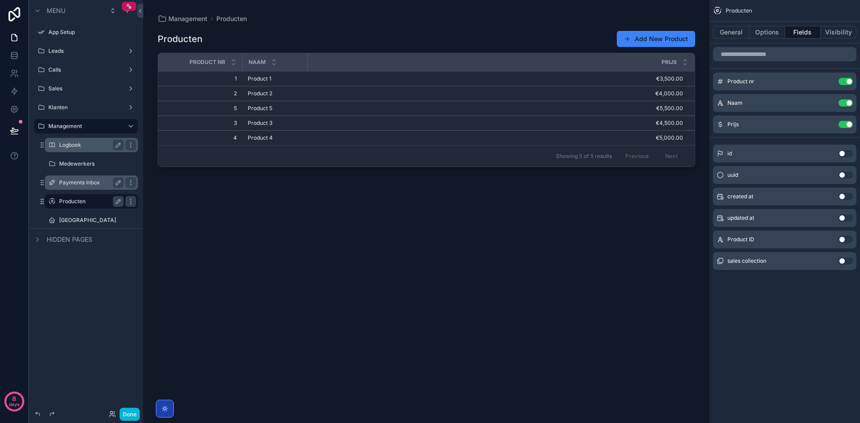
click at [86, 181] on label "Payments Inbox" at bounding box center [89, 182] width 61 height 7
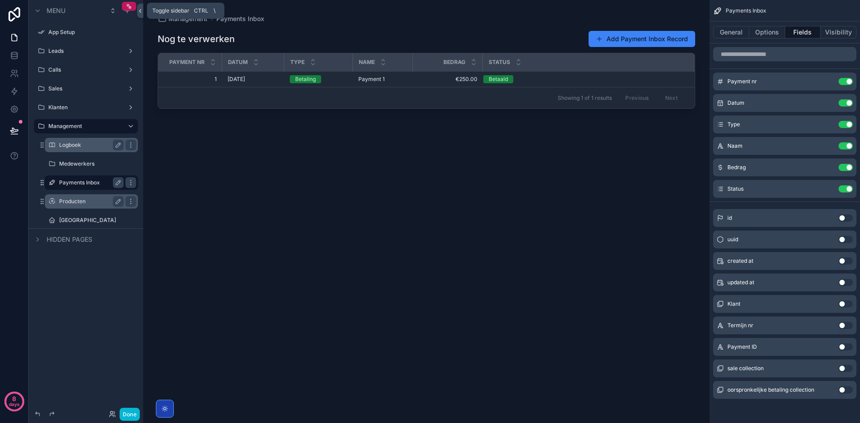
click at [142, 13] on icon at bounding box center [140, 11] width 6 height 7
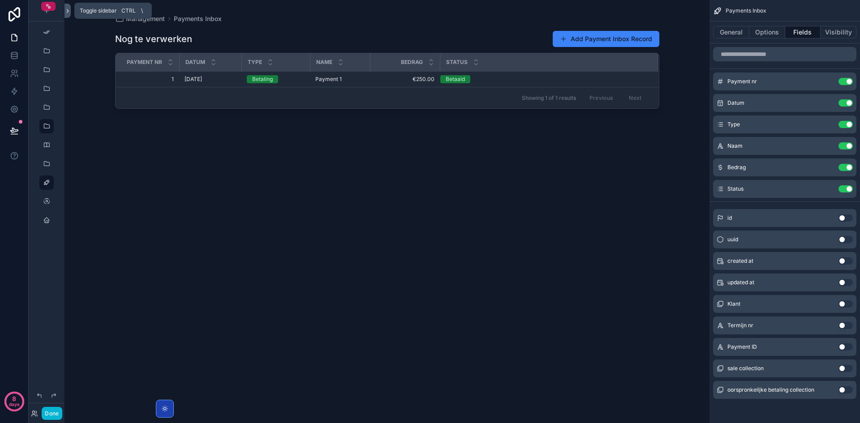
click at [67, 12] on icon at bounding box center [68, 10] width 2 height 3
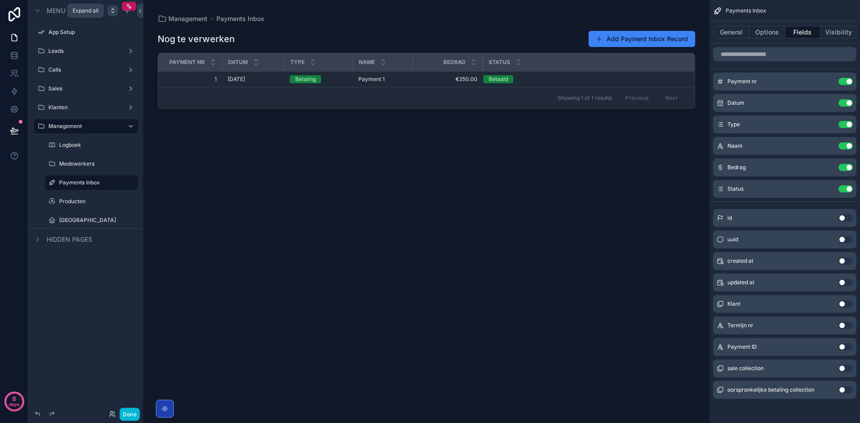
click at [118, 11] on div "scrollable content" at bounding box center [113, 10] width 11 height 11
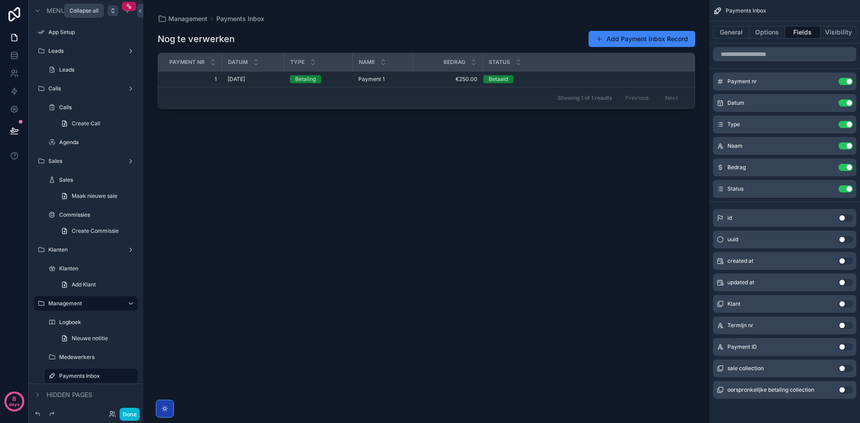
click at [117, 11] on div "scrollable content" at bounding box center [113, 10] width 11 height 11
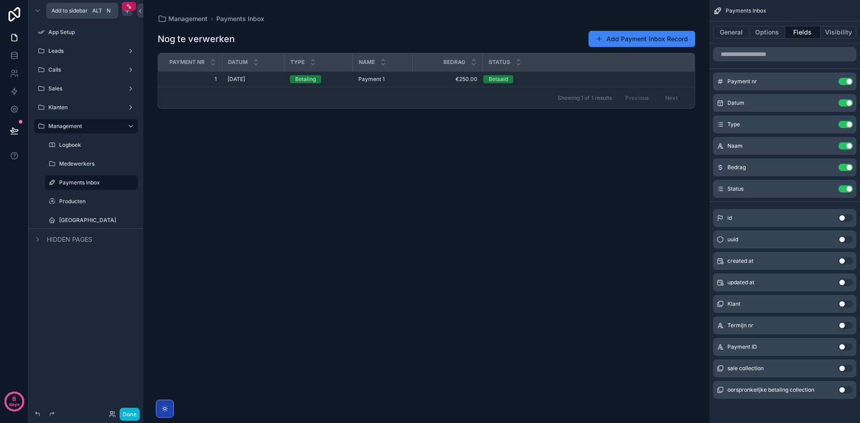
click at [125, 11] on icon "scrollable content" at bounding box center [127, 10] width 7 height 7
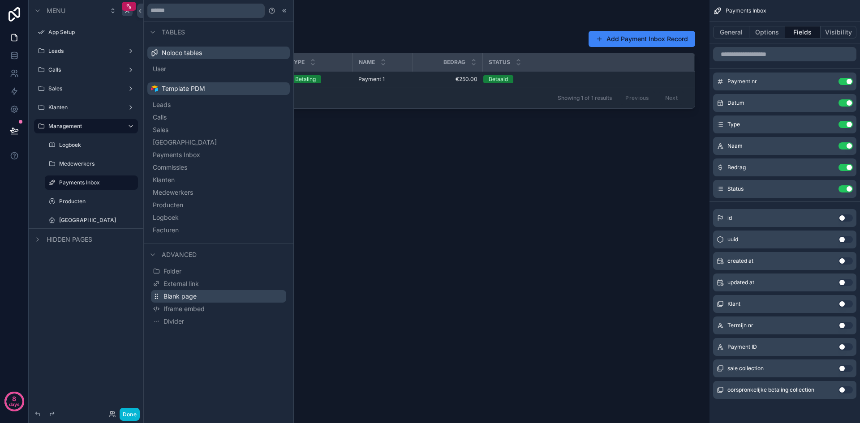
click at [178, 292] on button "Blank page" at bounding box center [218, 296] width 135 height 13
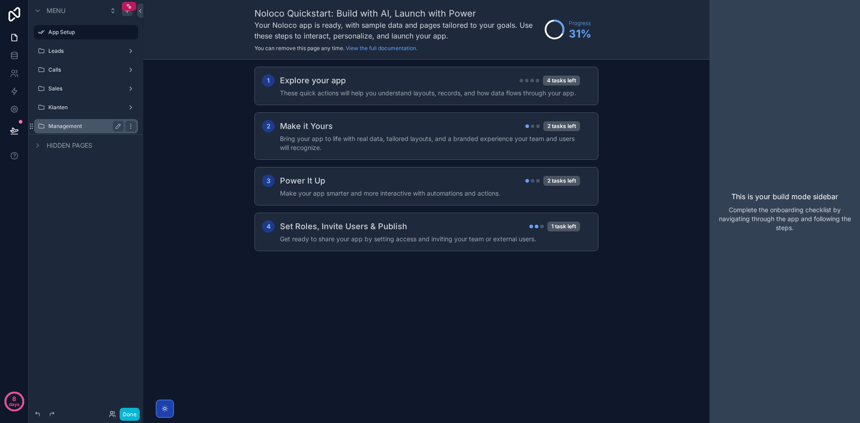
click at [61, 125] on label "Management" at bounding box center [84, 126] width 72 height 7
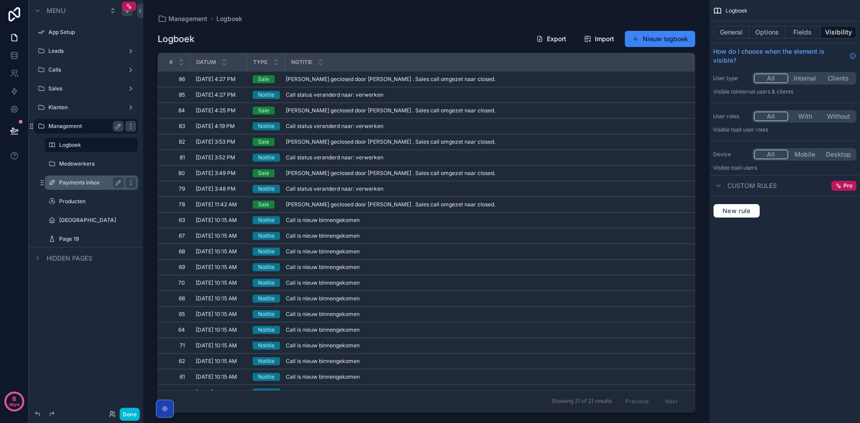
click at [98, 182] on label "Payments Inbox" at bounding box center [89, 182] width 61 height 7
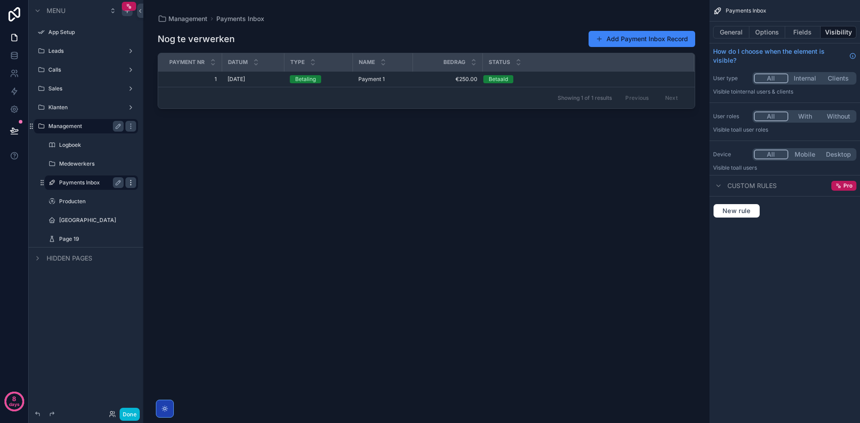
click at [132, 180] on icon "scrollable content" at bounding box center [130, 182] width 7 height 7
click at [169, 190] on span "Remove" at bounding box center [171, 189] width 24 height 9
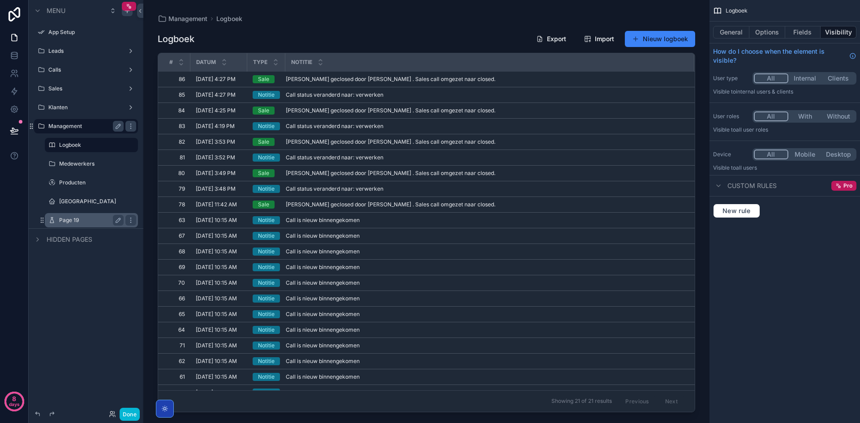
click at [63, 218] on label "Page 19" at bounding box center [89, 220] width 61 height 7
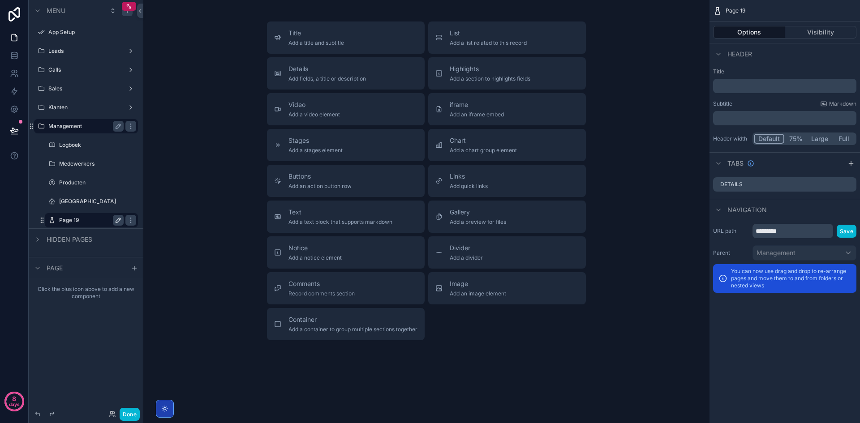
click at [117, 219] on icon "scrollable content" at bounding box center [118, 220] width 7 height 7
click at [92, 222] on input "*******" at bounding box center [84, 220] width 50 height 11
type input "**********"
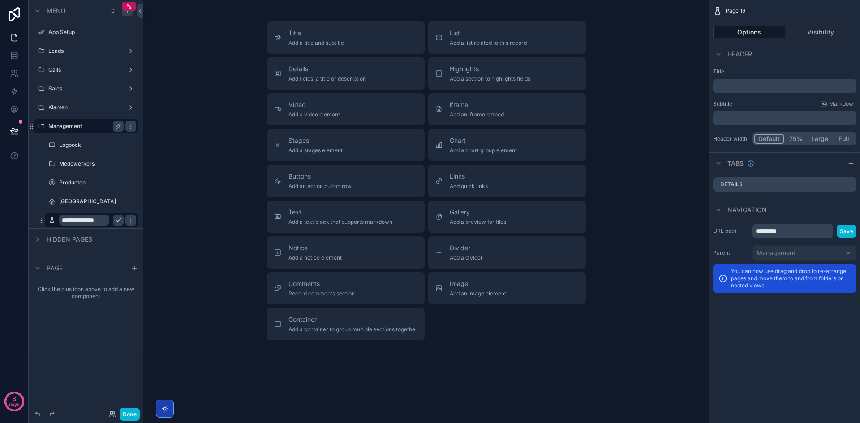
click at [116, 219] on icon "scrollable content" at bounding box center [118, 220] width 7 height 7
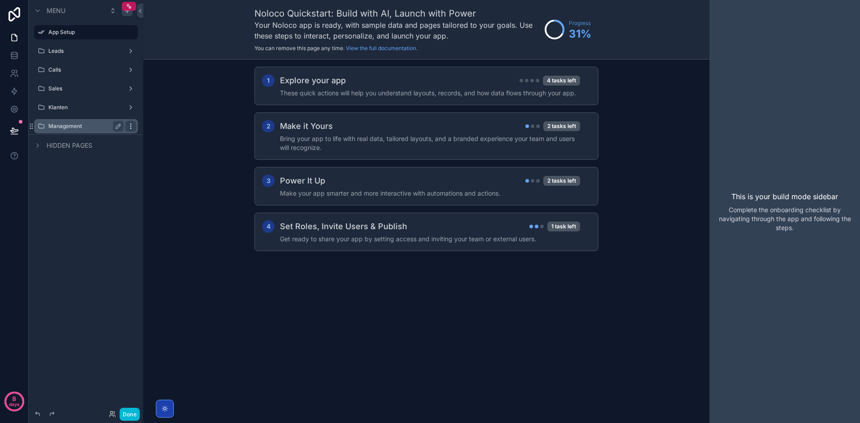
click at [131, 126] on icon "scrollable content" at bounding box center [130, 126] width 0 height 0
click at [33, 125] on icon "scrollable content" at bounding box center [31, 126] width 7 height 7
click at [40, 124] on icon "scrollable content" at bounding box center [41, 126] width 7 height 7
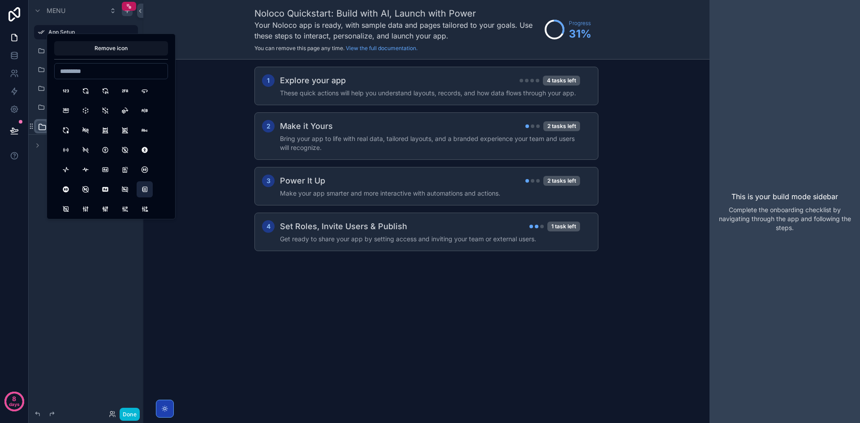
drag, startPoint x: 111, startPoint y: 163, endPoint x: 141, endPoint y: 191, distance: 41.2
click at [131, 189] on button "AdOff" at bounding box center [125, 189] width 16 height 16
click at [67, 89] on button "123" at bounding box center [66, 91] width 16 height 16
click at [234, 130] on div "1 Explore your app 4 tasks left These quick actions will help you understand la…" at bounding box center [426, 168] width 566 height 217
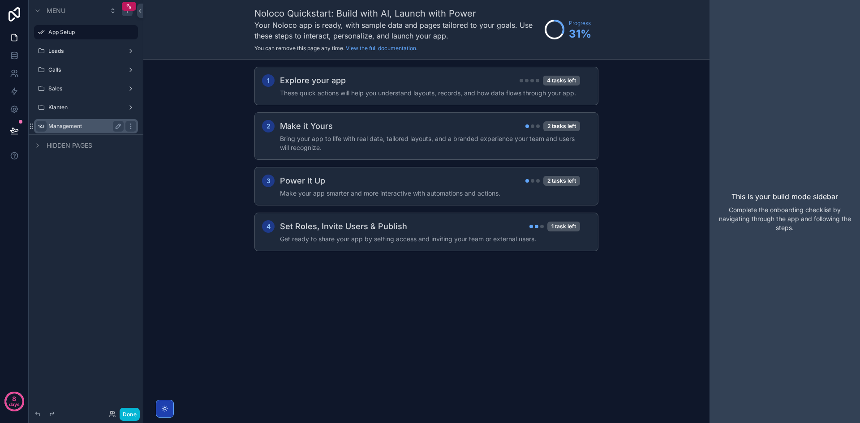
click at [75, 125] on label "Management" at bounding box center [84, 126] width 72 height 7
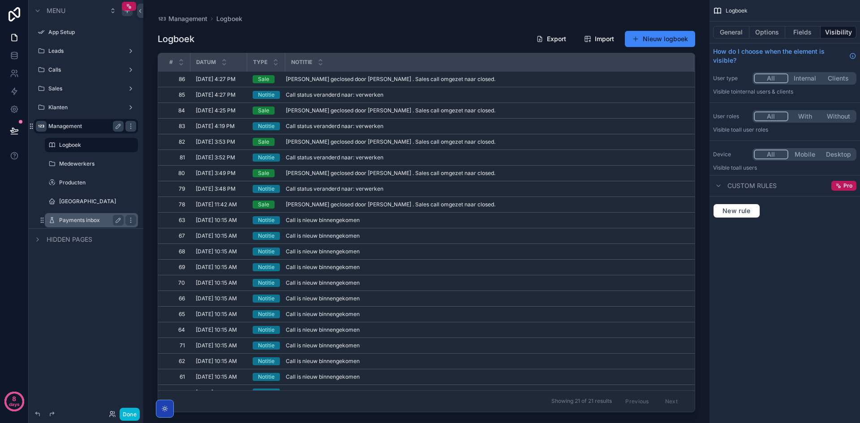
click at [89, 221] on label "Payments inbox" at bounding box center [89, 220] width 61 height 7
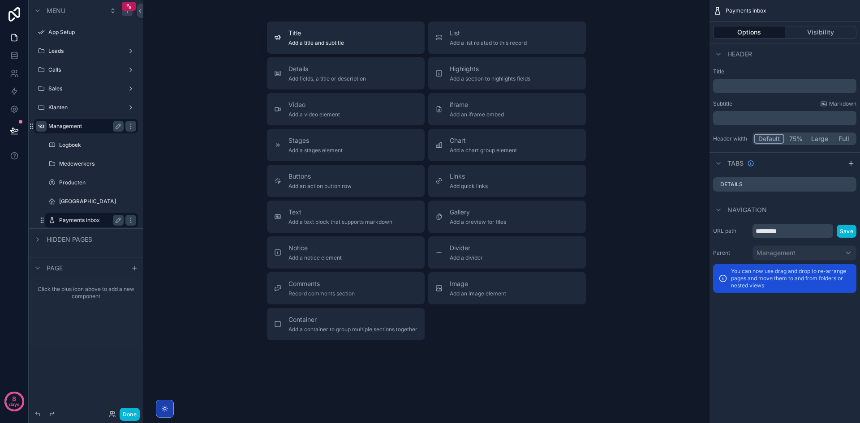
click at [360, 39] on div "Title Add a title and subtitle" at bounding box center [345, 38] width 143 height 18
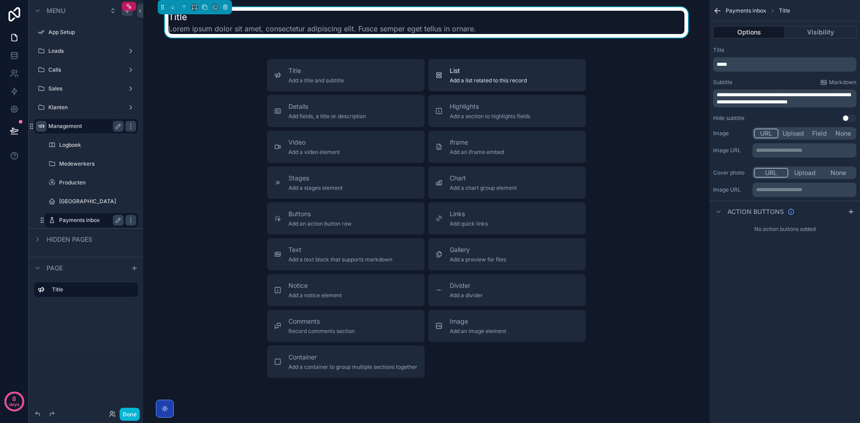
click at [455, 77] on span "Add a list related to this record" at bounding box center [488, 80] width 77 height 7
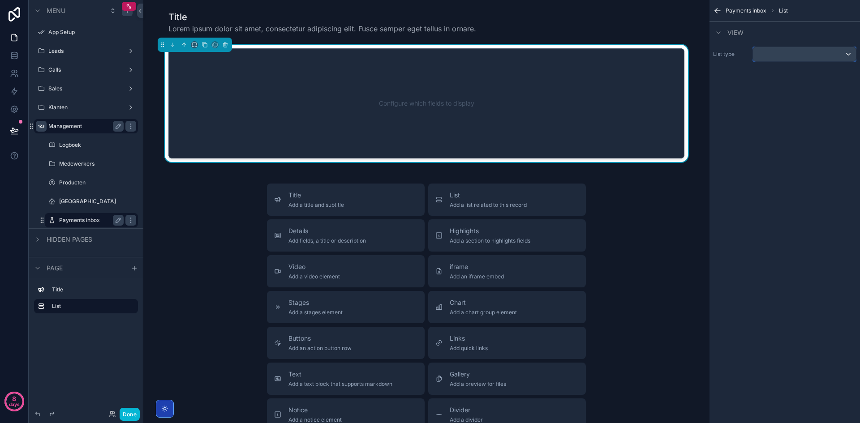
click at [771, 52] on div "scrollable content" at bounding box center [804, 54] width 103 height 14
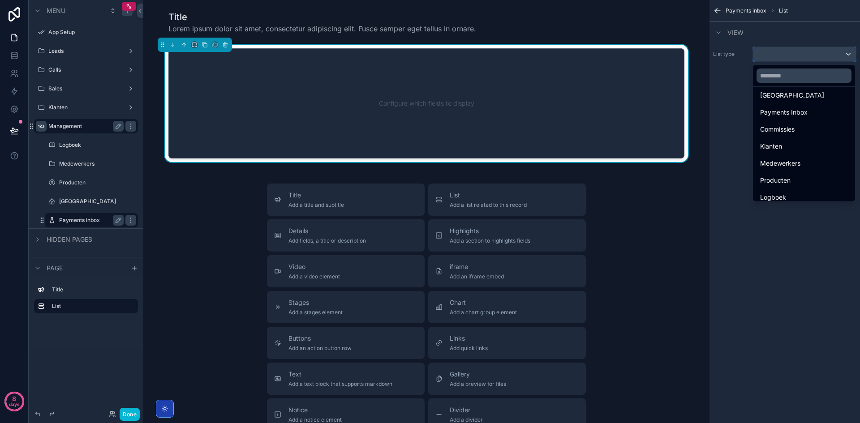
scroll to position [125, 0]
click at [793, 90] on span "Payments Inbox" at bounding box center [783, 89] width 47 height 11
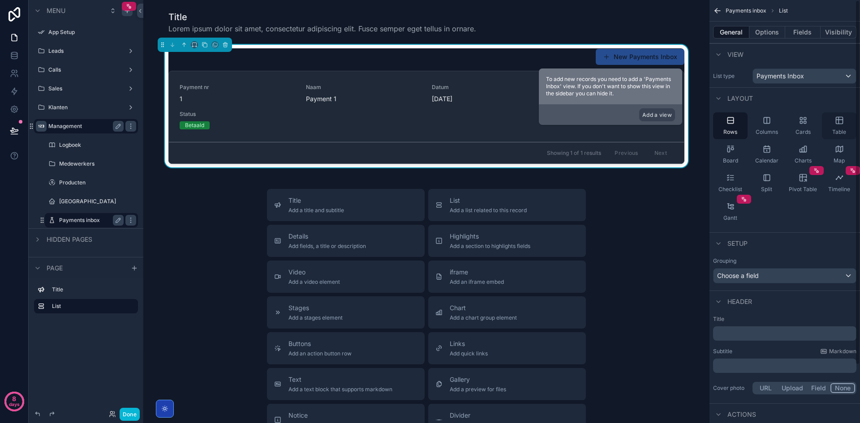
click at [841, 125] on icon "scrollable content" at bounding box center [839, 120] width 9 height 9
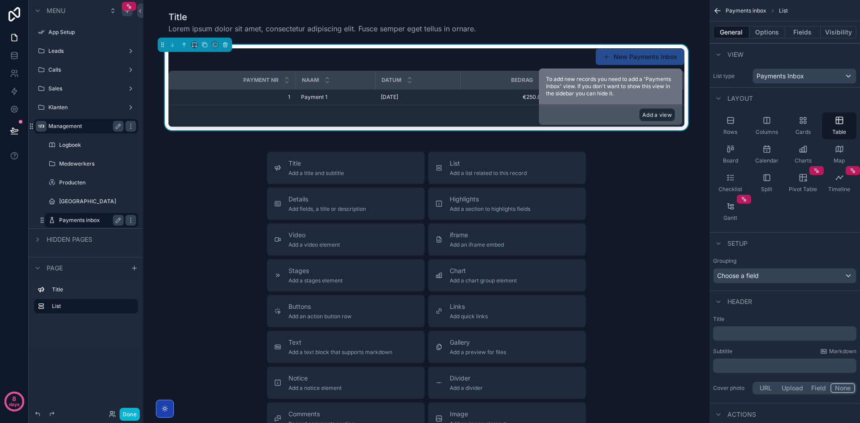
click at [659, 115] on button "Add a view" at bounding box center [657, 114] width 36 height 13
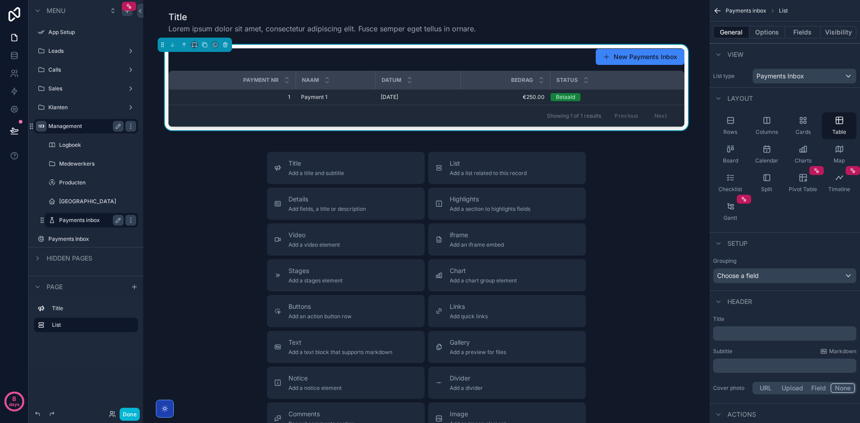
click at [654, 112] on div "Previous Next" at bounding box center [640, 116] width 65 height 14
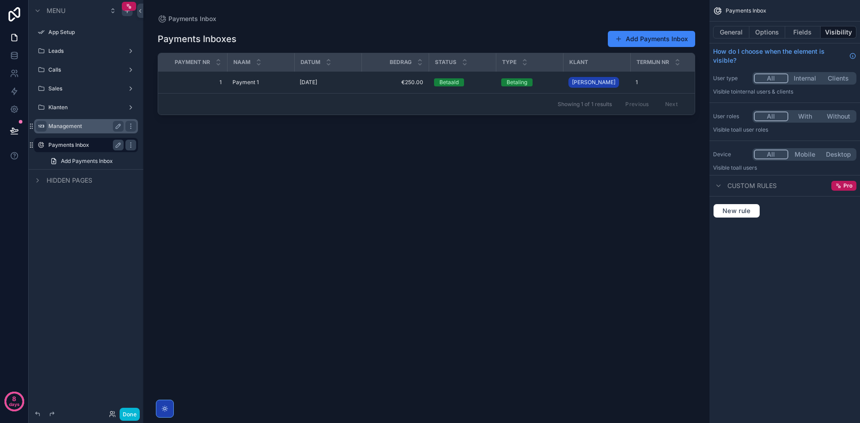
click at [88, 145] on label "Payments Inbox" at bounding box center [84, 145] width 72 height 7
click at [62, 126] on label "Management" at bounding box center [84, 126] width 72 height 7
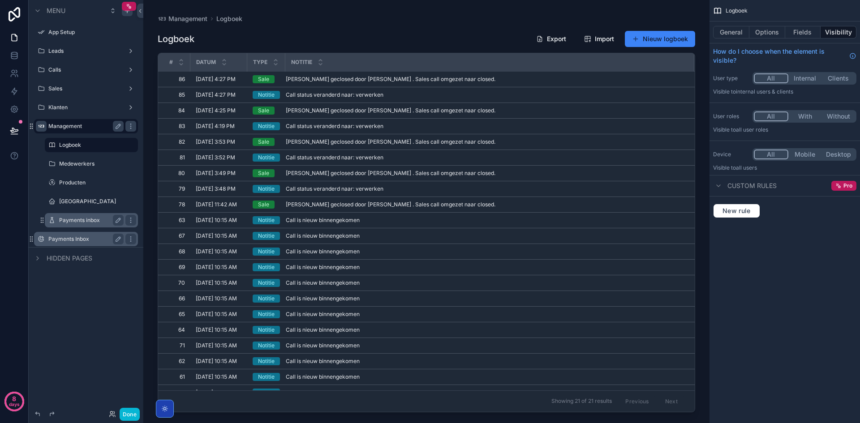
click at [83, 219] on label "Payments inbox" at bounding box center [89, 220] width 61 height 7
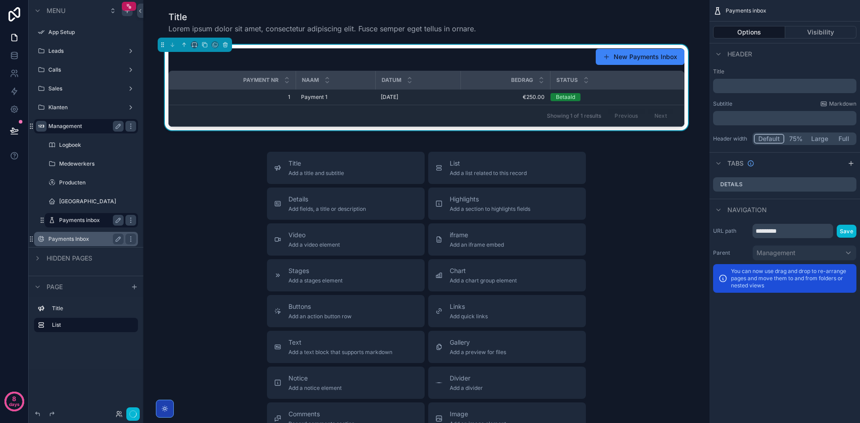
click at [81, 239] on label "Payments Inbox" at bounding box center [84, 239] width 72 height 7
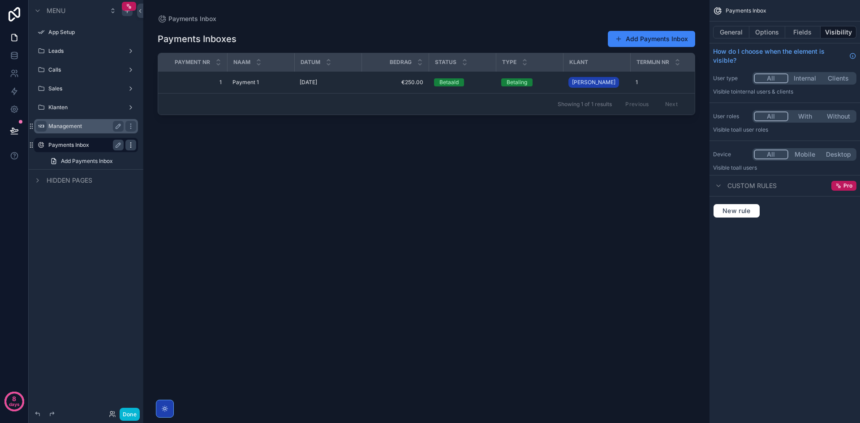
click at [128, 146] on icon "scrollable content" at bounding box center [130, 145] width 7 height 7
click at [167, 157] on span "Remove" at bounding box center [171, 157] width 24 height 9
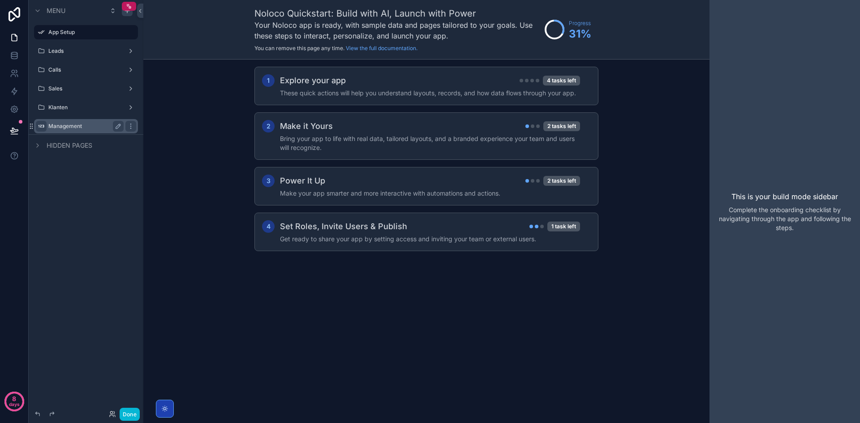
click at [60, 122] on div "Management" at bounding box center [85, 126] width 75 height 11
click at [72, 125] on label "Management" at bounding box center [84, 126] width 72 height 7
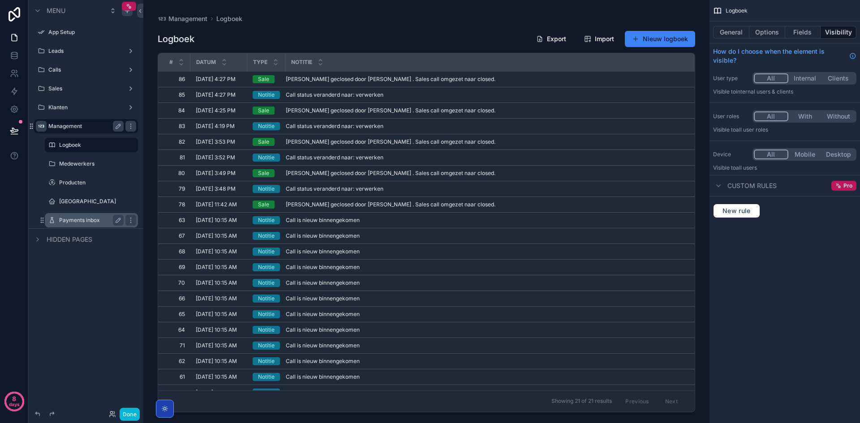
click at [80, 221] on label "Payments inbox" at bounding box center [89, 220] width 61 height 7
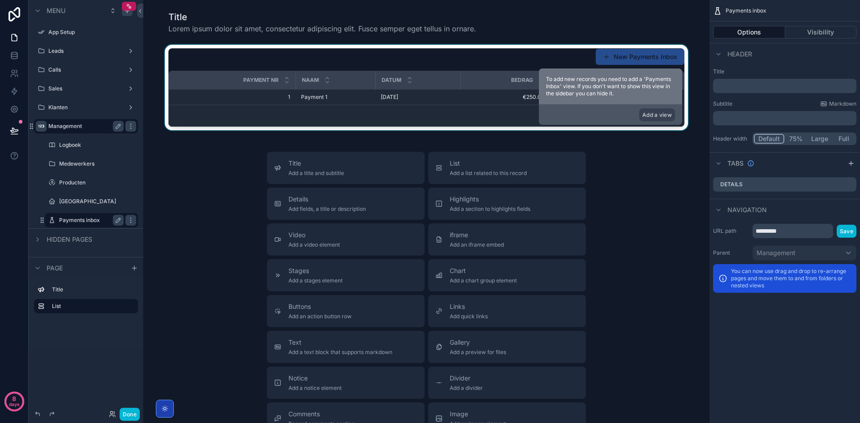
click at [494, 95] on div "scrollable content" at bounding box center [427, 88] width 552 height 86
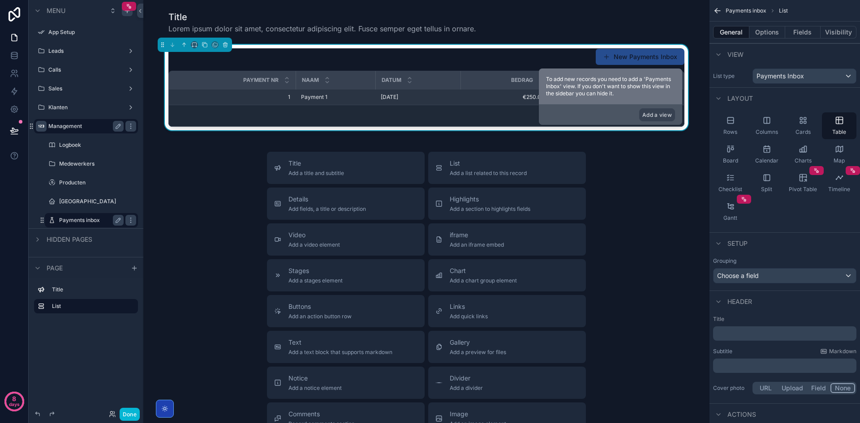
click at [339, 98] on div "Payment 1 Payment 1" at bounding box center [335, 97] width 69 height 7
click at [282, 94] on span "1" at bounding box center [235, 97] width 111 height 7
click at [658, 115] on button "Add a view" at bounding box center [657, 114] width 36 height 13
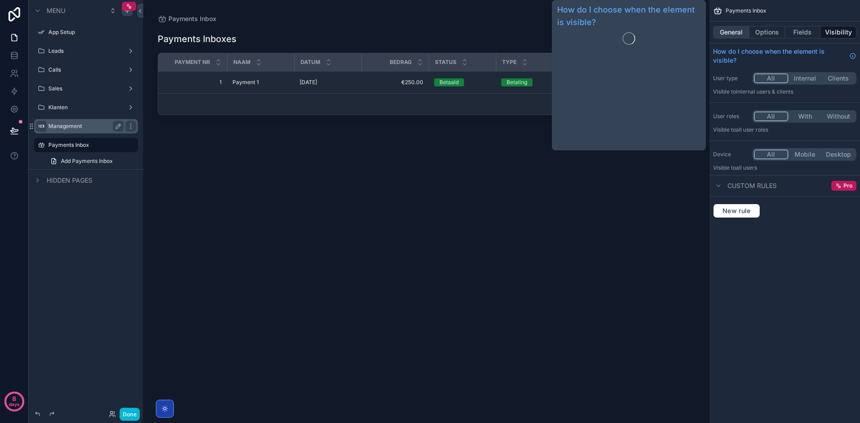
click at [733, 29] on button "General" at bounding box center [731, 32] width 36 height 13
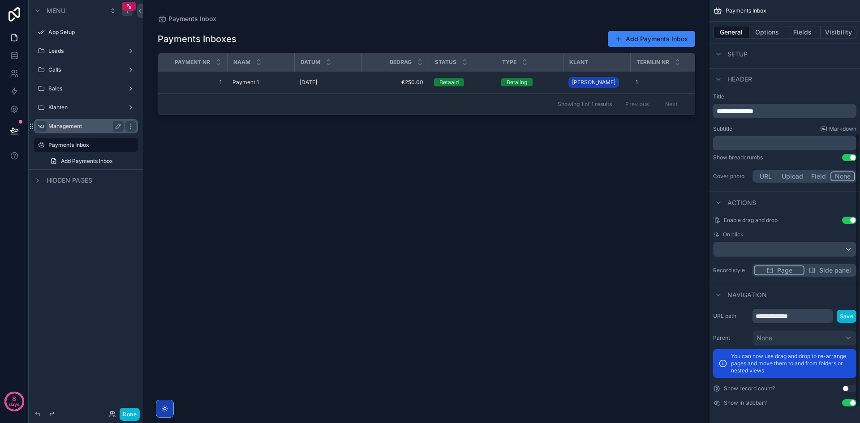
scroll to position [230, 0]
click at [846, 219] on button "Use setting" at bounding box center [849, 218] width 14 height 7
click at [849, 401] on button "Use setting" at bounding box center [849, 401] width 14 height 7
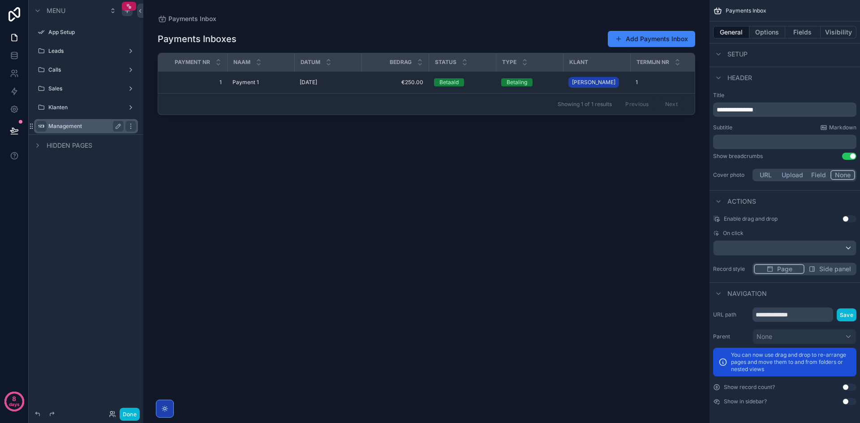
click at [65, 126] on label "Management" at bounding box center [84, 126] width 72 height 7
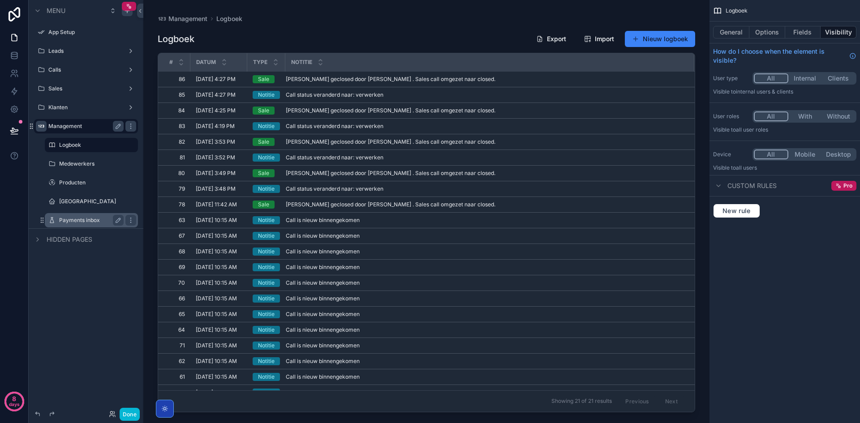
click at [82, 223] on label "Payments inbox" at bounding box center [89, 220] width 61 height 7
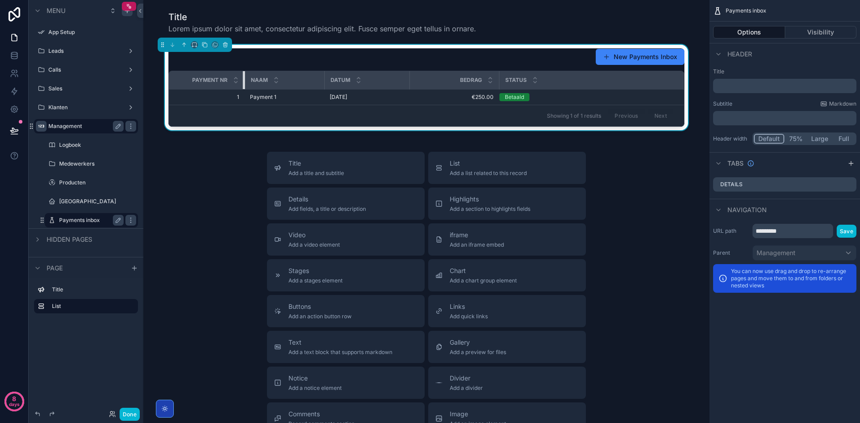
drag, startPoint x: 293, startPoint y: 77, endPoint x: 241, endPoint y: 78, distance: 51.5
click at [243, 78] on div "scrollable content" at bounding box center [245, 80] width 4 height 18
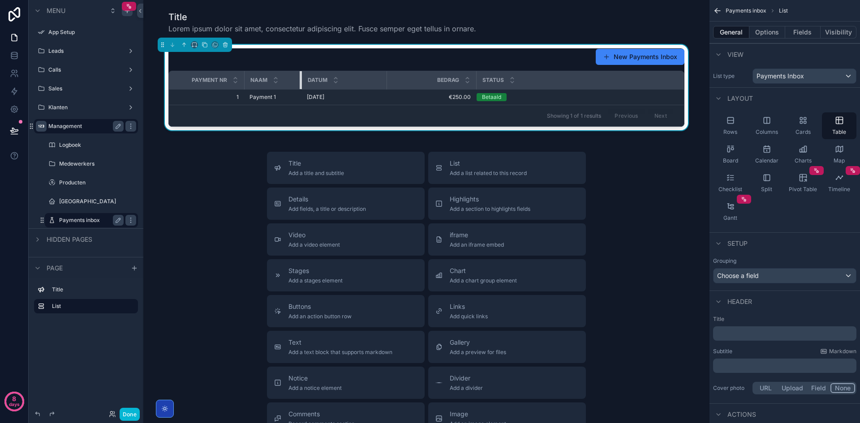
drag, startPoint x: 321, startPoint y: 77, endPoint x: 297, endPoint y: 80, distance: 23.9
click at [300, 80] on div "scrollable content" at bounding box center [302, 80] width 4 height 18
drag, startPoint x: 381, startPoint y: 79, endPoint x: 351, endPoint y: 82, distance: 29.7
click at [354, 82] on div "scrollable content" at bounding box center [356, 80] width 4 height 18
drag, startPoint x: 437, startPoint y: 79, endPoint x: 396, endPoint y: 82, distance: 41.3
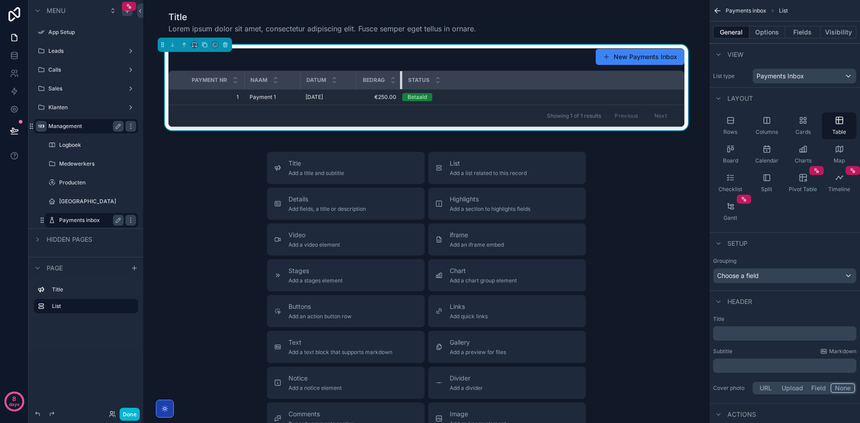
click at [396, 82] on th "Bedrag" at bounding box center [379, 80] width 46 height 18
click at [357, 93] on td "€250.00 €250.00" at bounding box center [378, 98] width 45 height 16
click at [427, 96] on span "Betaald" at bounding box center [416, 97] width 30 height 8
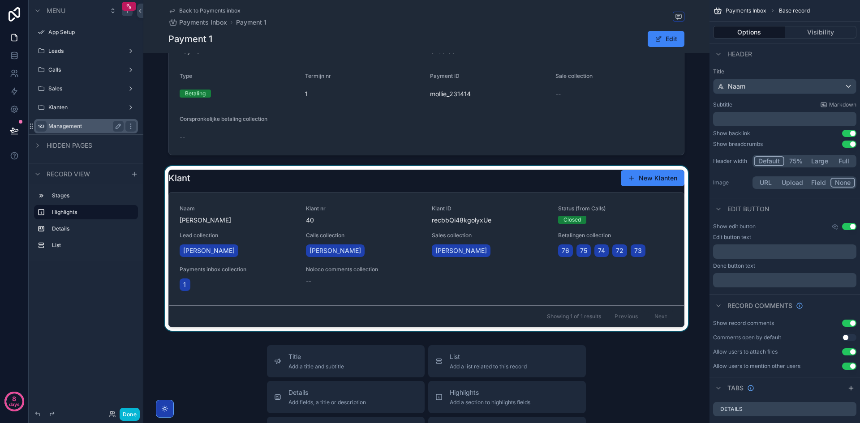
scroll to position [134, 0]
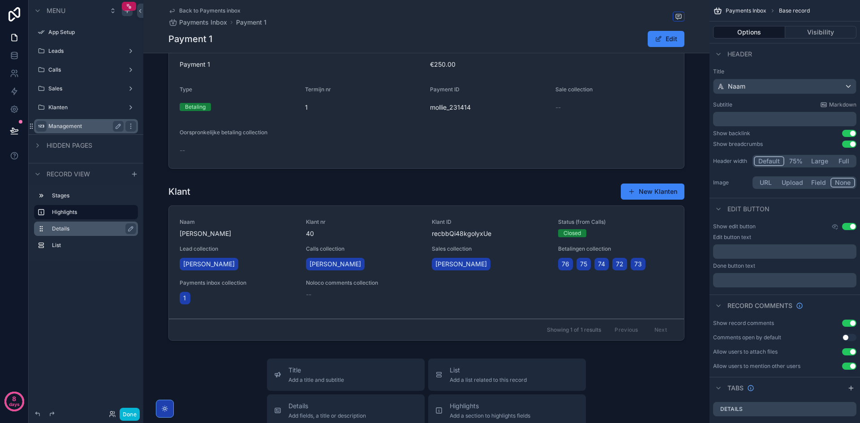
click at [82, 229] on label "Details" at bounding box center [91, 228] width 79 height 7
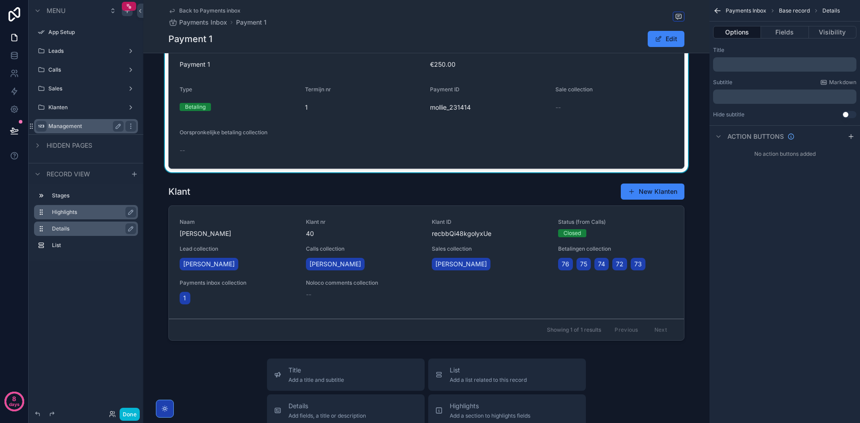
click at [88, 211] on label "Highlights" at bounding box center [91, 212] width 79 height 7
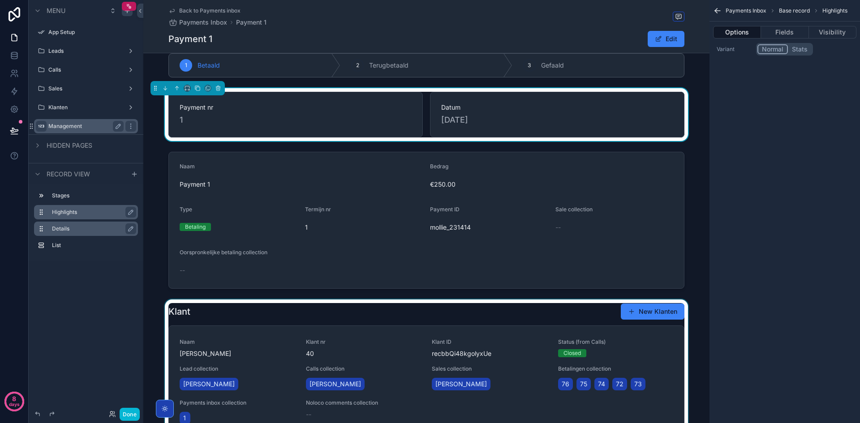
scroll to position [0, 0]
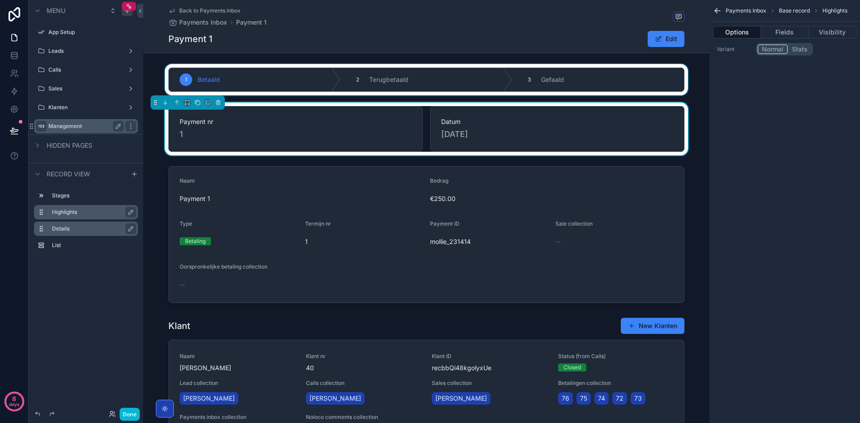
click at [275, 71] on div "scrollable content" at bounding box center [426, 79] width 566 height 31
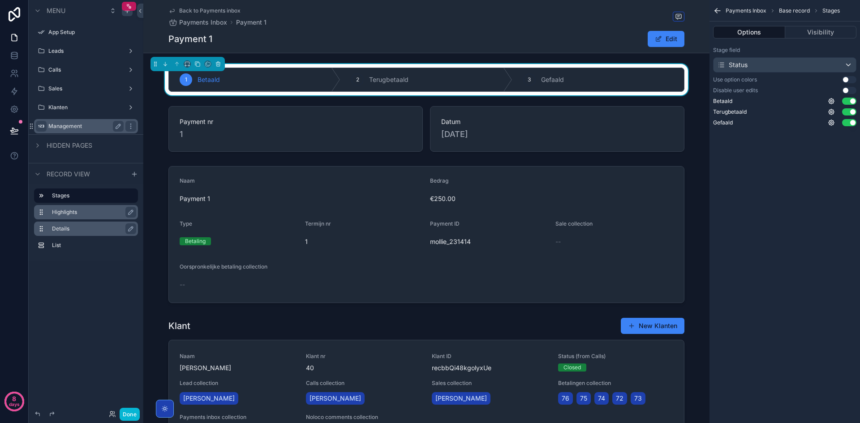
click at [852, 77] on button "Use setting" at bounding box center [849, 79] width 14 height 7
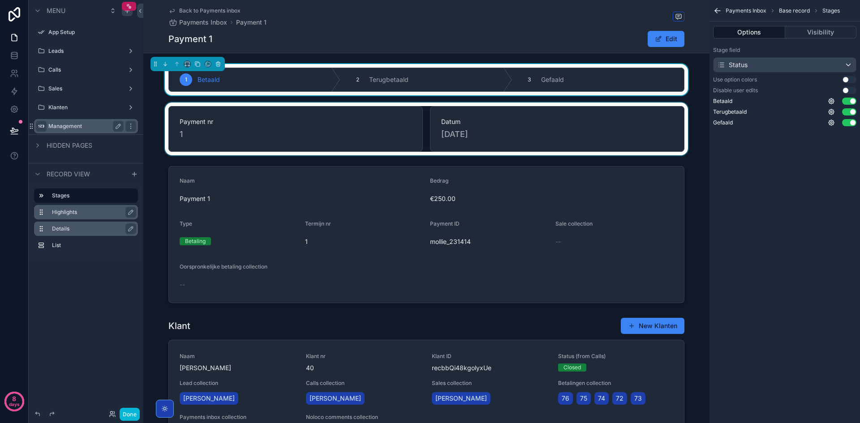
click at [327, 109] on div "scrollable content" at bounding box center [426, 129] width 566 height 53
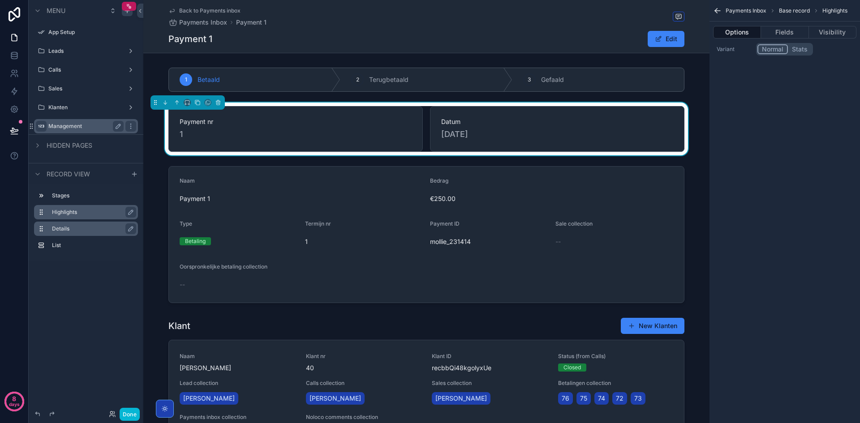
click at [207, 12] on span "Back to Payments inbox" at bounding box center [209, 10] width 61 height 7
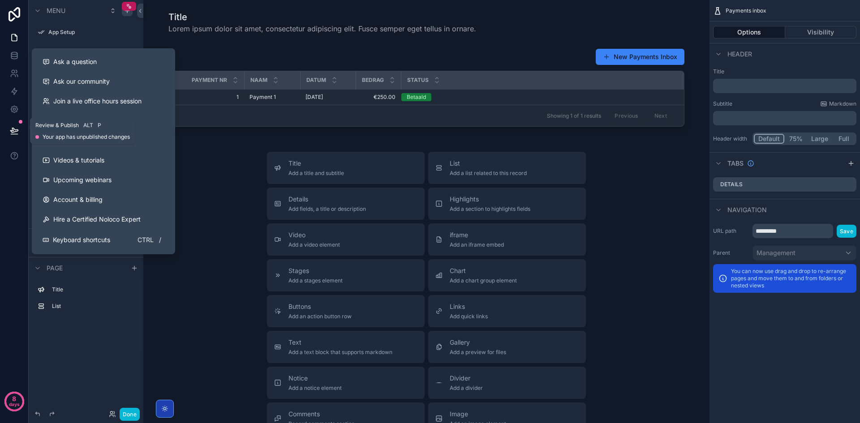
click at [10, 133] on icon at bounding box center [14, 130] width 9 height 9
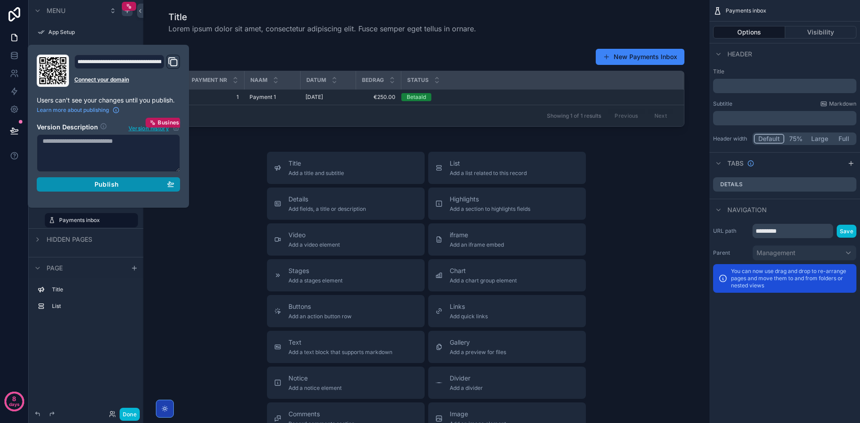
click at [87, 178] on button "Publish" at bounding box center [108, 184] width 143 height 14
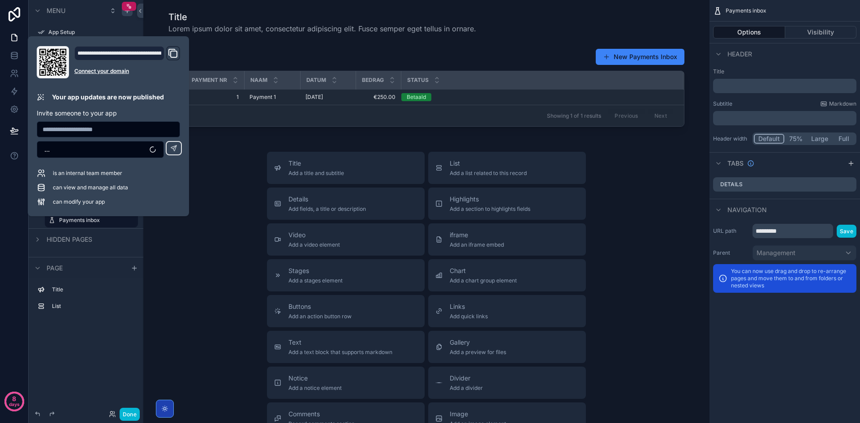
click at [348, 132] on div "Title Lorem ipsum dolor sit amet, consectetur adipiscing elit. Fusce semper ege…" at bounding box center [426, 271] width 566 height 542
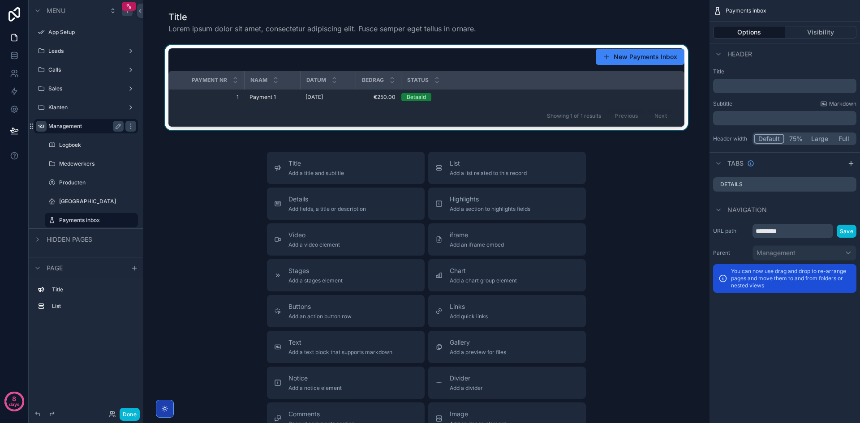
click at [348, 103] on div "scrollable content" at bounding box center [427, 88] width 552 height 86
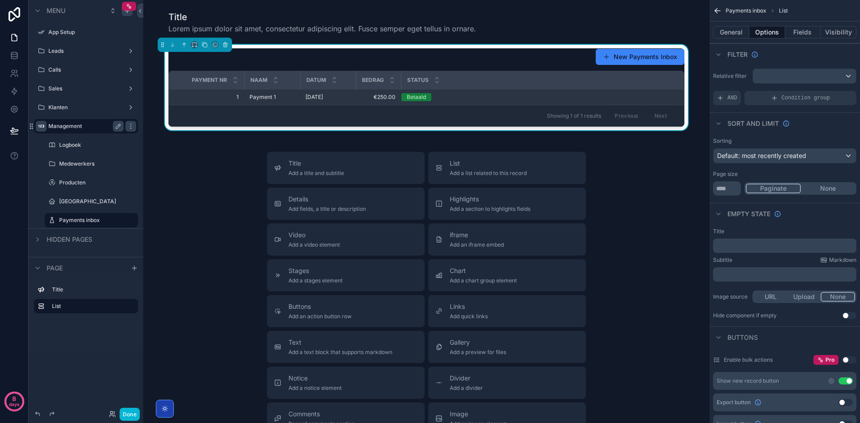
click at [434, 98] on div "Betaald" at bounding box center [536, 97] width 271 height 8
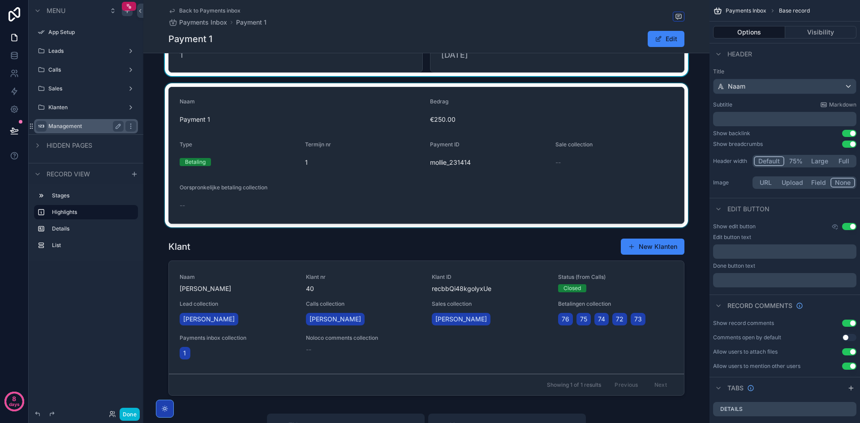
scroll to position [90, 0]
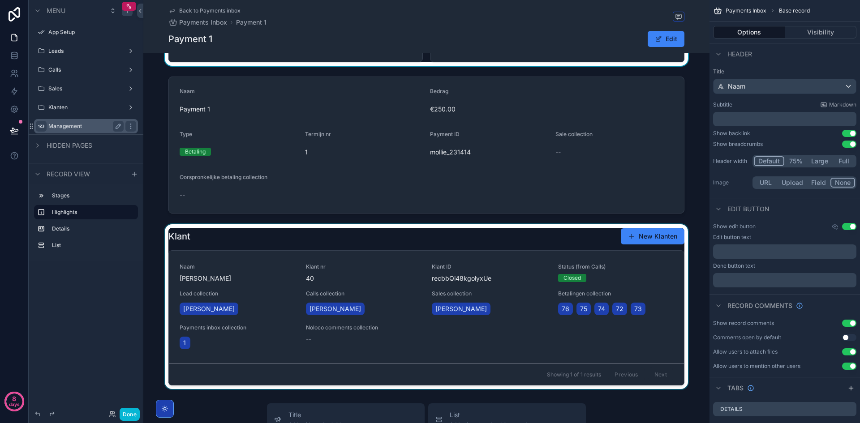
click at [421, 283] on div "scrollable content" at bounding box center [426, 306] width 566 height 165
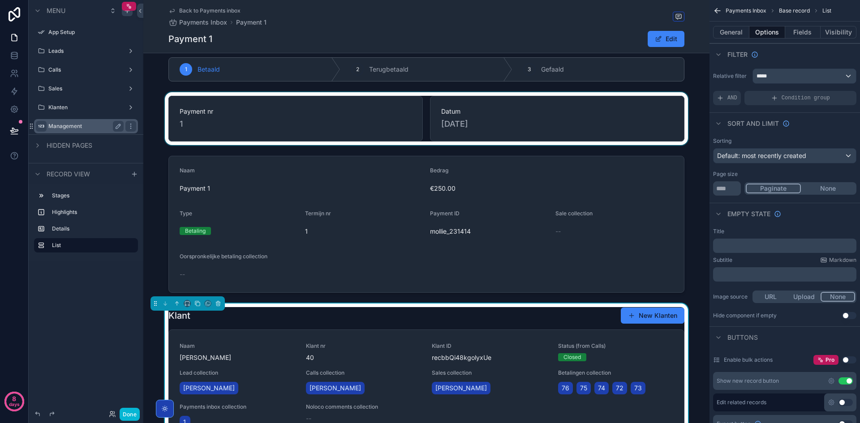
scroll to position [0, 0]
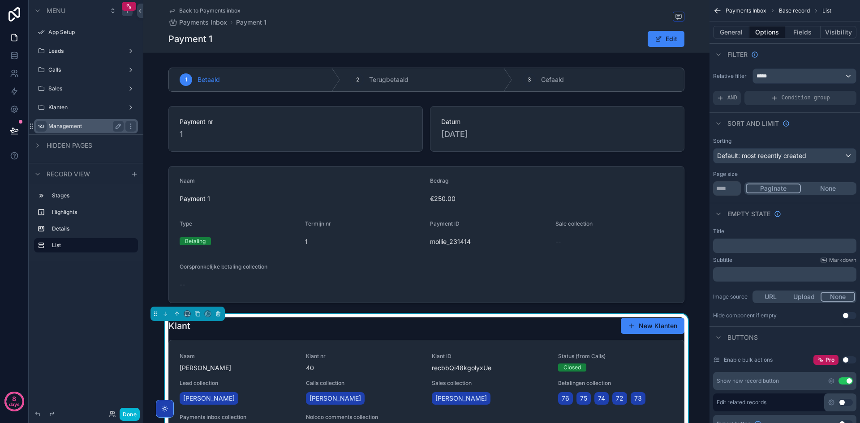
click at [141, 411] on div "Done" at bounding box center [86, 414] width 115 height 18
click at [137, 411] on button "Done" at bounding box center [130, 414] width 20 height 13
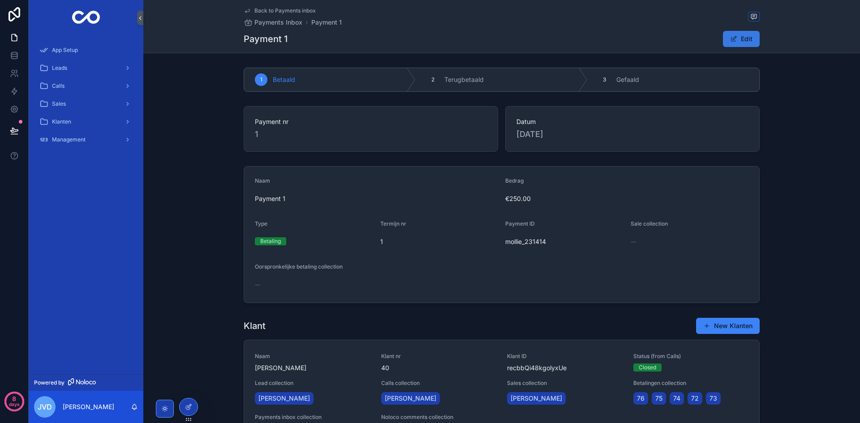
click at [736, 42] on button "Edit" at bounding box center [741, 39] width 37 height 16
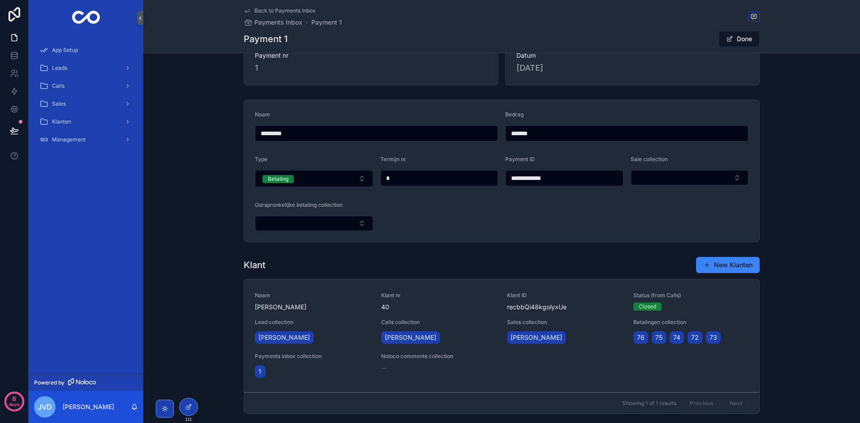
scroll to position [90, 0]
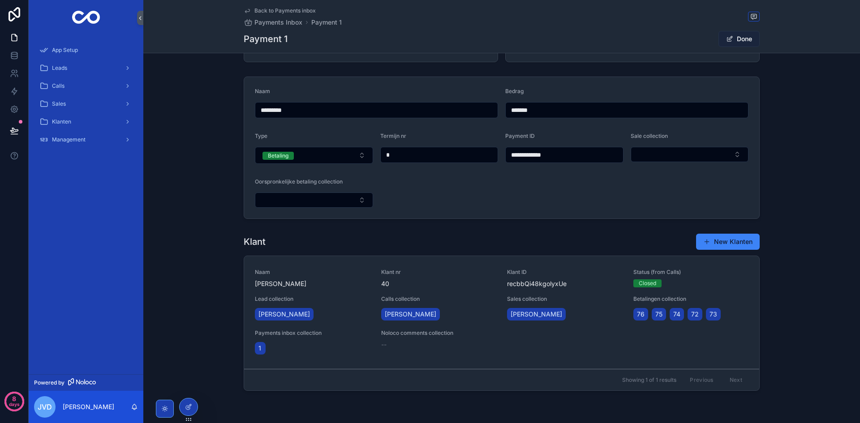
click at [740, 38] on button "Done" at bounding box center [738, 39] width 41 height 16
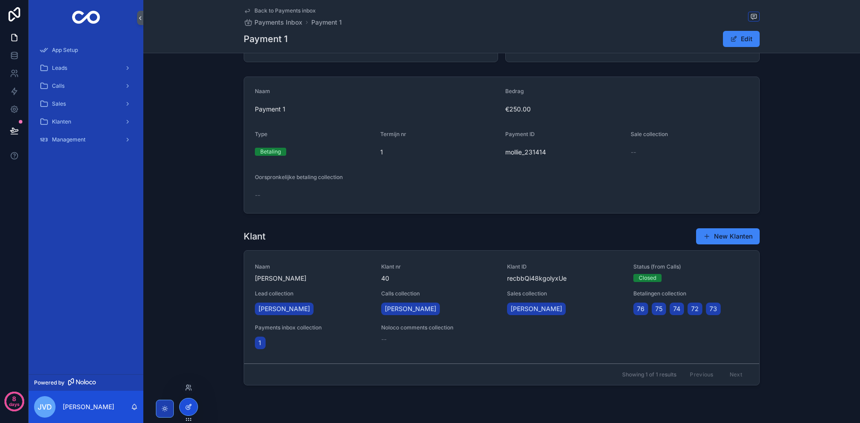
click at [192, 404] on div at bounding box center [189, 407] width 18 height 17
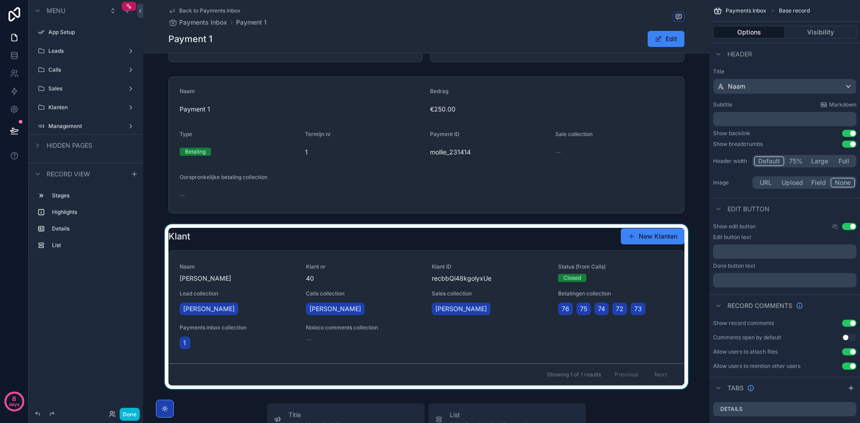
click at [336, 310] on div "scrollable content" at bounding box center [426, 306] width 566 height 165
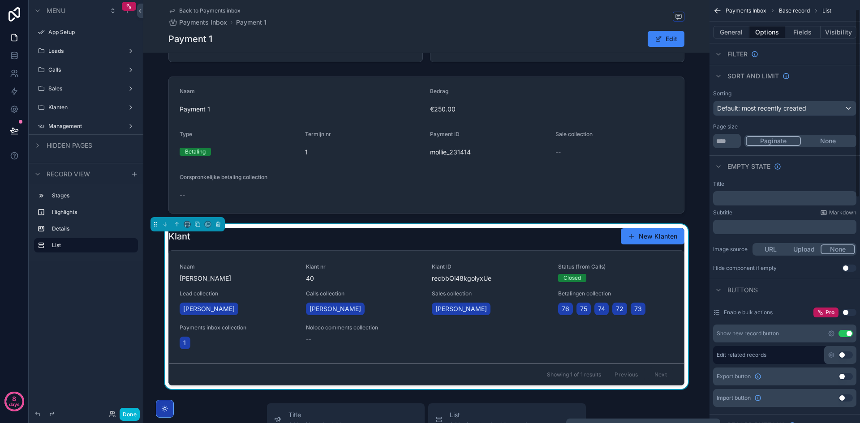
scroll to position [0, 0]
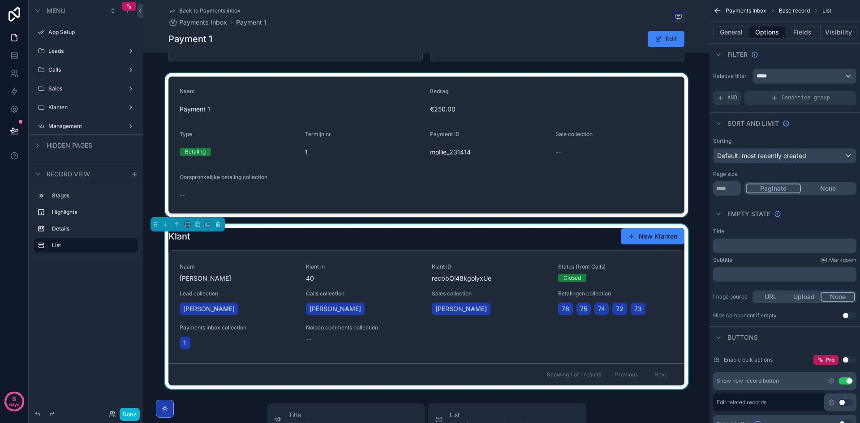
click at [459, 180] on div "scrollable content" at bounding box center [426, 145] width 566 height 144
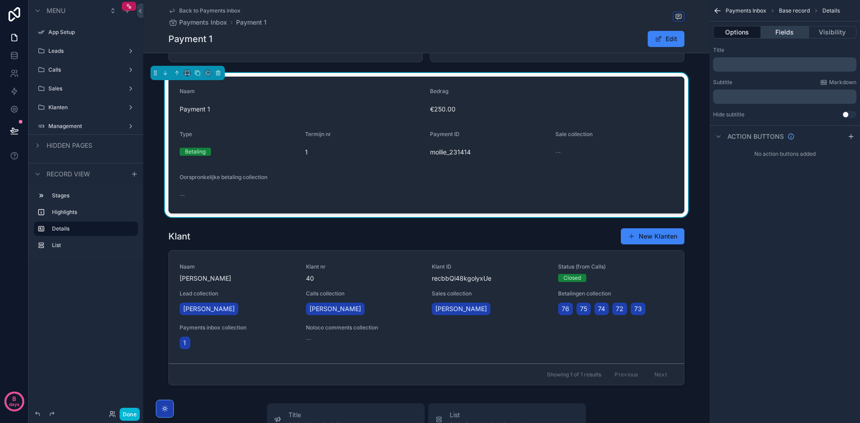
click at [785, 38] on button "Fields" at bounding box center [784, 32] width 47 height 13
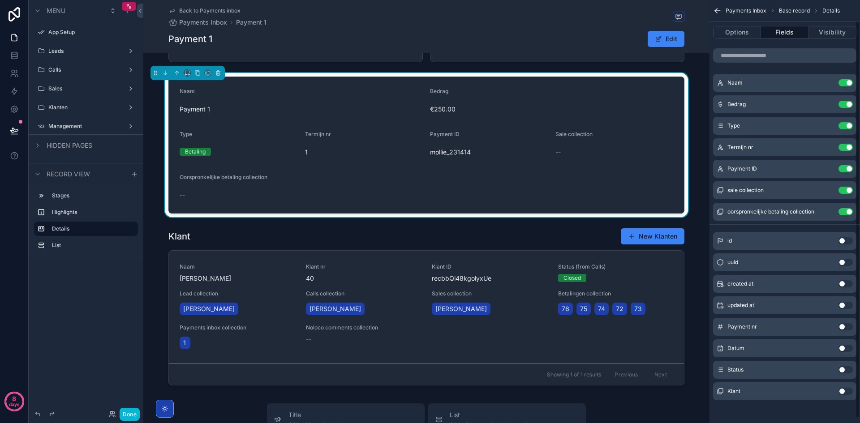
scroll to position [27, 0]
click at [844, 391] on button "Use setting" at bounding box center [846, 389] width 14 height 7
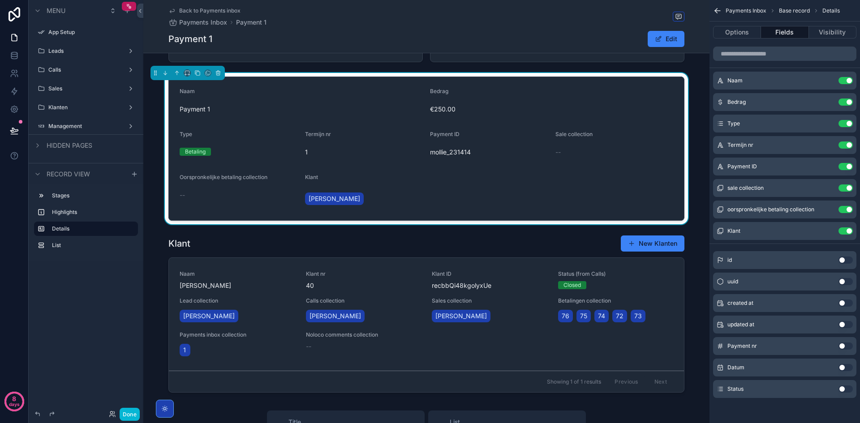
click at [356, 189] on div "[PERSON_NAME]" at bounding box center [364, 199] width 118 height 22
click at [828, 210] on icon "scrollable content" at bounding box center [829, 209] width 4 height 4
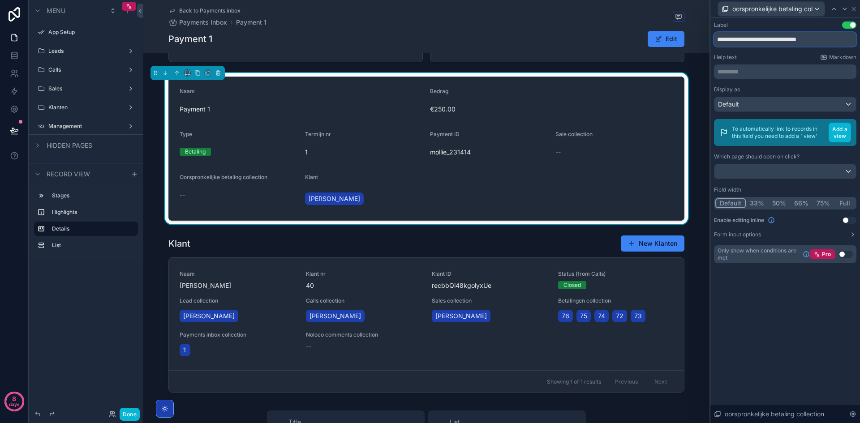
click at [763, 43] on input "**********" at bounding box center [785, 39] width 142 height 14
type input "********"
click at [766, 26] on div "Label Use setting" at bounding box center [785, 25] width 142 height 7
click at [851, 7] on icon at bounding box center [853, 8] width 7 height 7
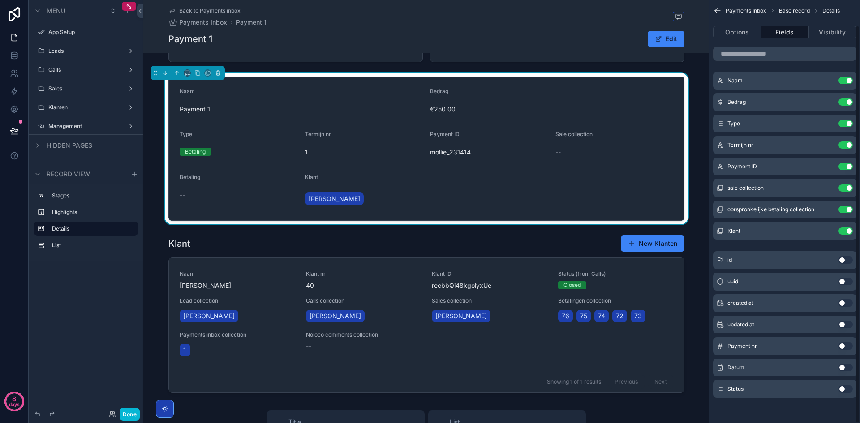
click at [531, 182] on form "Naam Payment 1 Bedrag €250.00 Type Betaling Termijn nr 1 Payment ID mollie_2314…" at bounding box center [426, 148] width 515 height 143
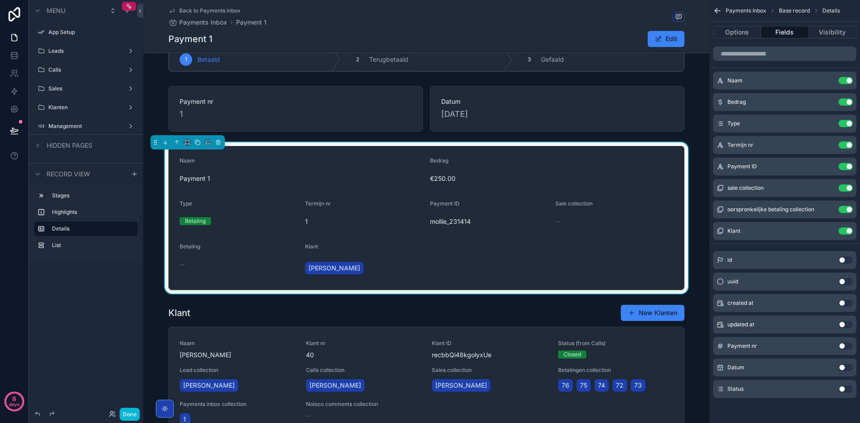
scroll to position [0, 0]
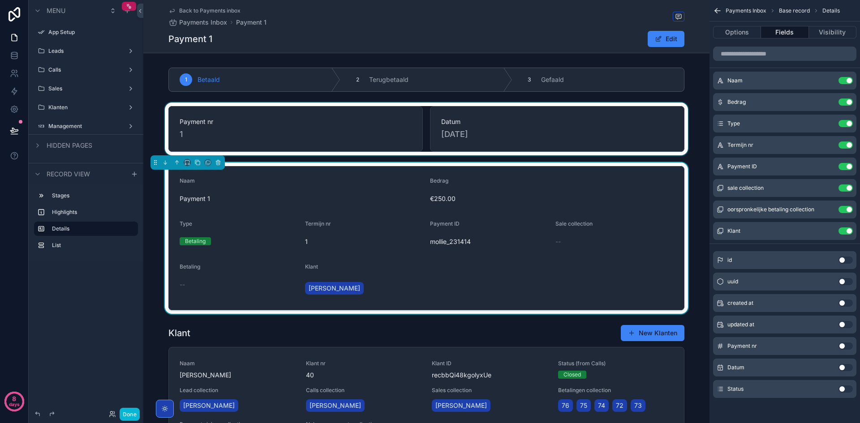
click at [244, 121] on div "scrollable content" at bounding box center [426, 129] width 566 height 53
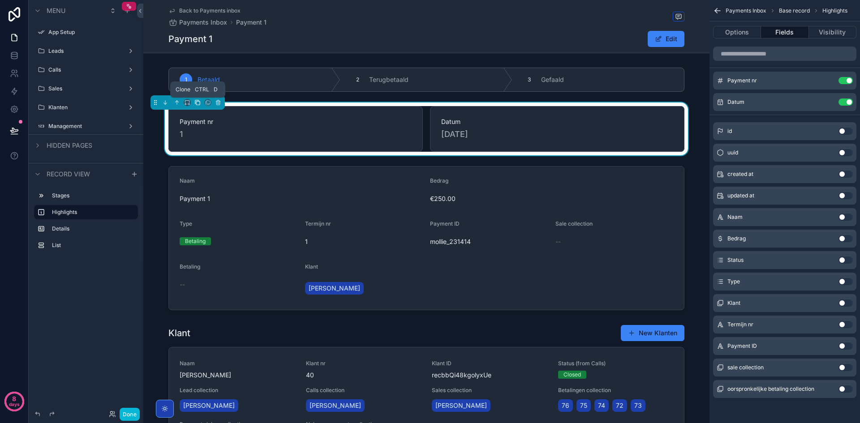
click at [197, 101] on icon "scrollable content" at bounding box center [197, 102] width 6 height 6
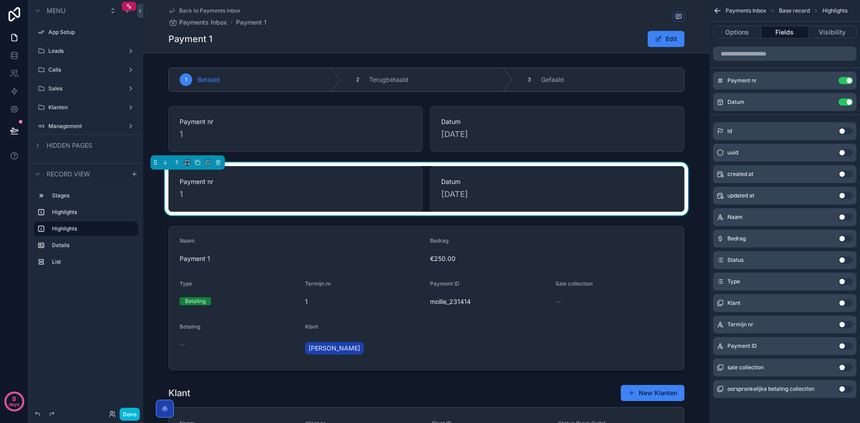
click at [225, 182] on span "Payment nr" at bounding box center [296, 181] width 232 height 9
click at [844, 102] on button "Use setting" at bounding box center [846, 102] width 14 height 7
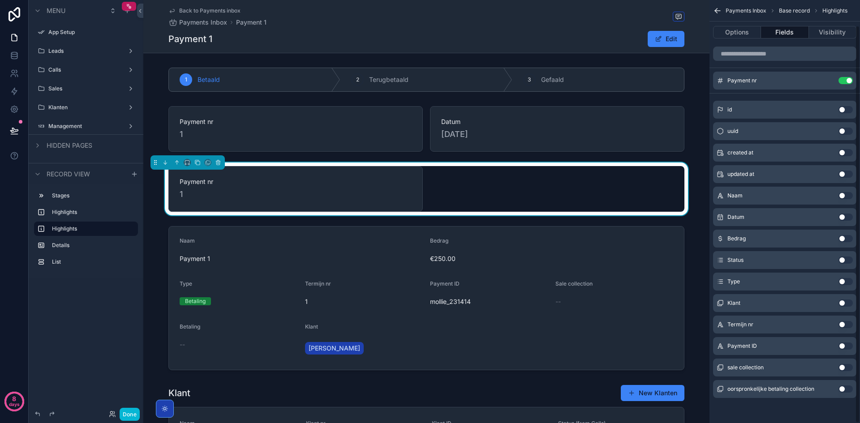
click at [842, 82] on button "Use setting" at bounding box center [846, 80] width 14 height 7
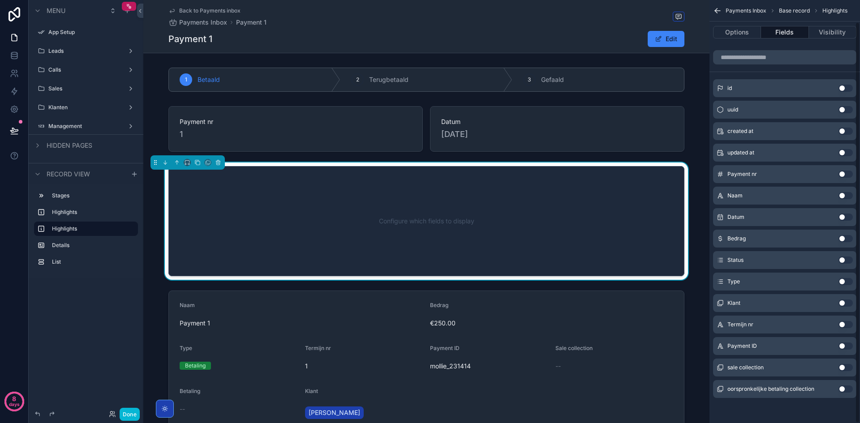
scroll to position [23, 0]
click at [848, 369] on button "Use setting" at bounding box center [846, 367] width 14 height 7
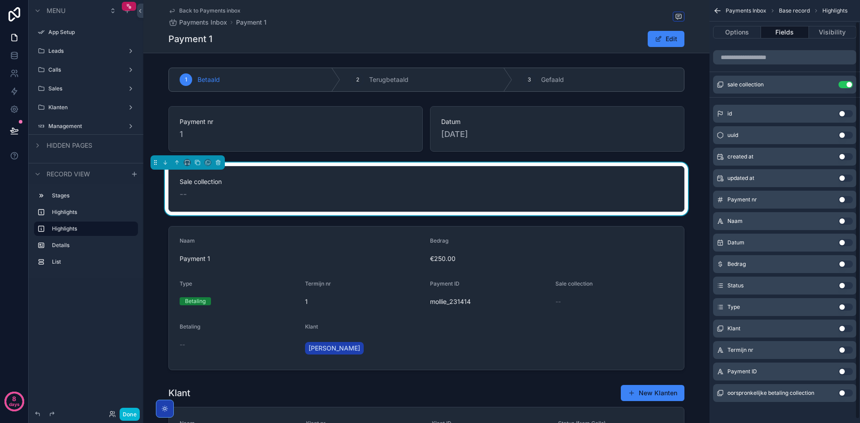
click at [846, 307] on button "Use setting" at bounding box center [846, 307] width 14 height 7
click at [850, 105] on button "Use setting" at bounding box center [846, 106] width 14 height 7
click at [843, 328] on button "Use setting" at bounding box center [846, 328] width 14 height 7
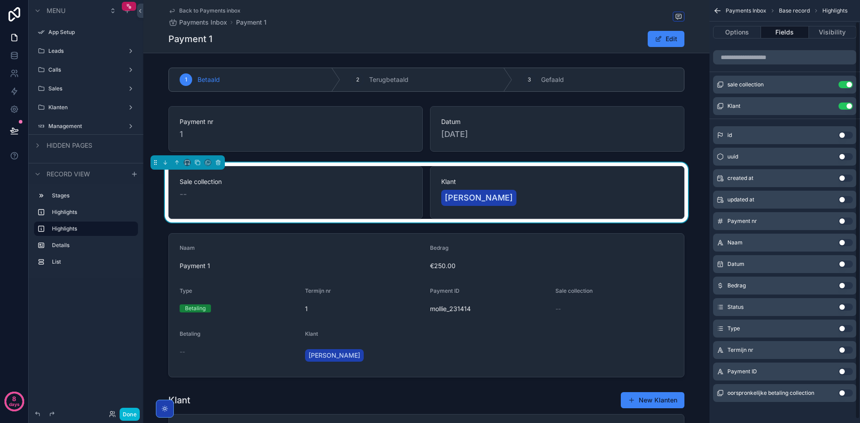
click at [528, 202] on div "[PERSON_NAME]" at bounding box center [557, 198] width 232 height 20
click at [671, 38] on button "Edit" at bounding box center [666, 39] width 37 height 16
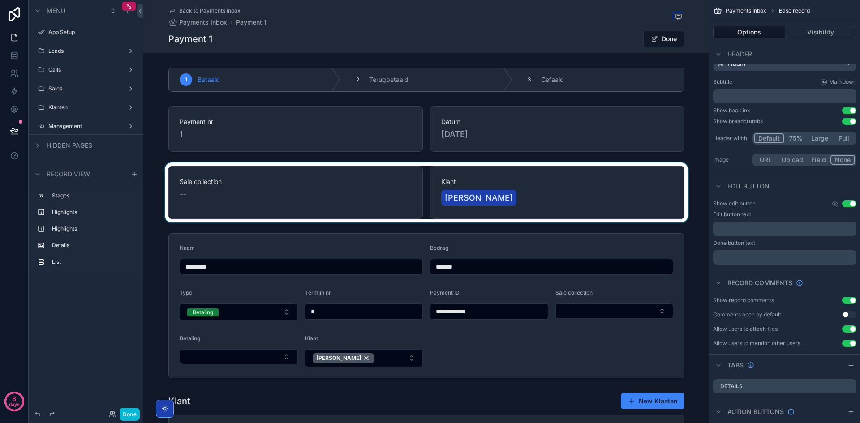
click at [490, 197] on div "scrollable content" at bounding box center [426, 193] width 566 height 60
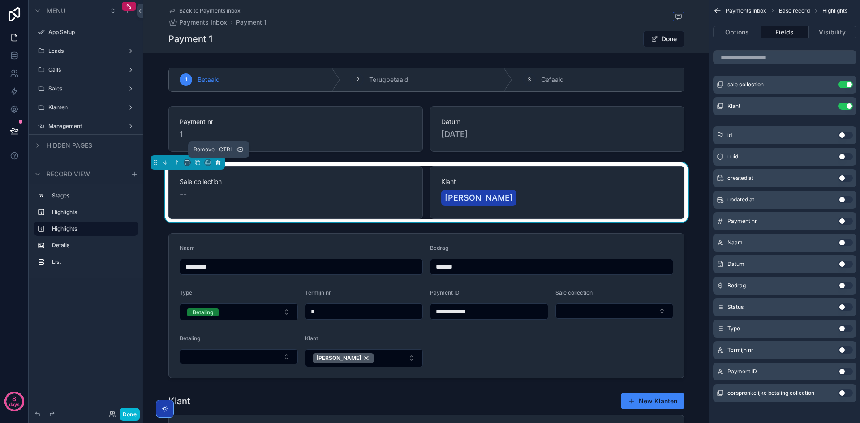
click at [219, 159] on button "scrollable content" at bounding box center [218, 163] width 10 height 10
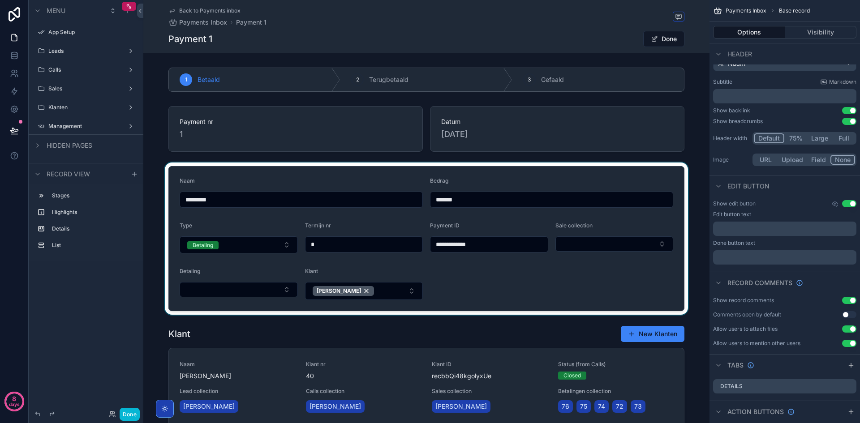
click at [260, 224] on div "scrollable content" at bounding box center [426, 239] width 566 height 152
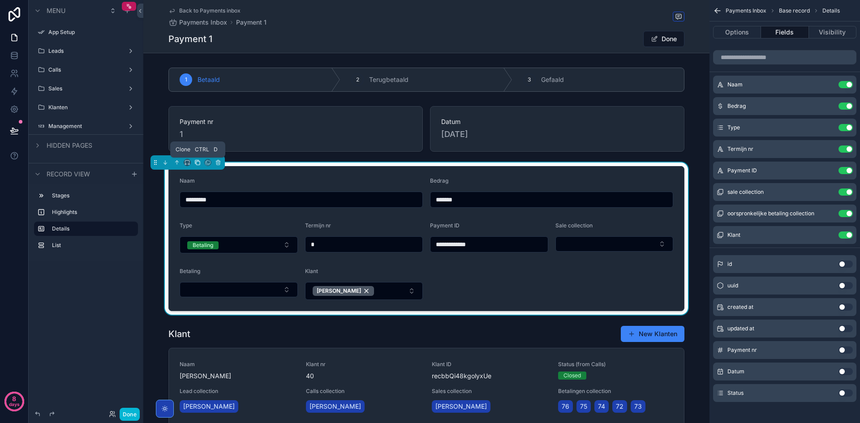
click at [198, 163] on icon "scrollable content" at bounding box center [197, 162] width 6 height 6
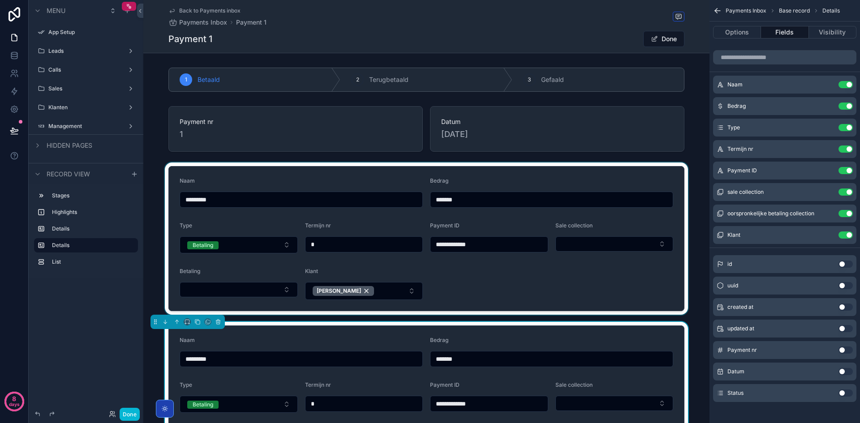
click at [284, 204] on div "scrollable content" at bounding box center [426, 239] width 566 height 152
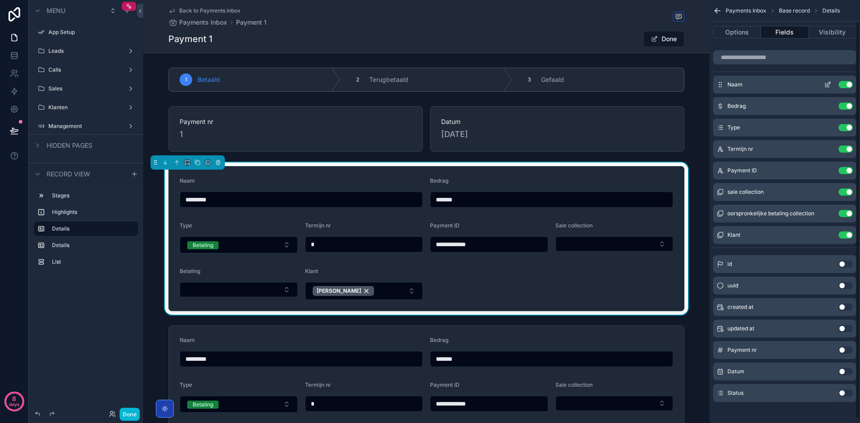
click at [845, 84] on button "Use setting" at bounding box center [846, 84] width 14 height 7
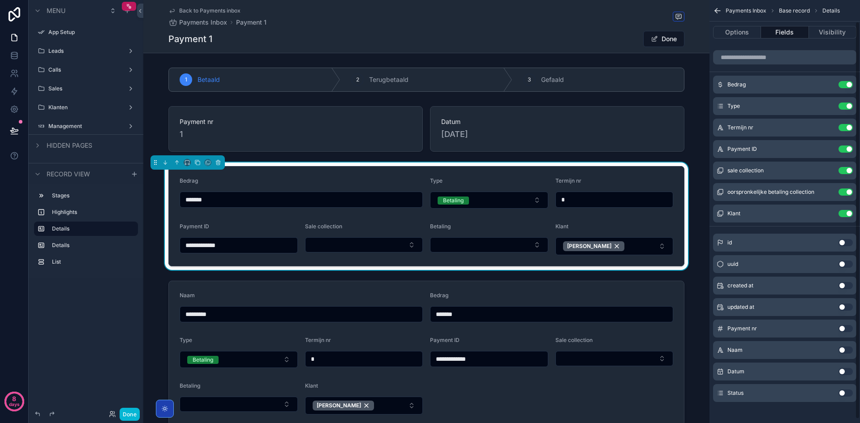
click at [845, 84] on button "Use setting" at bounding box center [846, 84] width 14 height 7
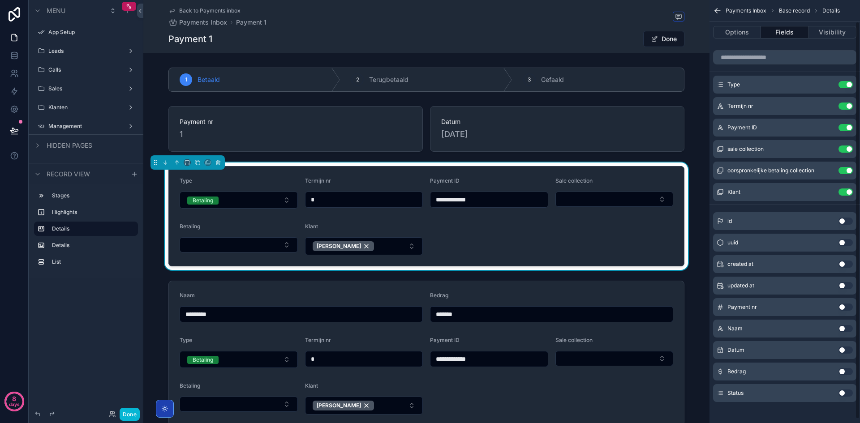
click at [845, 84] on button "Use setting" at bounding box center [846, 84] width 14 height 7
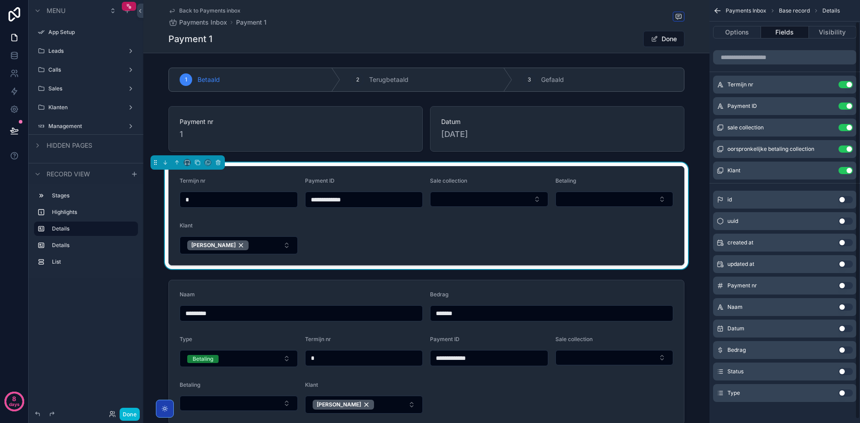
click at [845, 84] on button "Use setting" at bounding box center [846, 84] width 14 height 7
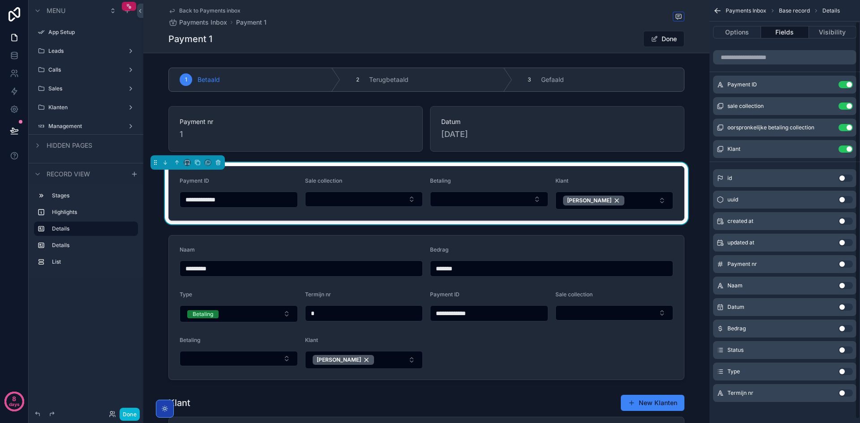
click at [845, 84] on button "Use setting" at bounding box center [846, 84] width 14 height 7
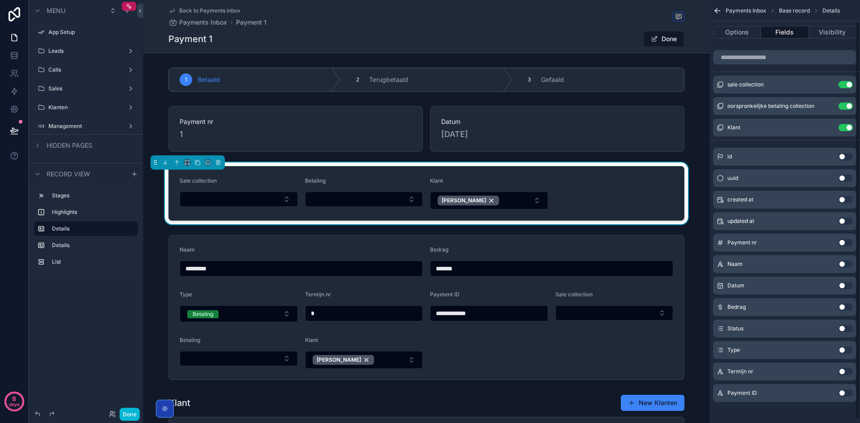
click at [845, 84] on button "Use setting" at bounding box center [846, 84] width 14 height 7
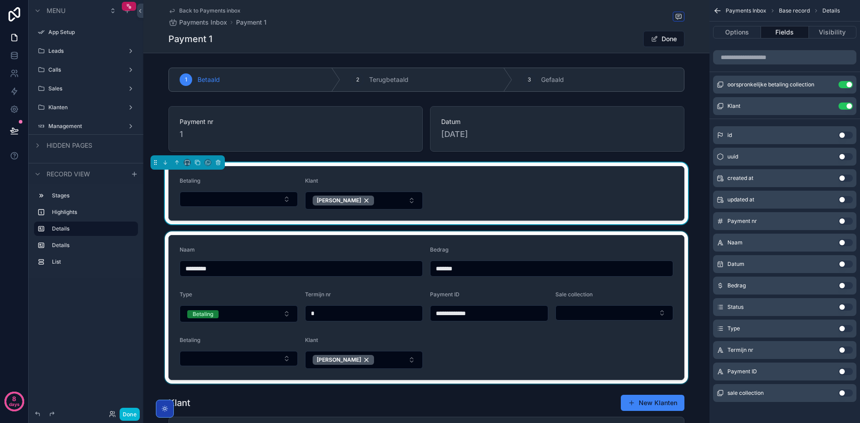
click at [460, 277] on div "scrollable content" at bounding box center [426, 308] width 566 height 152
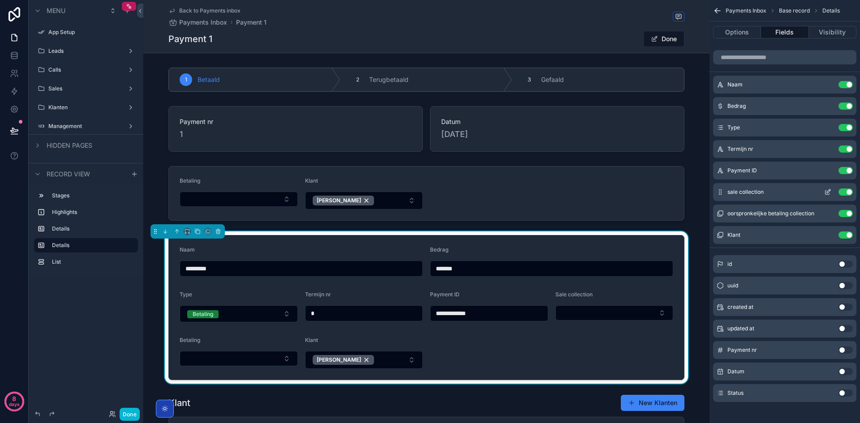
click at [850, 193] on button "Use setting" at bounding box center [846, 192] width 14 height 7
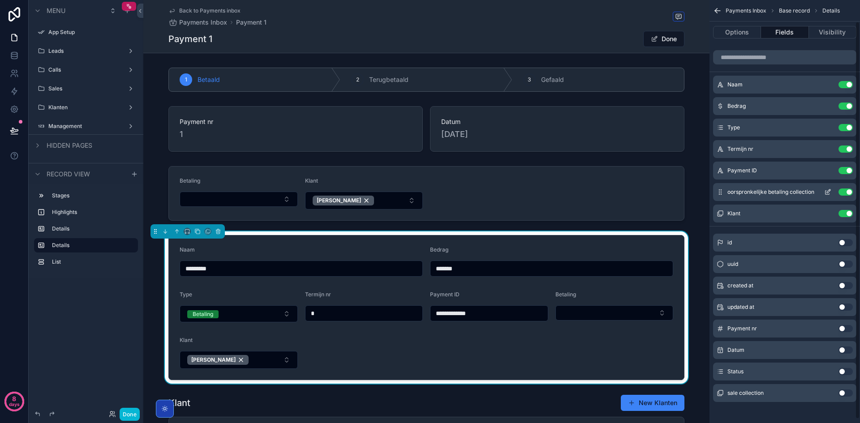
click at [849, 193] on button "Use setting" at bounding box center [846, 192] width 14 height 7
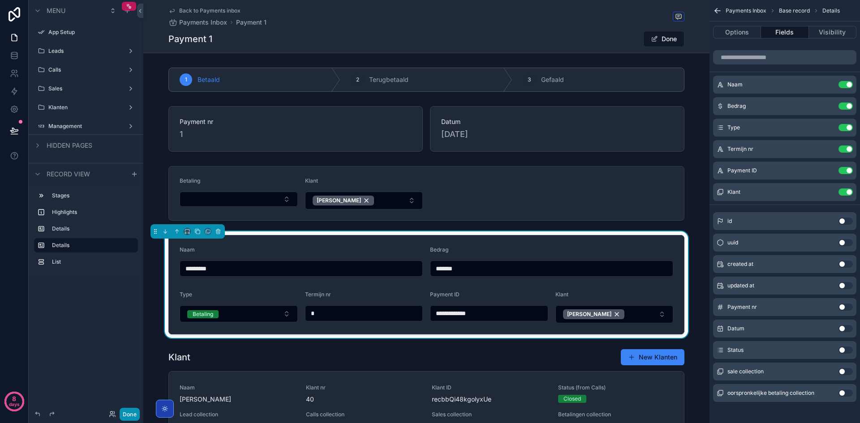
click at [136, 413] on button "Done" at bounding box center [130, 414] width 20 height 13
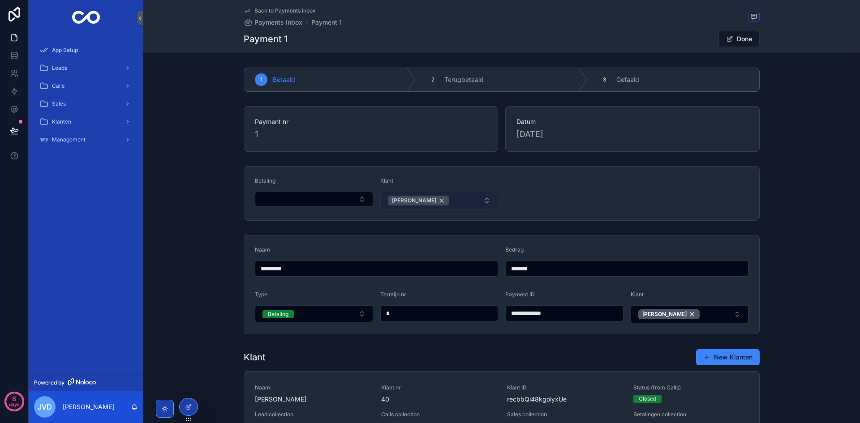
click at [426, 201] on div "[PERSON_NAME]" at bounding box center [418, 201] width 61 height 10
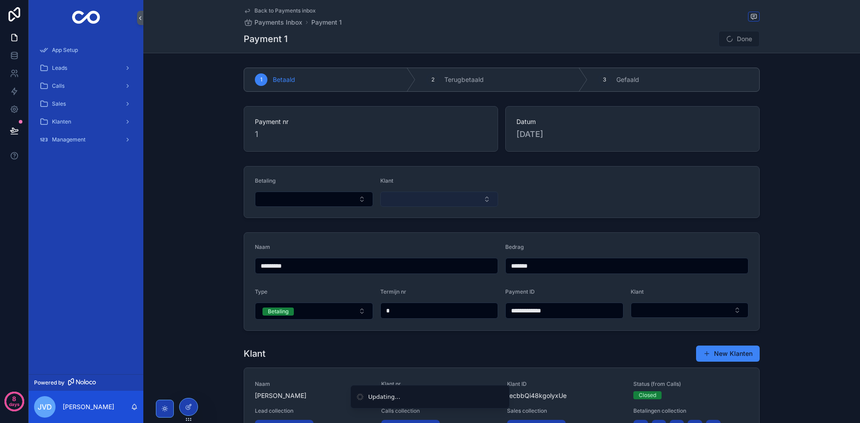
click at [766, 181] on div "Betaling Klant" at bounding box center [501, 192] width 717 height 59
click at [736, 40] on button "Done" at bounding box center [738, 39] width 41 height 16
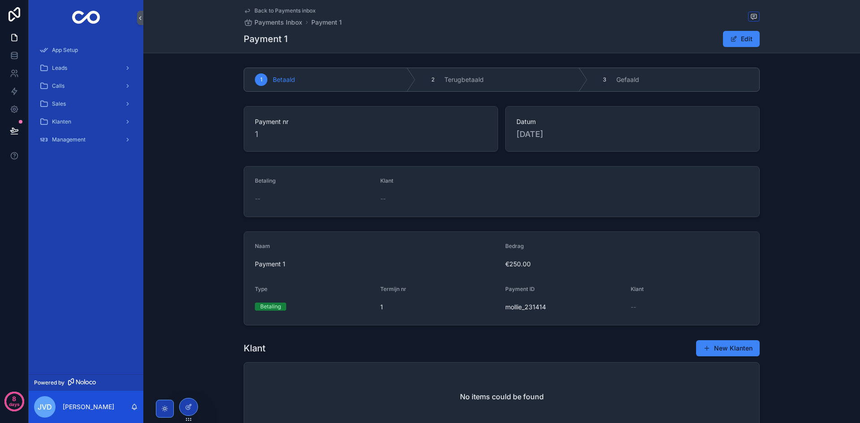
click at [785, 145] on div "Payment nr 1 Datum 9/28/2025" at bounding box center [501, 129] width 717 height 53
click at [750, 41] on button "Edit" at bounding box center [741, 39] width 37 height 16
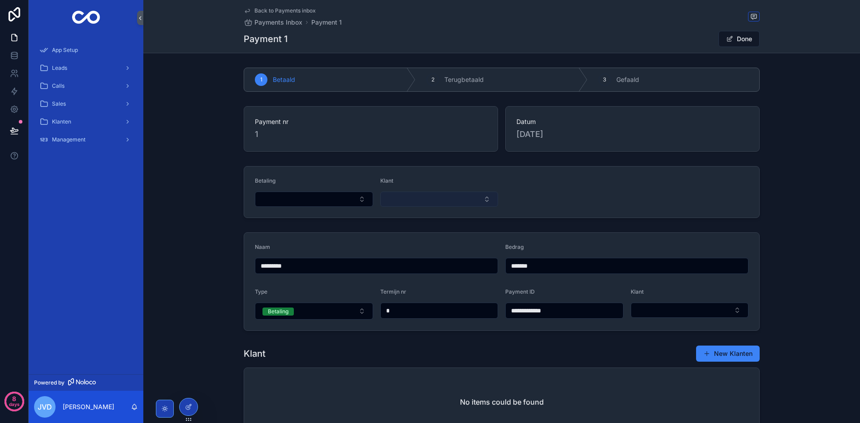
click at [427, 202] on button "Select Button" at bounding box center [439, 199] width 118 height 15
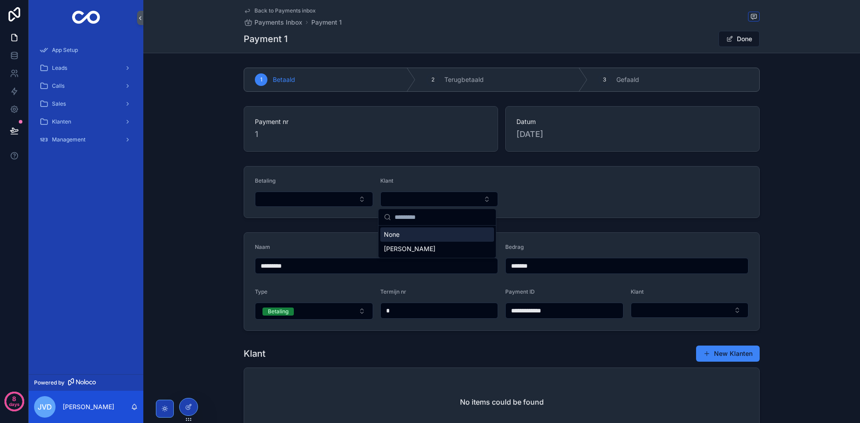
click at [423, 248] on div "[PERSON_NAME]" at bounding box center [437, 249] width 114 height 14
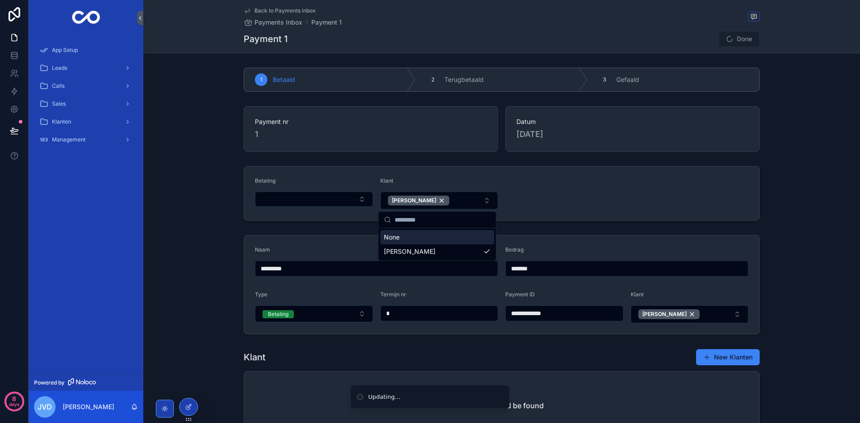
click at [770, 206] on div "Betaling Klant Mark Peters" at bounding box center [501, 194] width 717 height 62
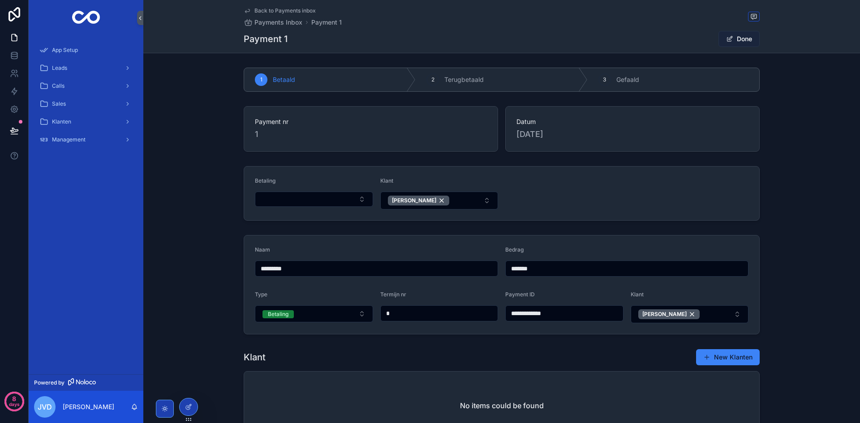
click at [745, 39] on button "Done" at bounding box center [738, 39] width 41 height 16
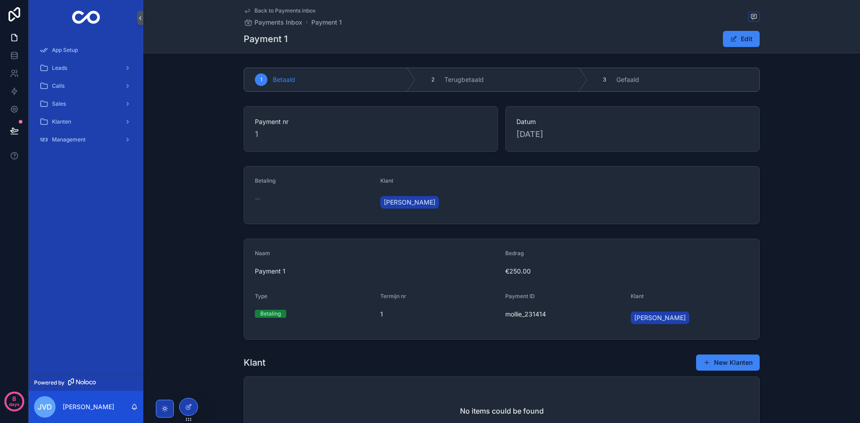
click at [764, 185] on div "Betaling -- Klant Mark Peters" at bounding box center [501, 195] width 717 height 65
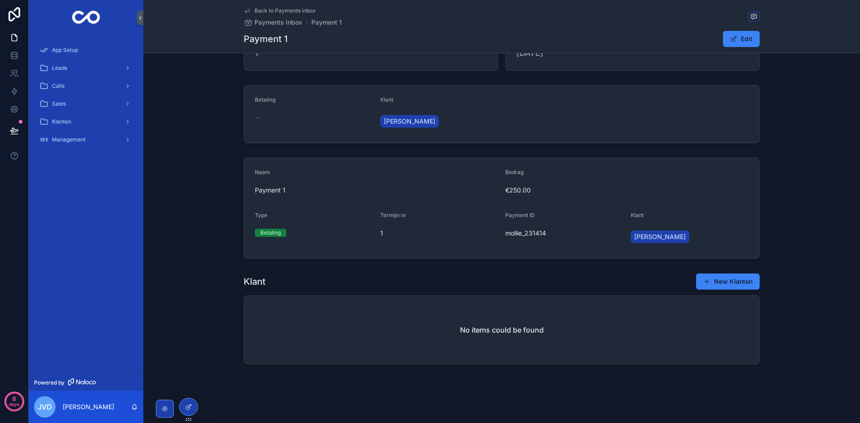
scroll to position [83, 0]
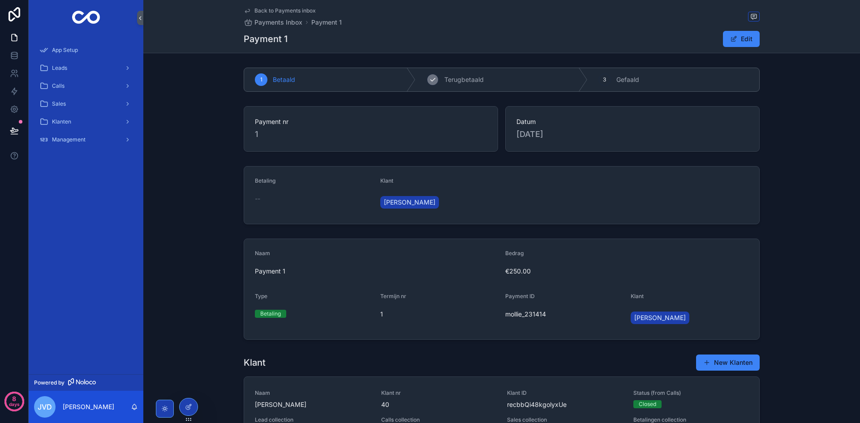
click at [485, 81] on div "2 Terugbetaald" at bounding box center [502, 79] width 172 height 23
click at [435, 81] on div "2" at bounding box center [432, 79] width 13 height 13
click at [742, 38] on button "Edit" at bounding box center [741, 39] width 37 height 16
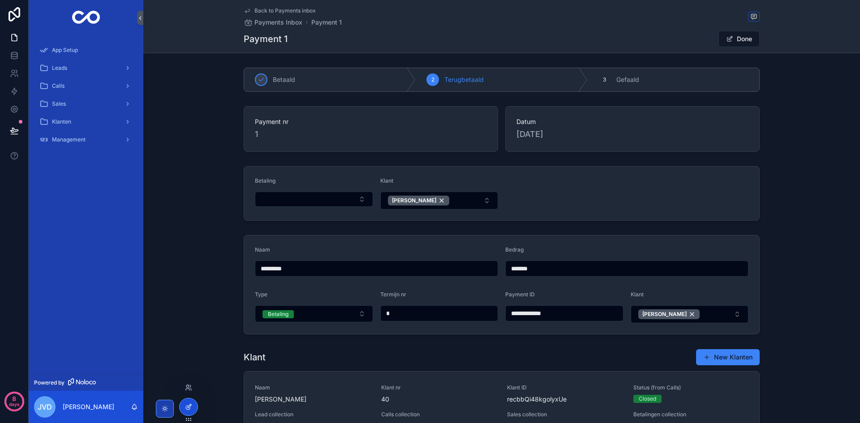
click at [189, 414] on div at bounding box center [189, 407] width 18 height 17
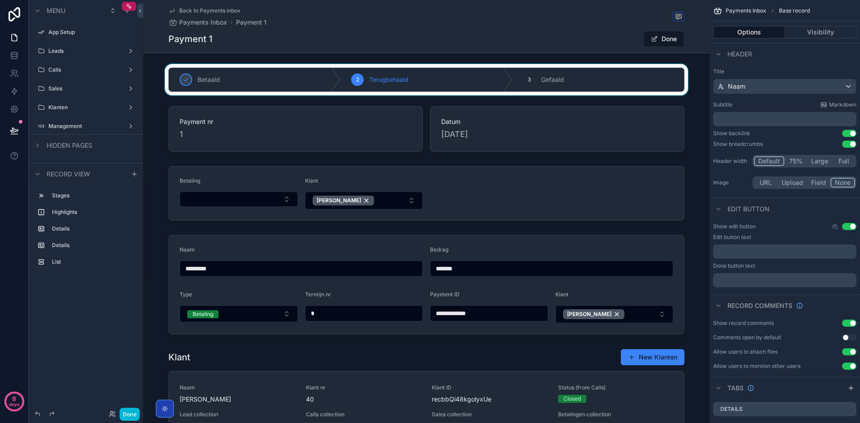
click at [333, 81] on div "scrollable content" at bounding box center [426, 79] width 566 height 31
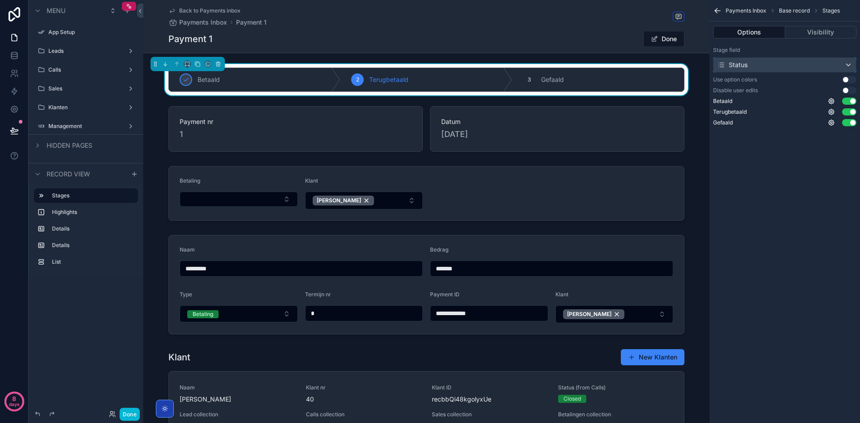
click at [779, 65] on div "Status" at bounding box center [785, 65] width 142 height 14
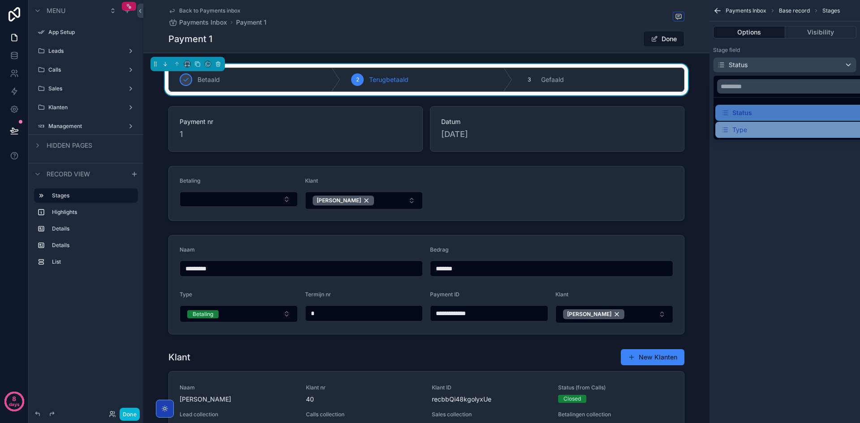
click at [746, 133] on div "Type" at bounding box center [734, 130] width 26 height 11
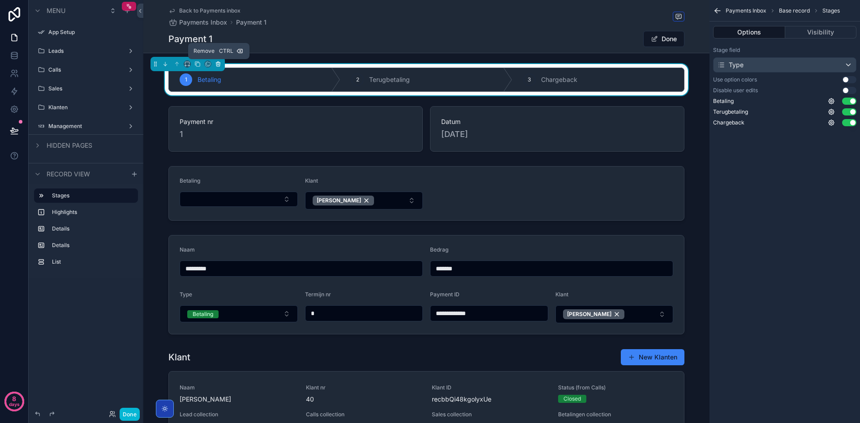
click at [217, 64] on icon "scrollable content" at bounding box center [218, 64] width 6 height 6
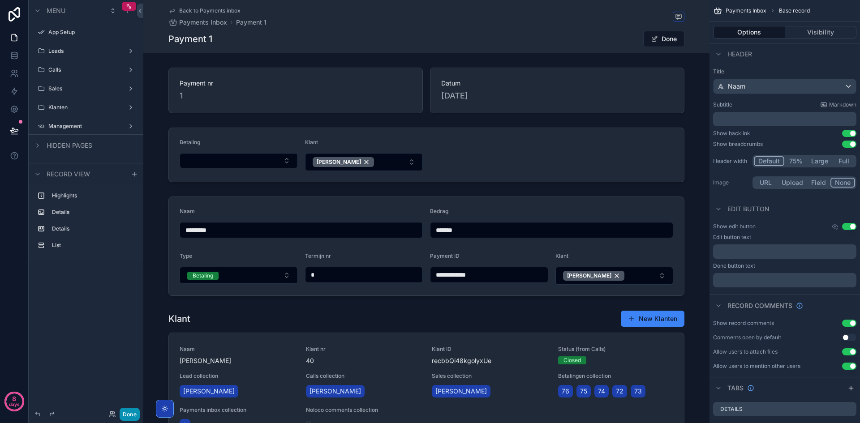
click at [130, 414] on button "Done" at bounding box center [130, 414] width 20 height 13
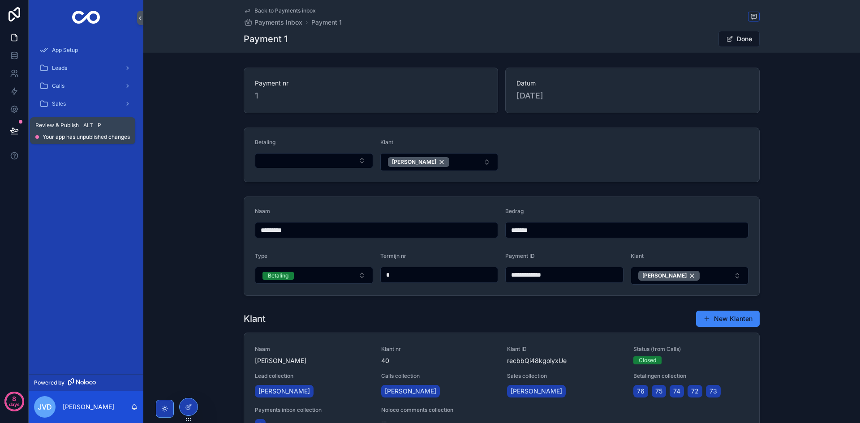
click at [6, 130] on button at bounding box center [14, 130] width 20 height 25
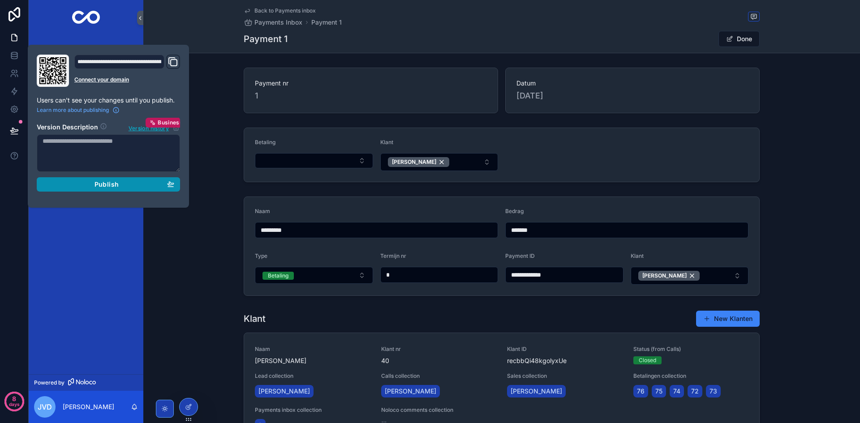
click at [122, 181] on div "Publish" at bounding box center [109, 185] width 132 height 8
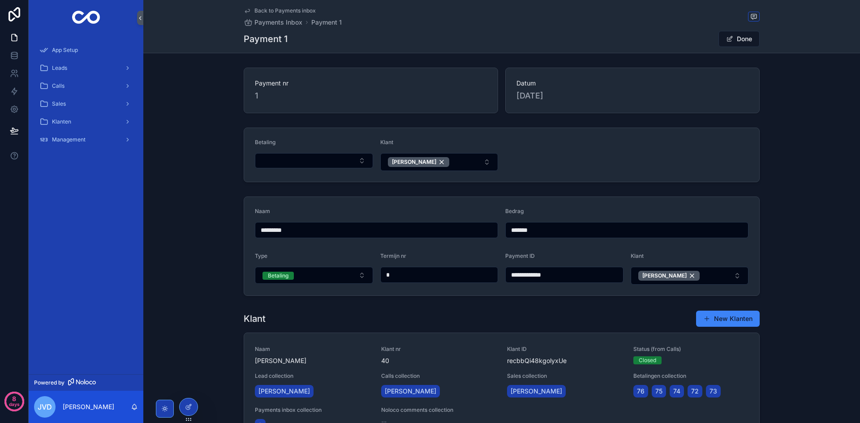
click at [199, 272] on div "**********" at bounding box center [501, 246] width 717 height 107
click at [737, 44] on button "Done" at bounding box center [738, 39] width 41 height 16
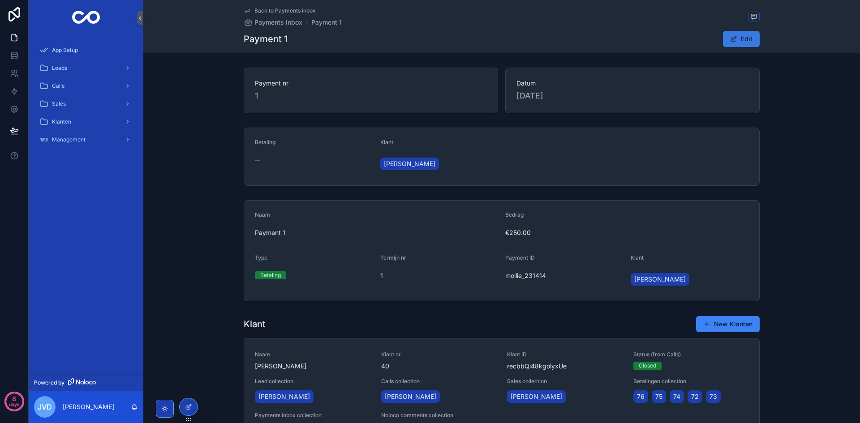
click at [737, 44] on button "Edit" at bounding box center [741, 39] width 37 height 16
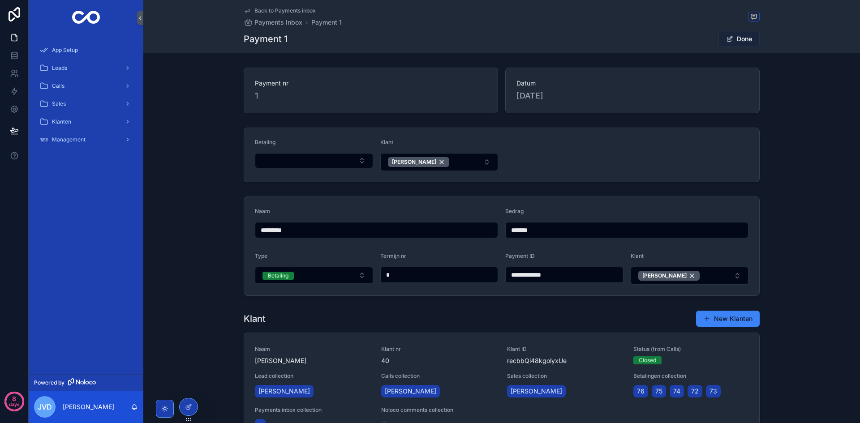
click at [737, 44] on button "Done" at bounding box center [738, 39] width 41 height 16
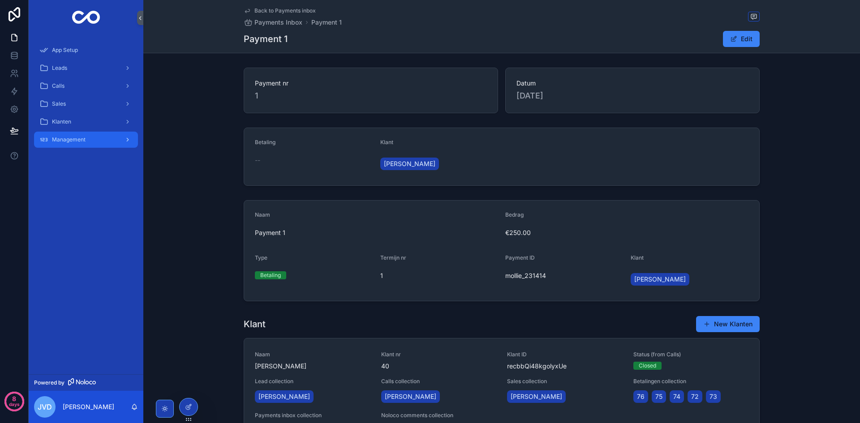
click at [72, 138] on span "Management" at bounding box center [69, 139] width 34 height 7
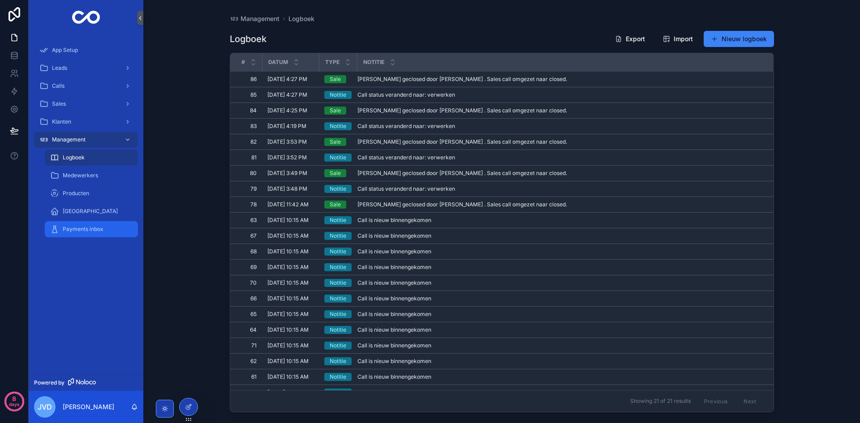
click at [86, 227] on span "Payments inbox" at bounding box center [83, 229] width 41 height 7
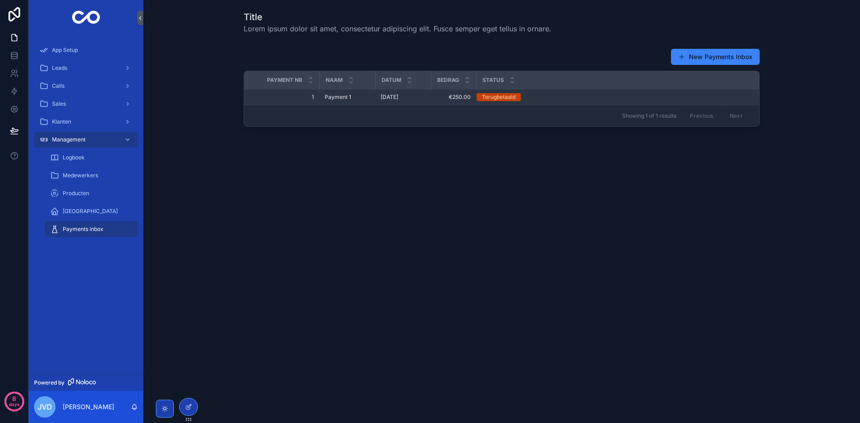
click at [512, 98] on div "Terugbetaald" at bounding box center [499, 97] width 34 height 8
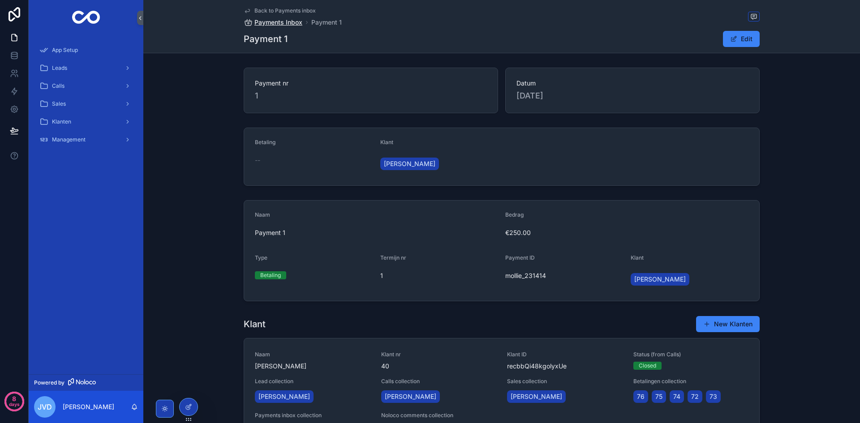
click at [294, 26] on span "Payments Inbox" at bounding box center [278, 22] width 48 height 9
